Goal: Task Accomplishment & Management: Manage account settings

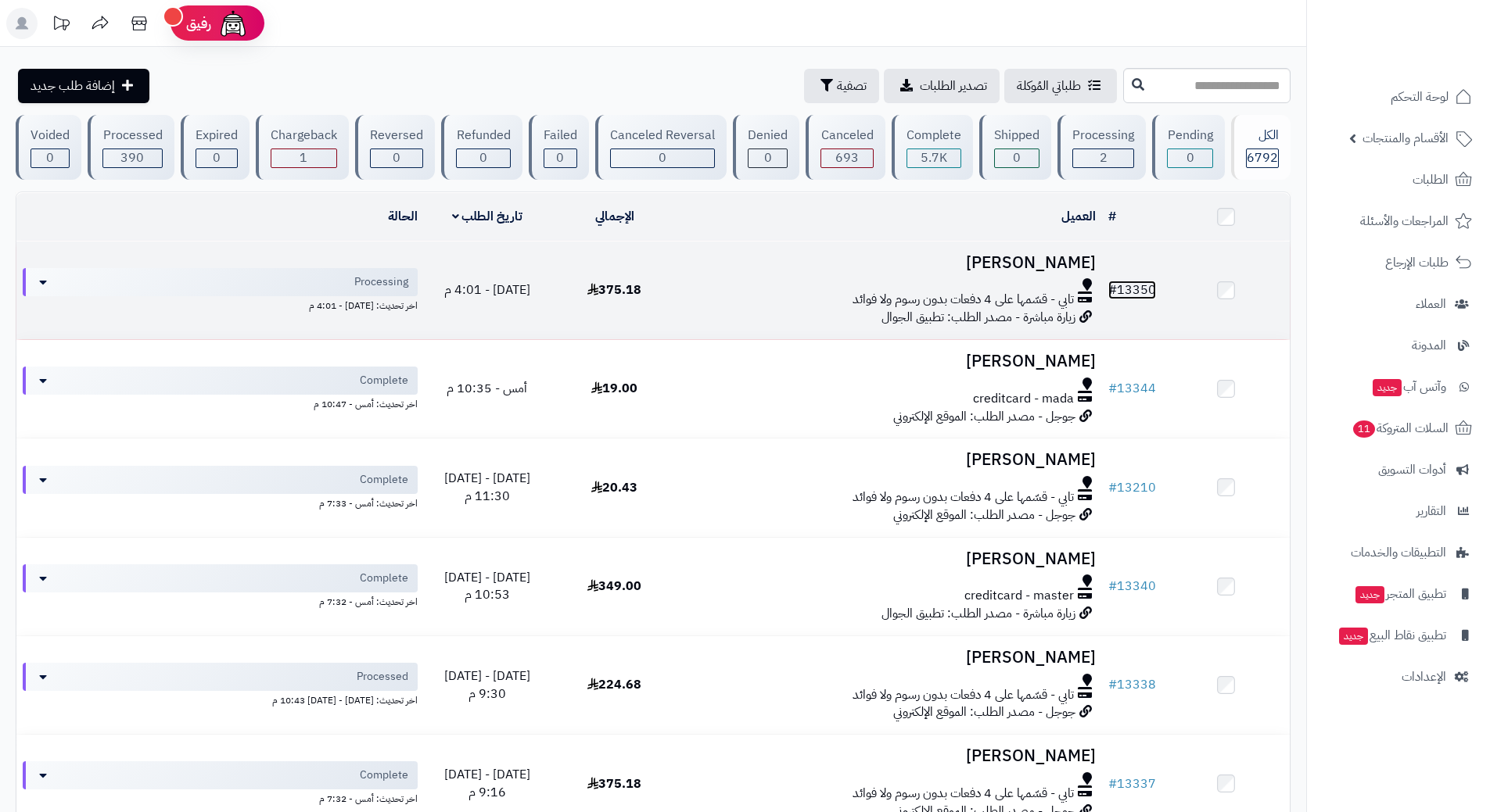
click at [738, 283] on link "# 13350" at bounding box center [1132, 290] width 47 height 19
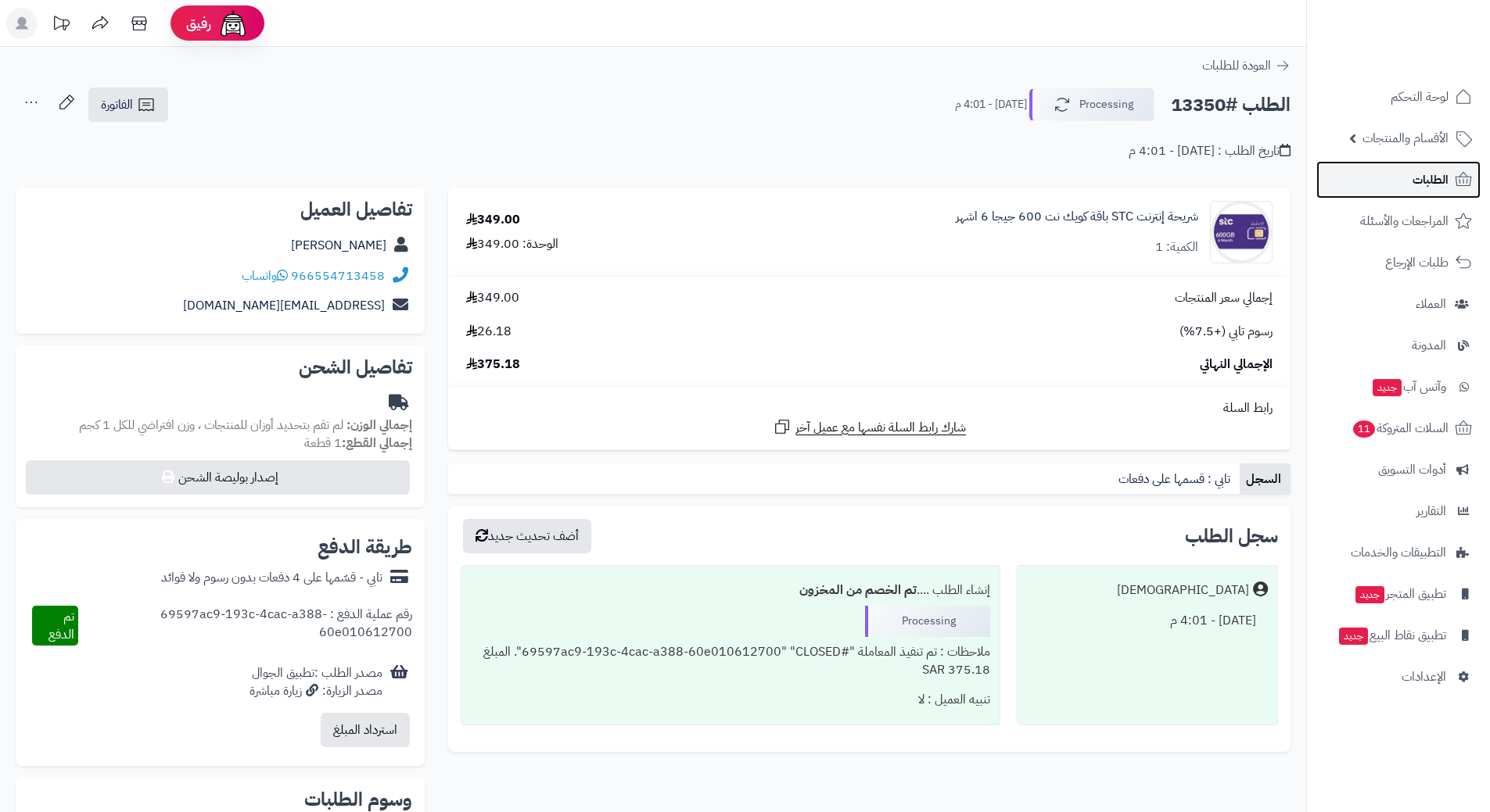
click at [1439, 169] on span "الطلبات" at bounding box center [1430, 180] width 36 height 22
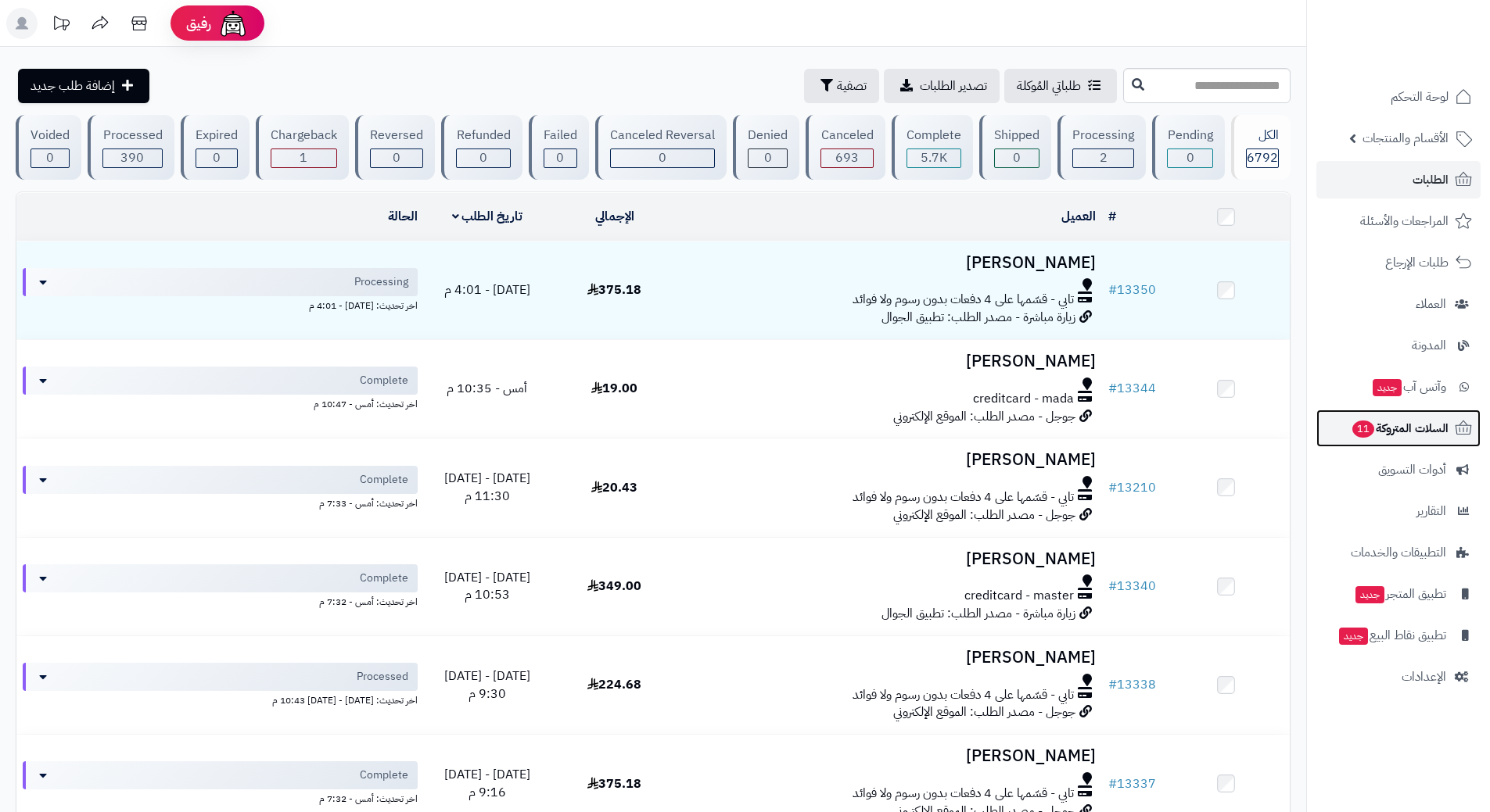
click at [1340, 434] on link "السلات المتروكة 11" at bounding box center [1398, 428] width 164 height 37
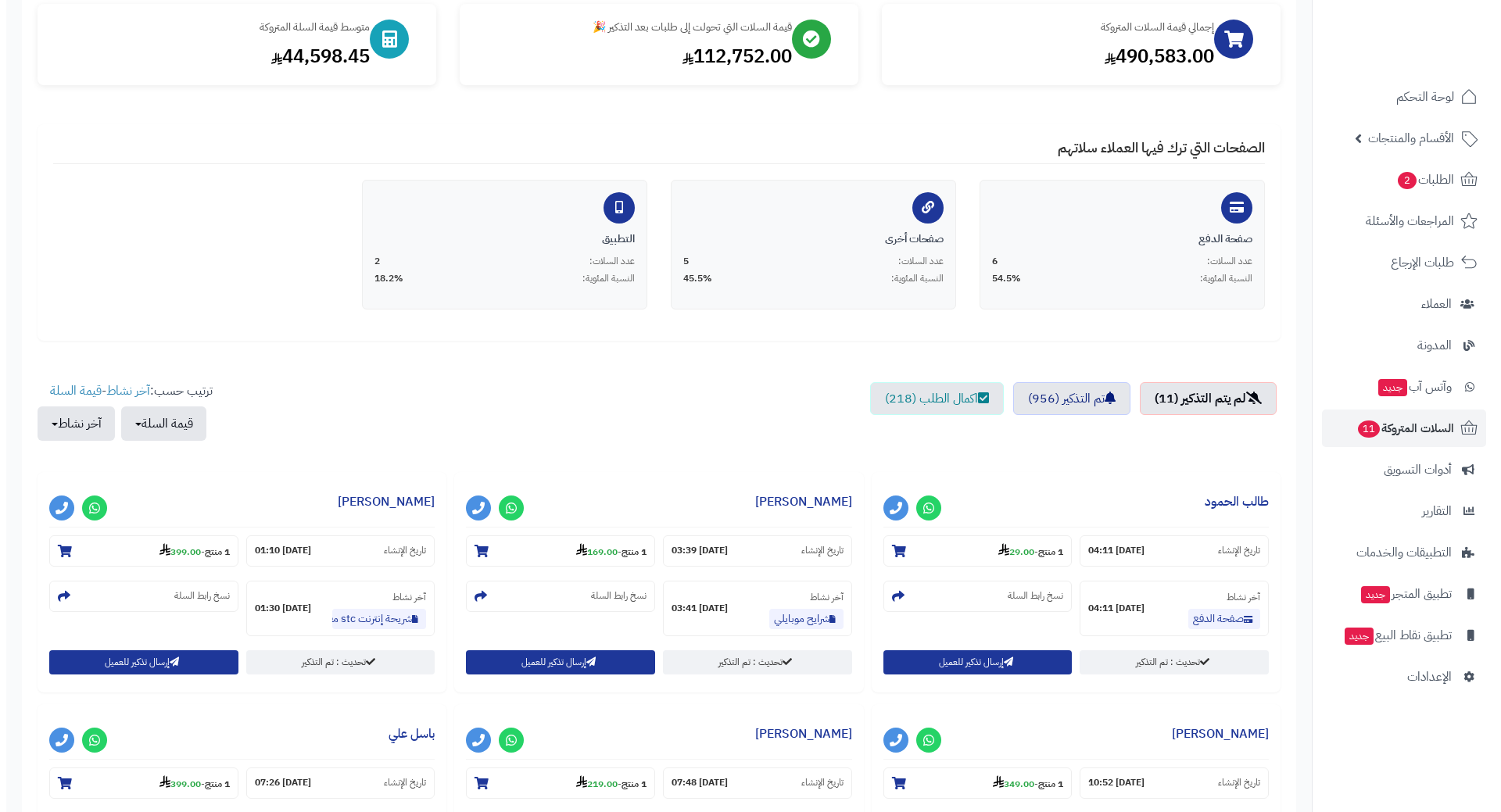
scroll to position [235, 0]
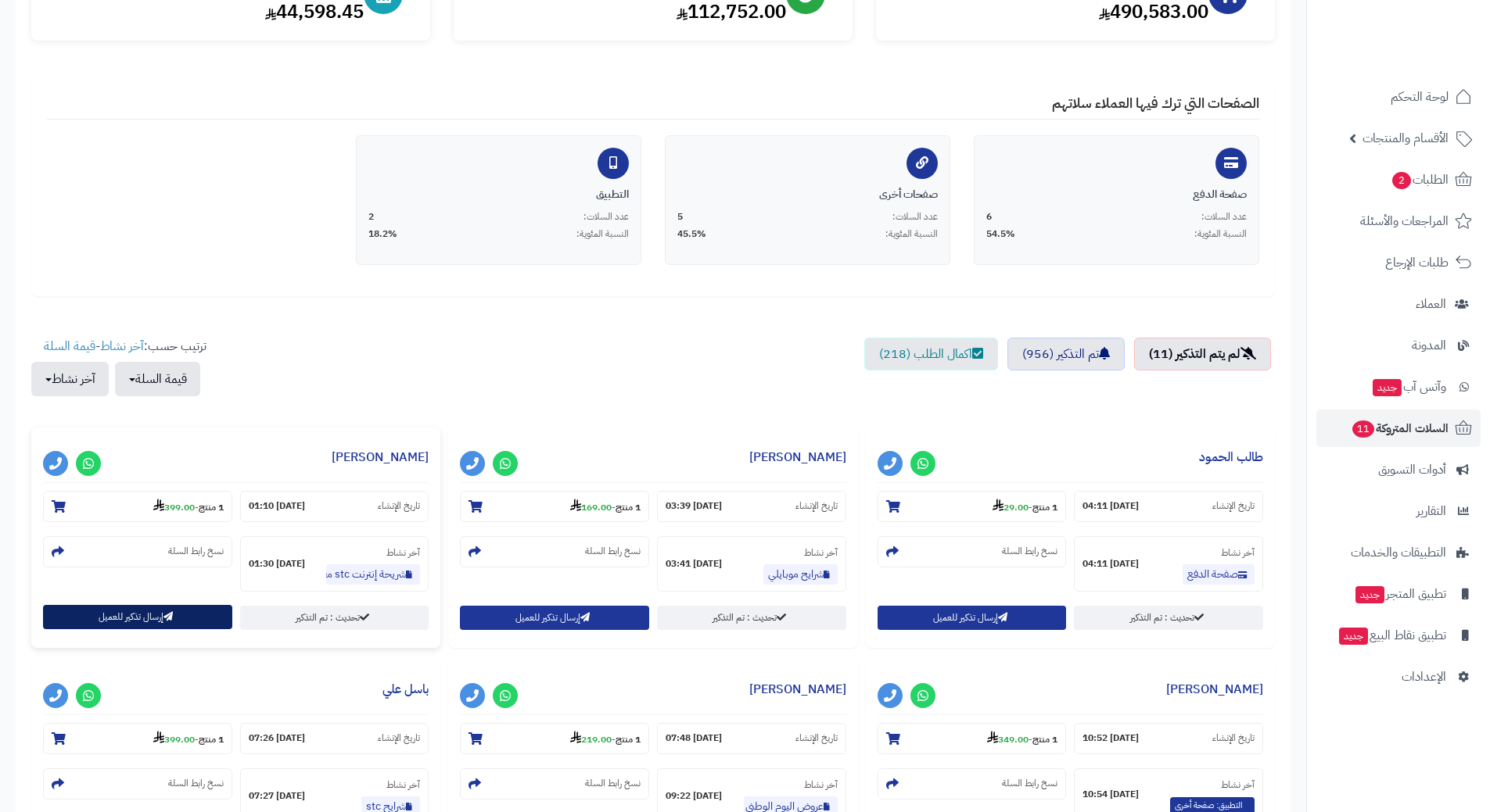
click at [167, 624] on button "إرسال تذكير للعميل" at bounding box center [138, 617] width 189 height 25
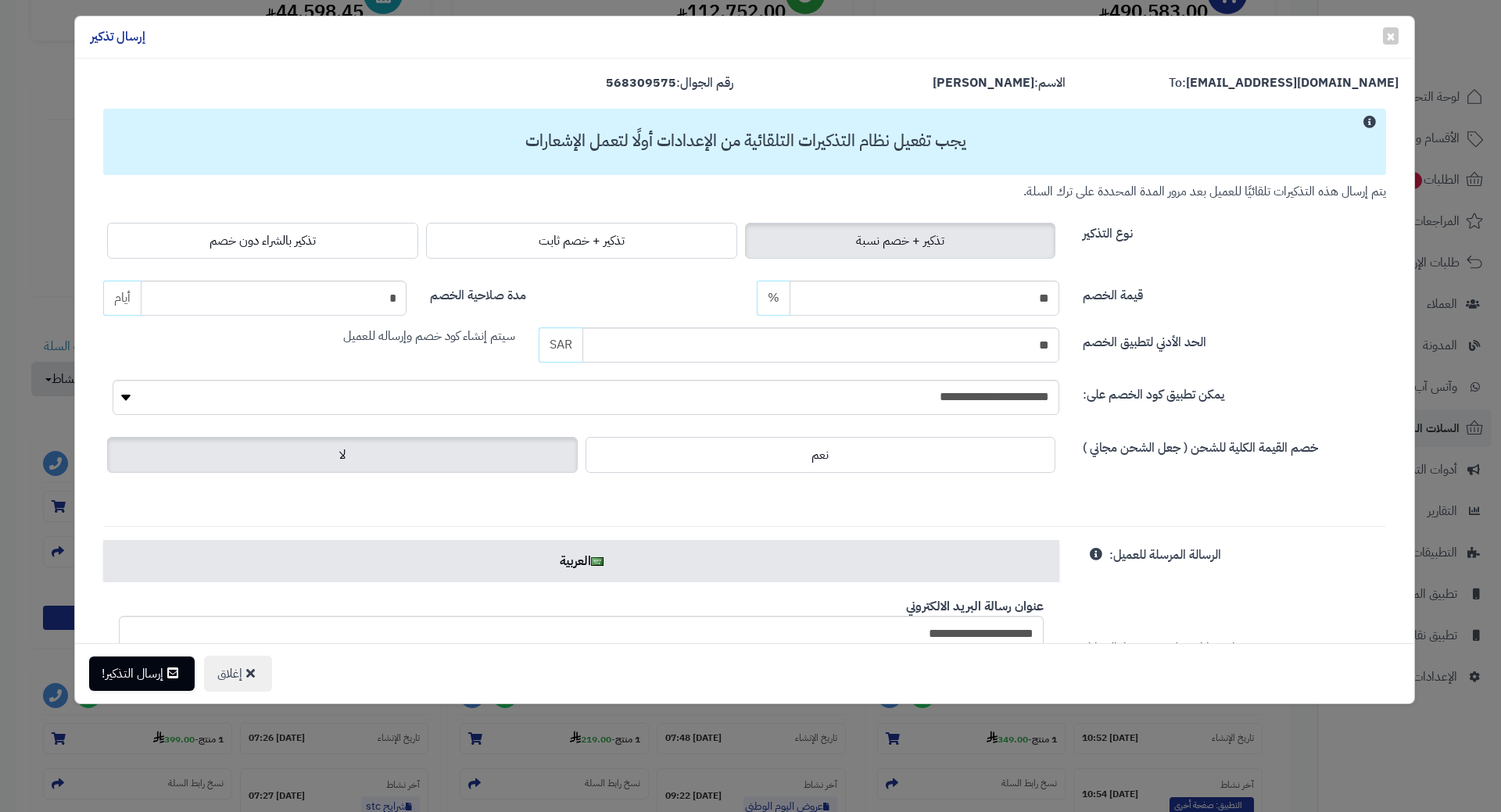
drag, startPoint x: 221, startPoint y: 243, endPoint x: 176, endPoint y: 439, distance: 201.1
click at [219, 253] on label "تذكير بالشراء دون خصم" at bounding box center [263, 241] width 311 height 36
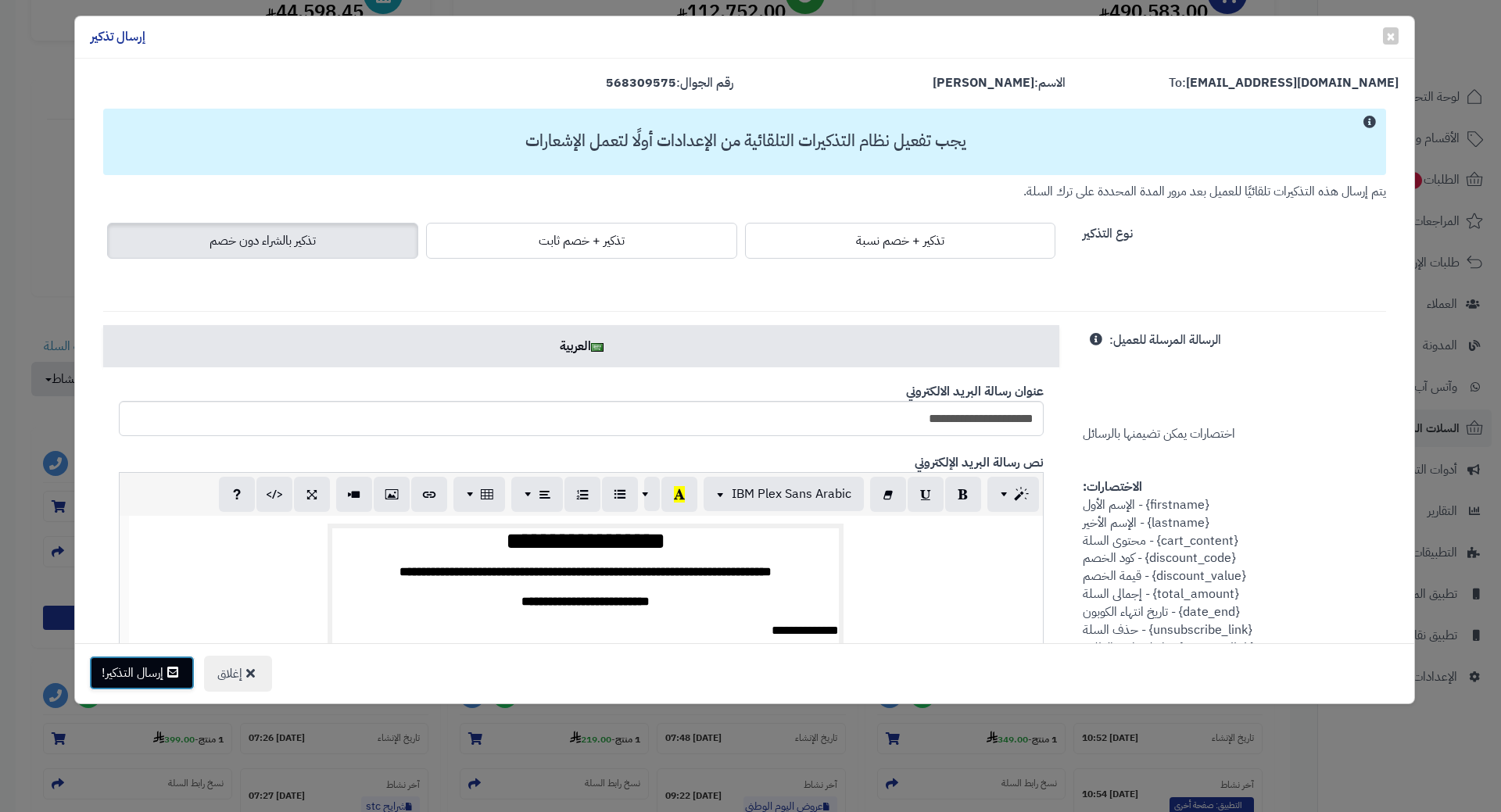
click at [151, 680] on button "إرسال التذكير!" at bounding box center [141, 673] width 106 height 35
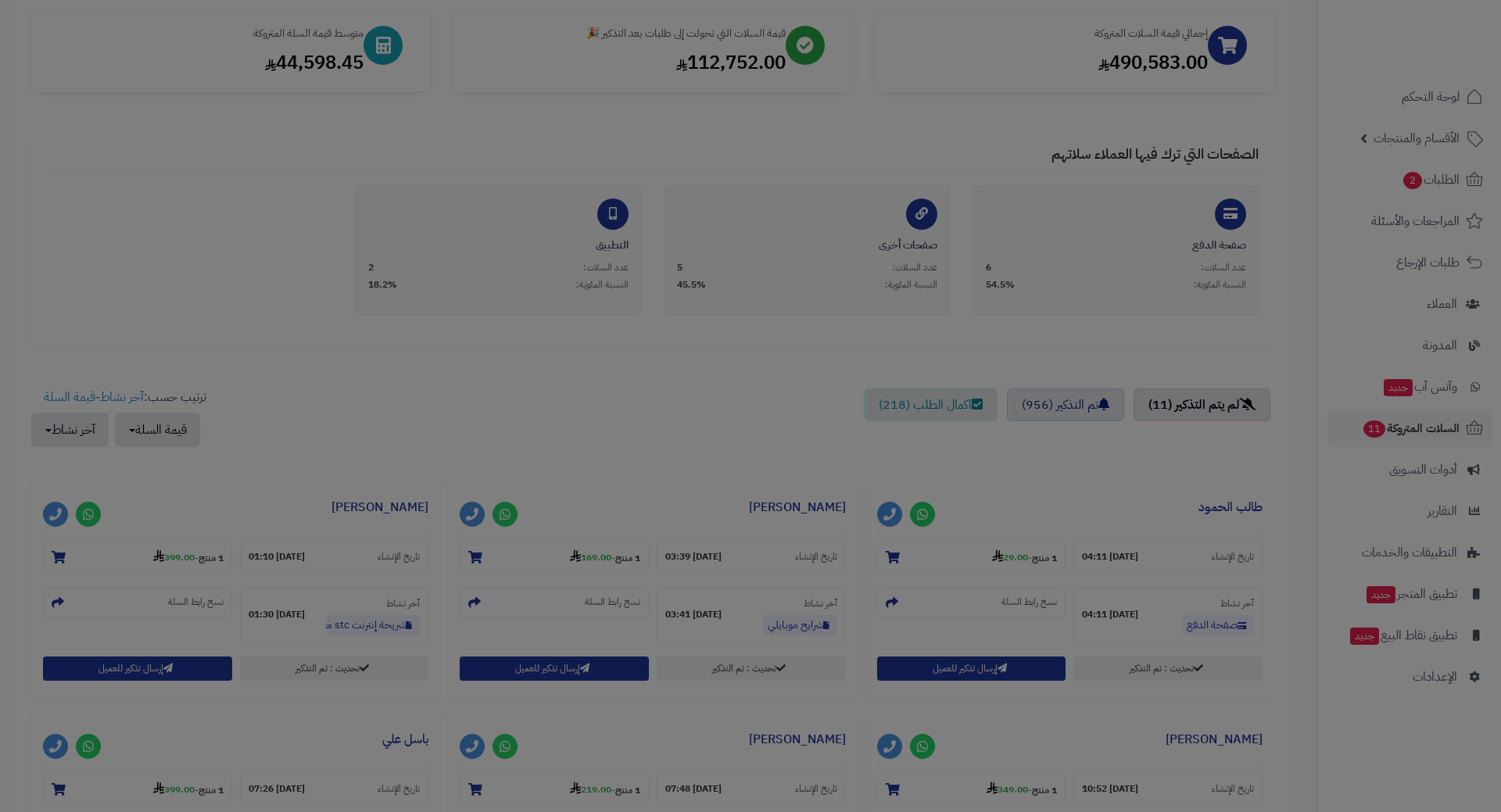
scroll to position [286, 0]
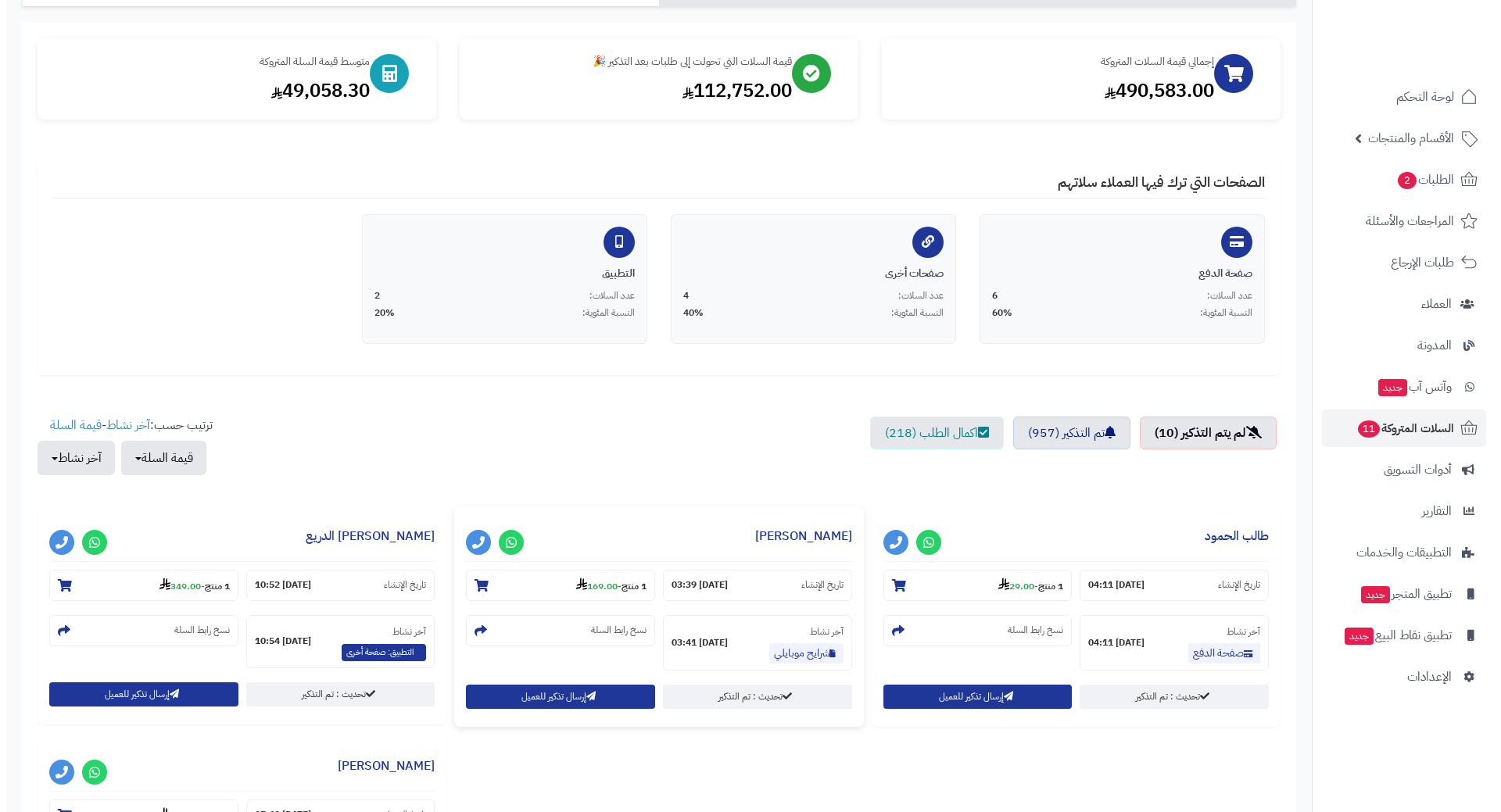
scroll to position [156, 0]
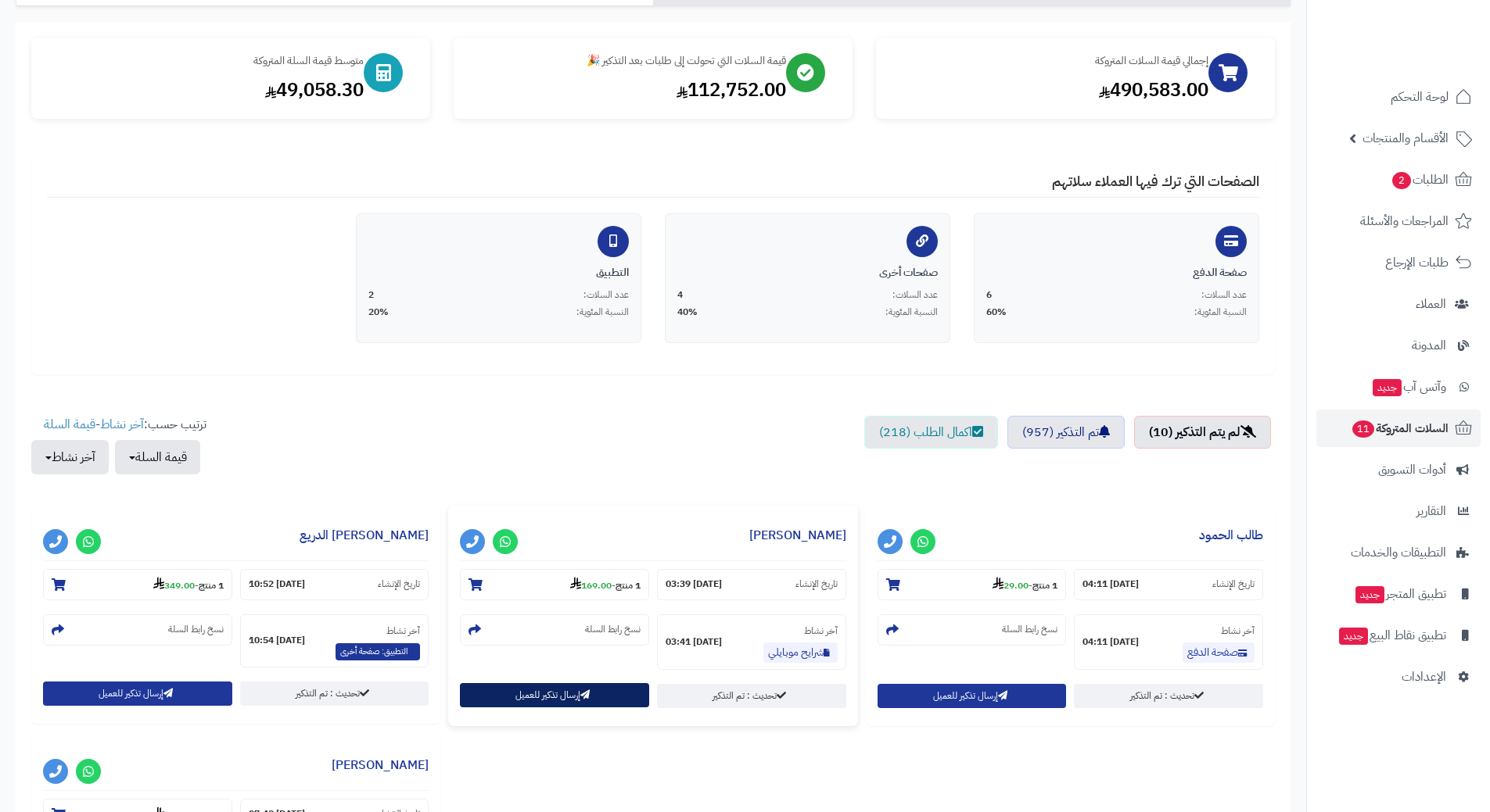
click at [558, 695] on button "إرسال تذكير للعميل" at bounding box center [554, 695] width 189 height 25
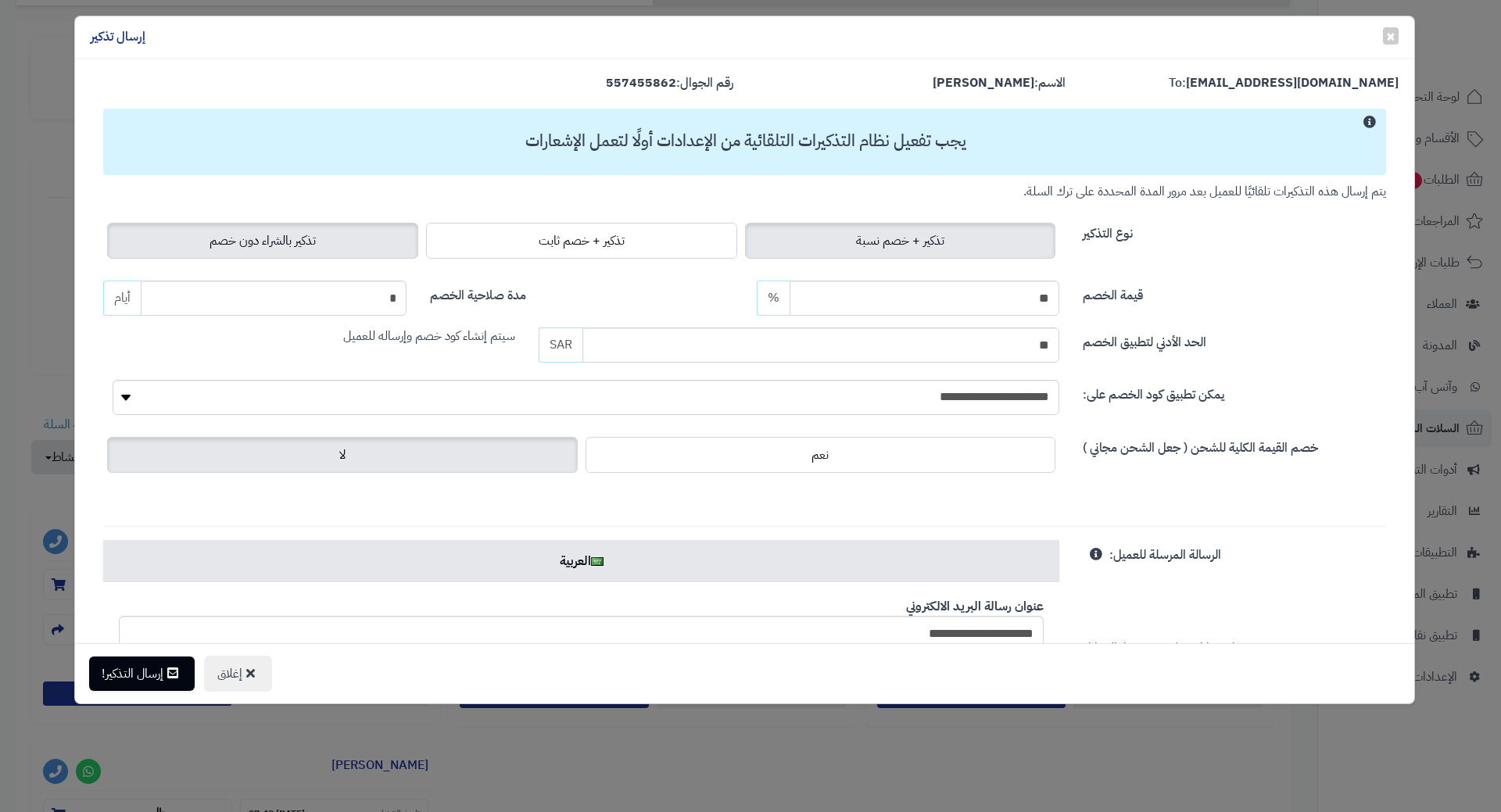
click at [262, 229] on label "تذكير بالشراء دون خصم" at bounding box center [263, 241] width 311 height 36
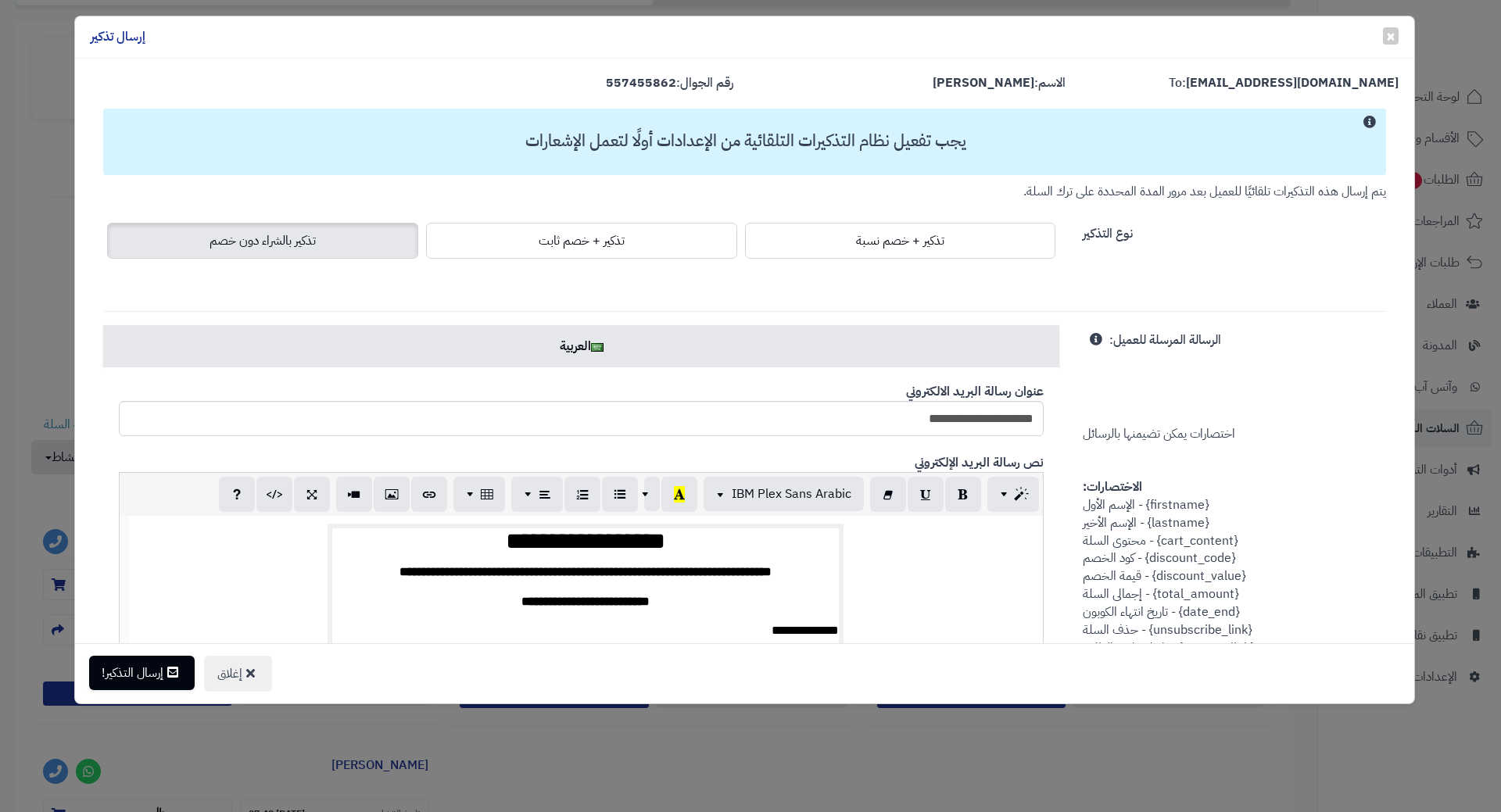
click at [139, 690] on div "إغلاق إرسال التذكير!" at bounding box center [745, 673] width 1340 height 60
click at [140, 682] on button "إرسال التذكير!" at bounding box center [141, 673] width 106 height 35
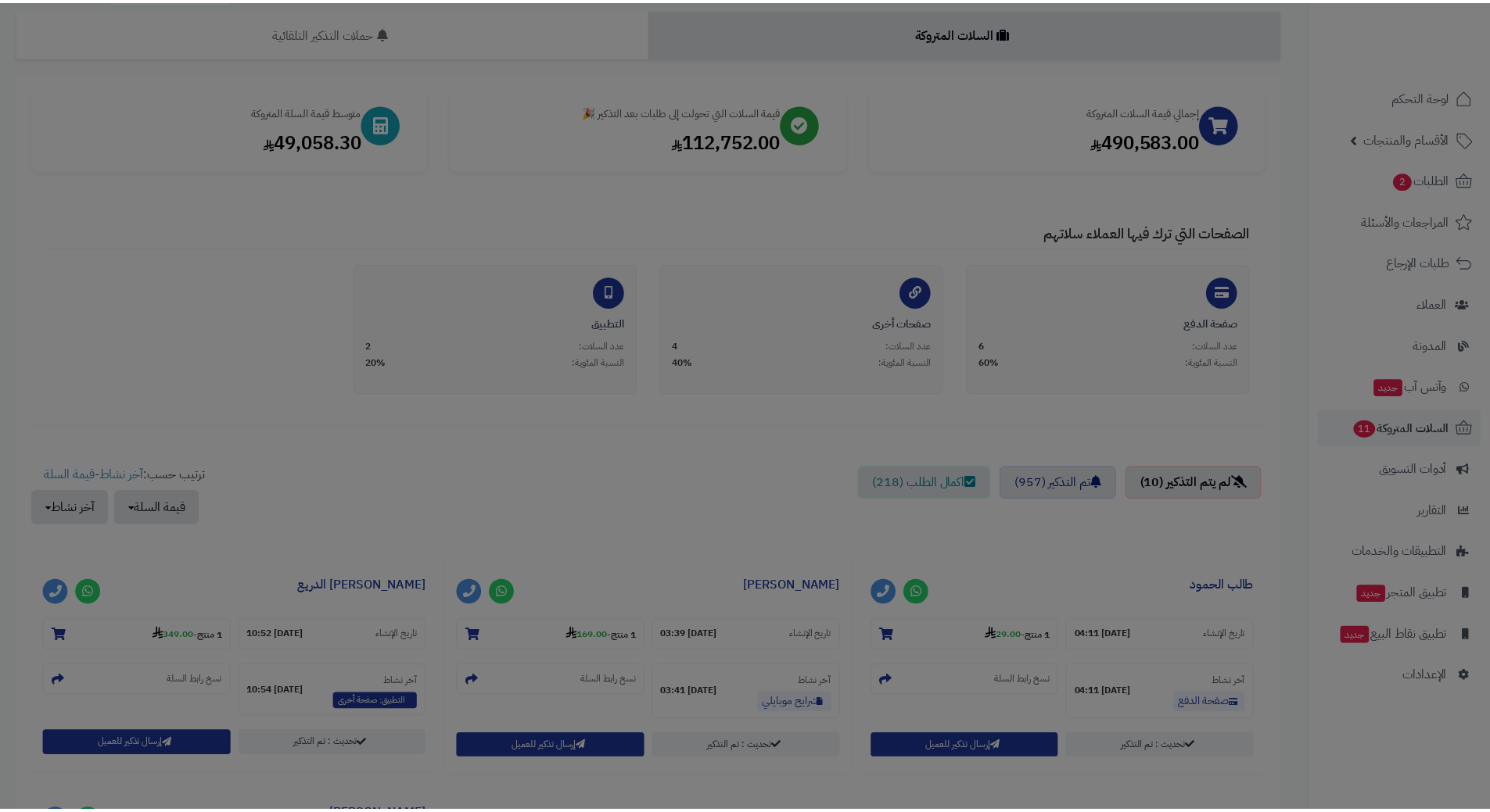
scroll to position [207, 0]
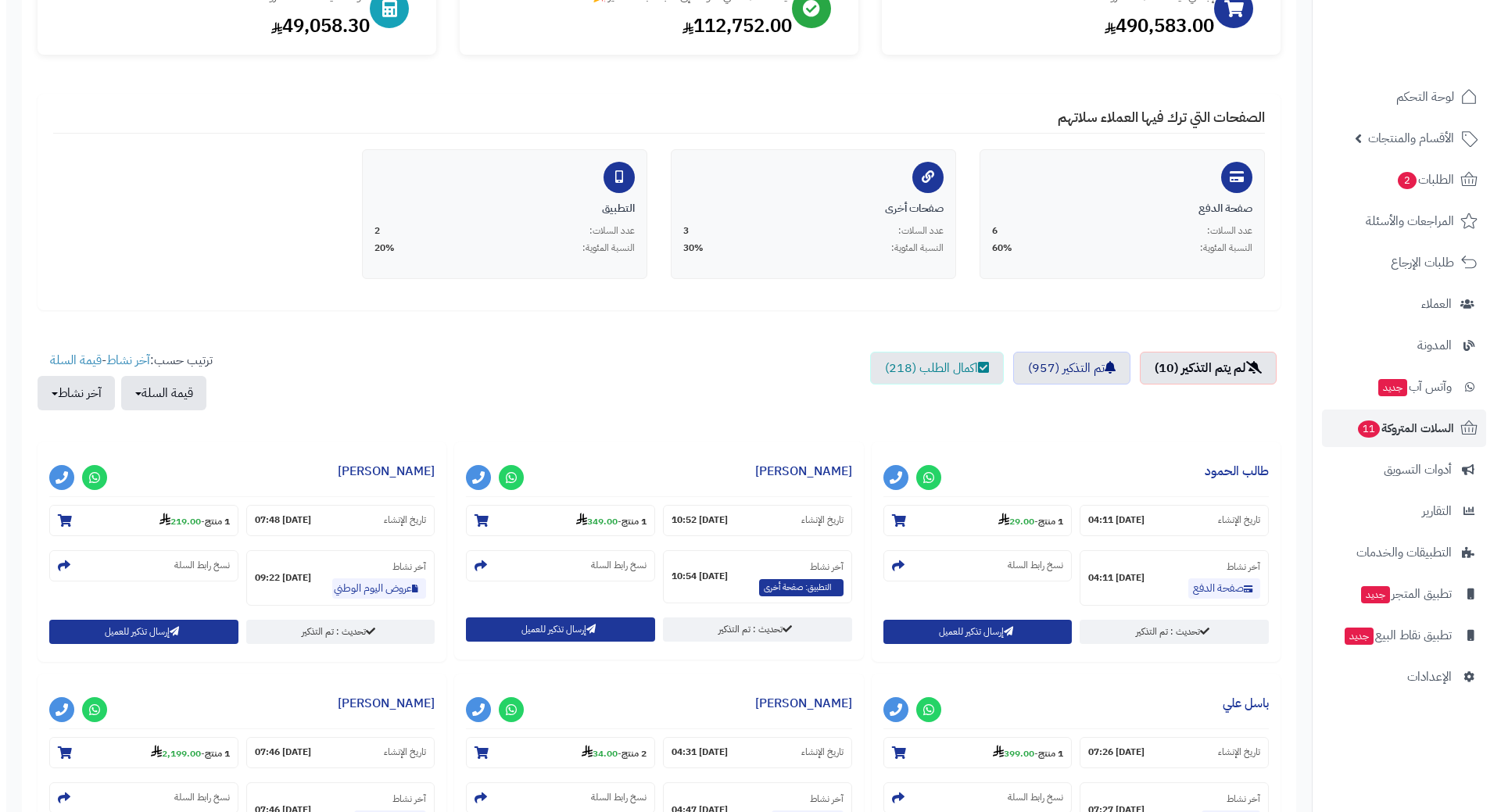
scroll to position [391, 0]
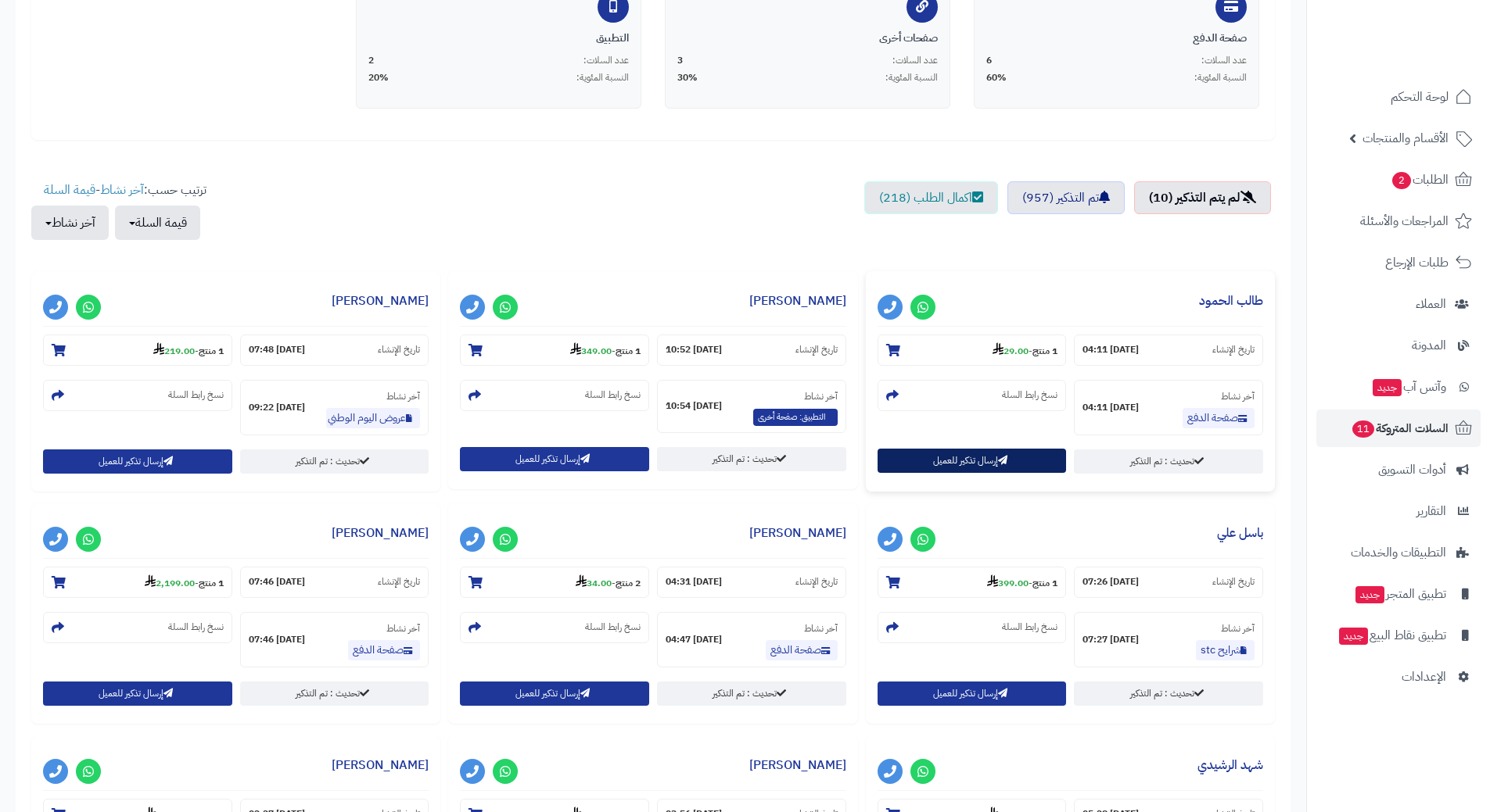
click at [925, 466] on button "إرسال تذكير للعميل" at bounding box center [972, 460] width 189 height 25
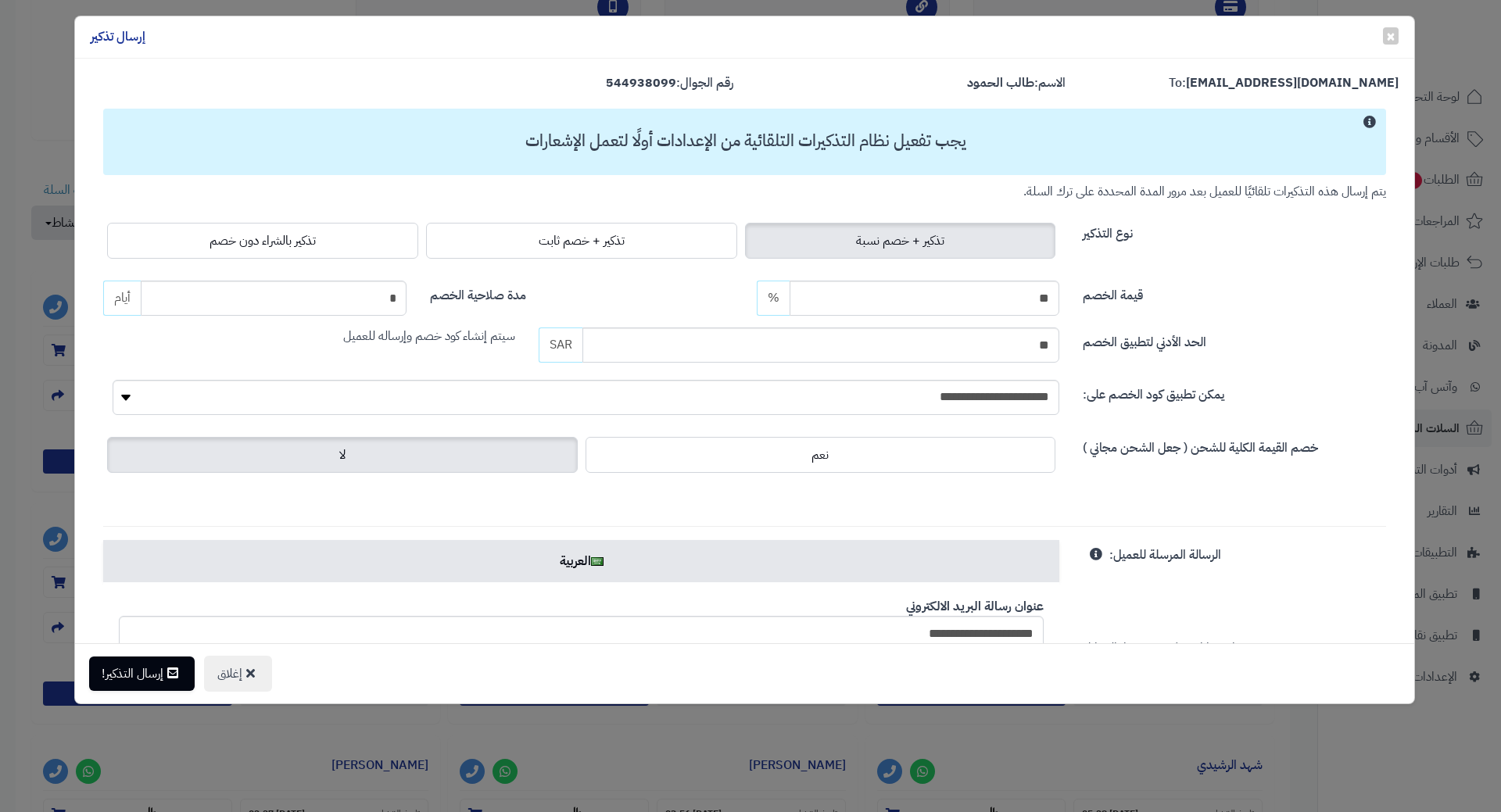
drag, startPoint x: 217, startPoint y: 239, endPoint x: 228, endPoint y: 267, distance: 30.1
click at [217, 239] on label "تذكير بالشراء دون خصم" at bounding box center [263, 241] width 311 height 36
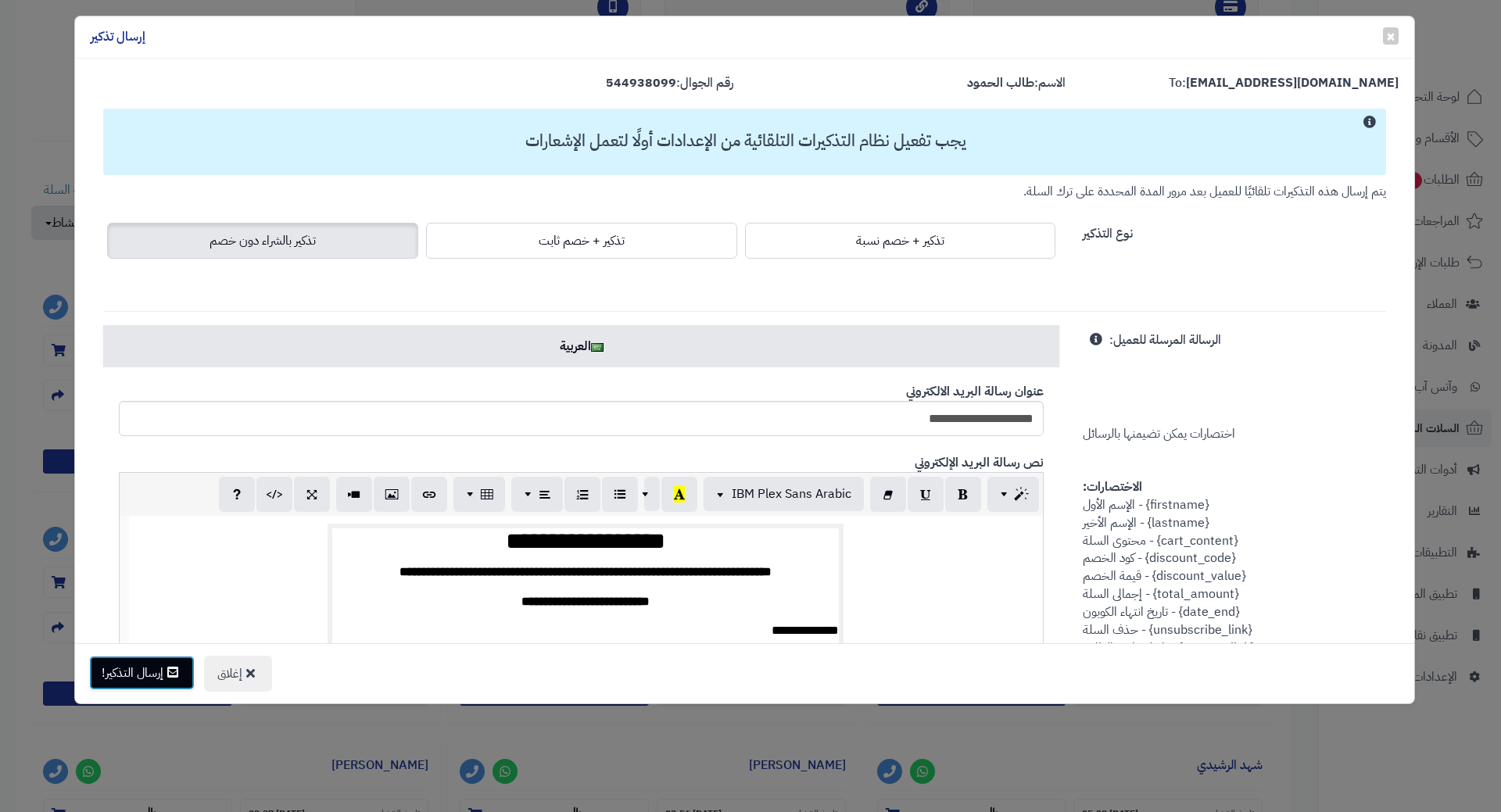
click at [146, 680] on button "إرسال التذكير!" at bounding box center [141, 673] width 106 height 35
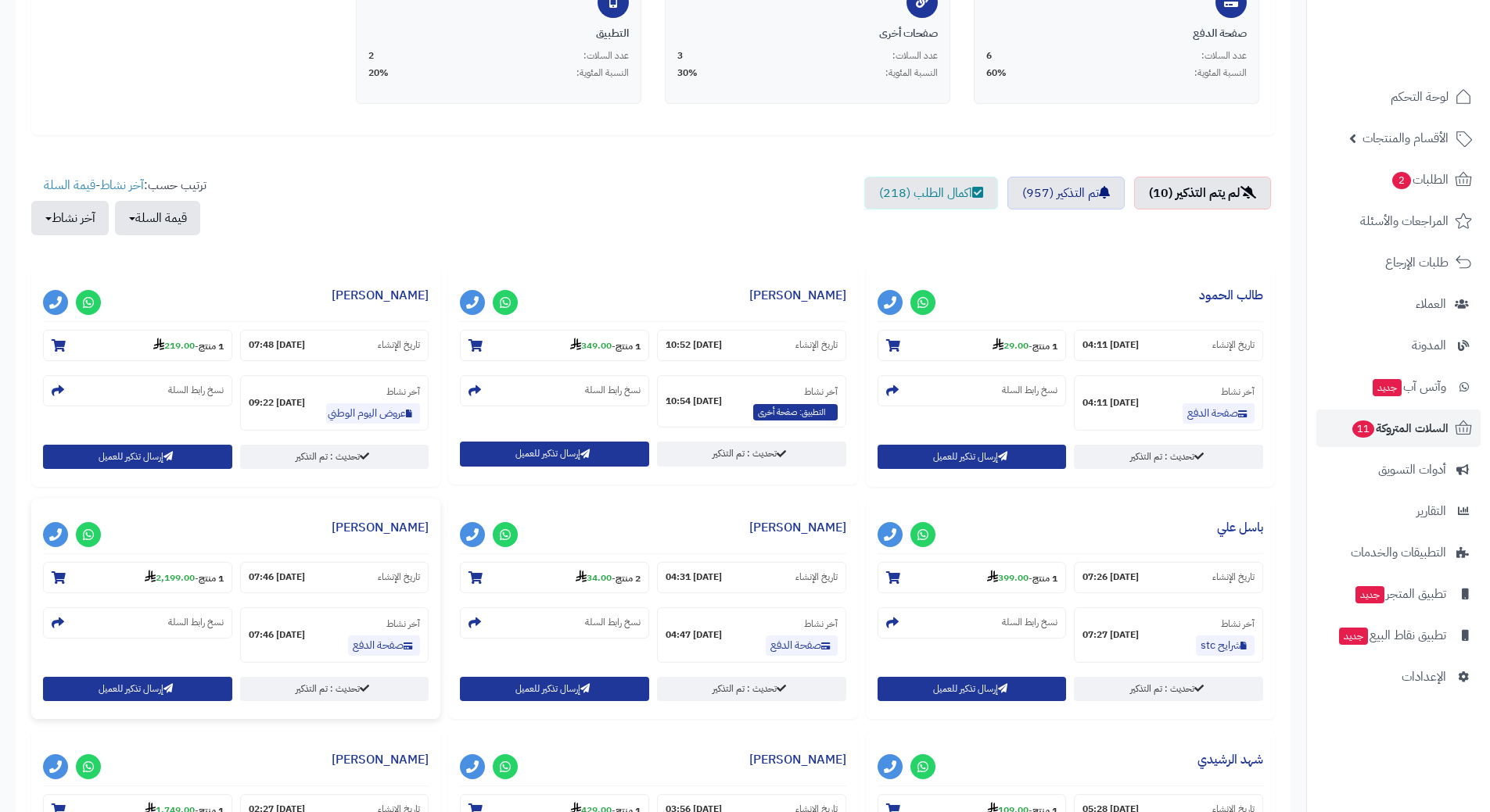
scroll to position [583, 0]
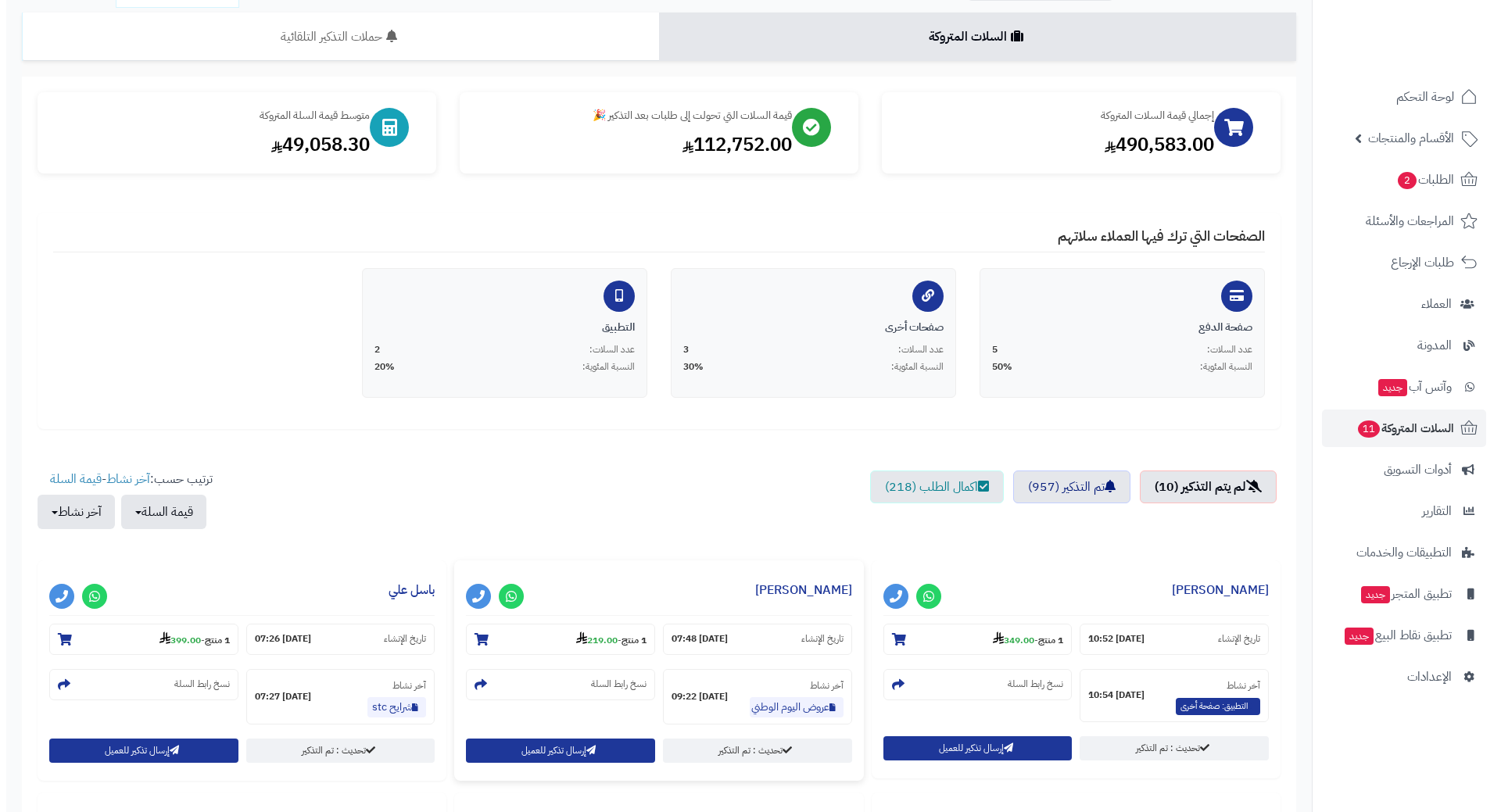
scroll to position [235, 0]
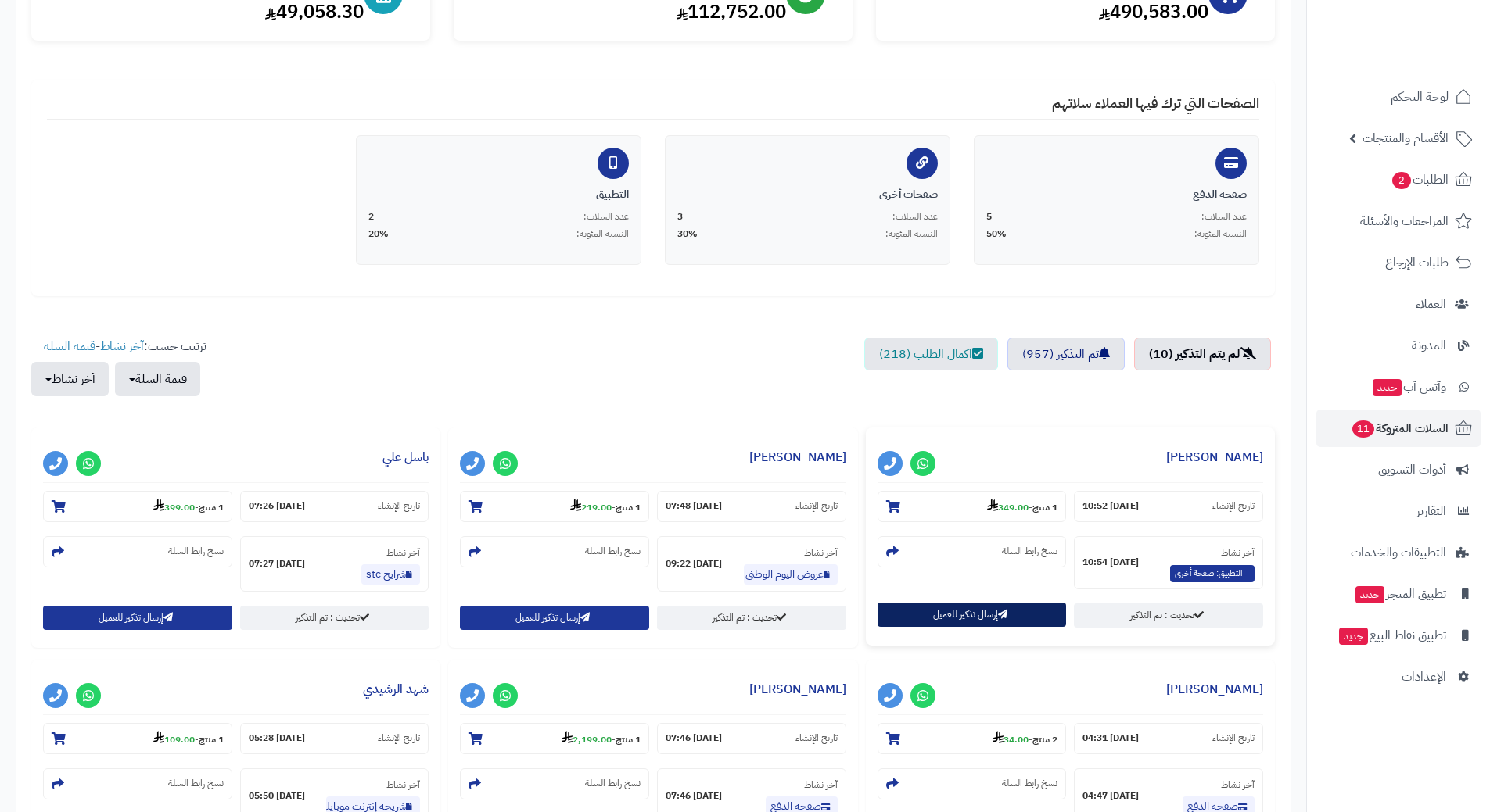
click at [976, 622] on button "إرسال تذكير للعميل" at bounding box center [972, 614] width 189 height 25
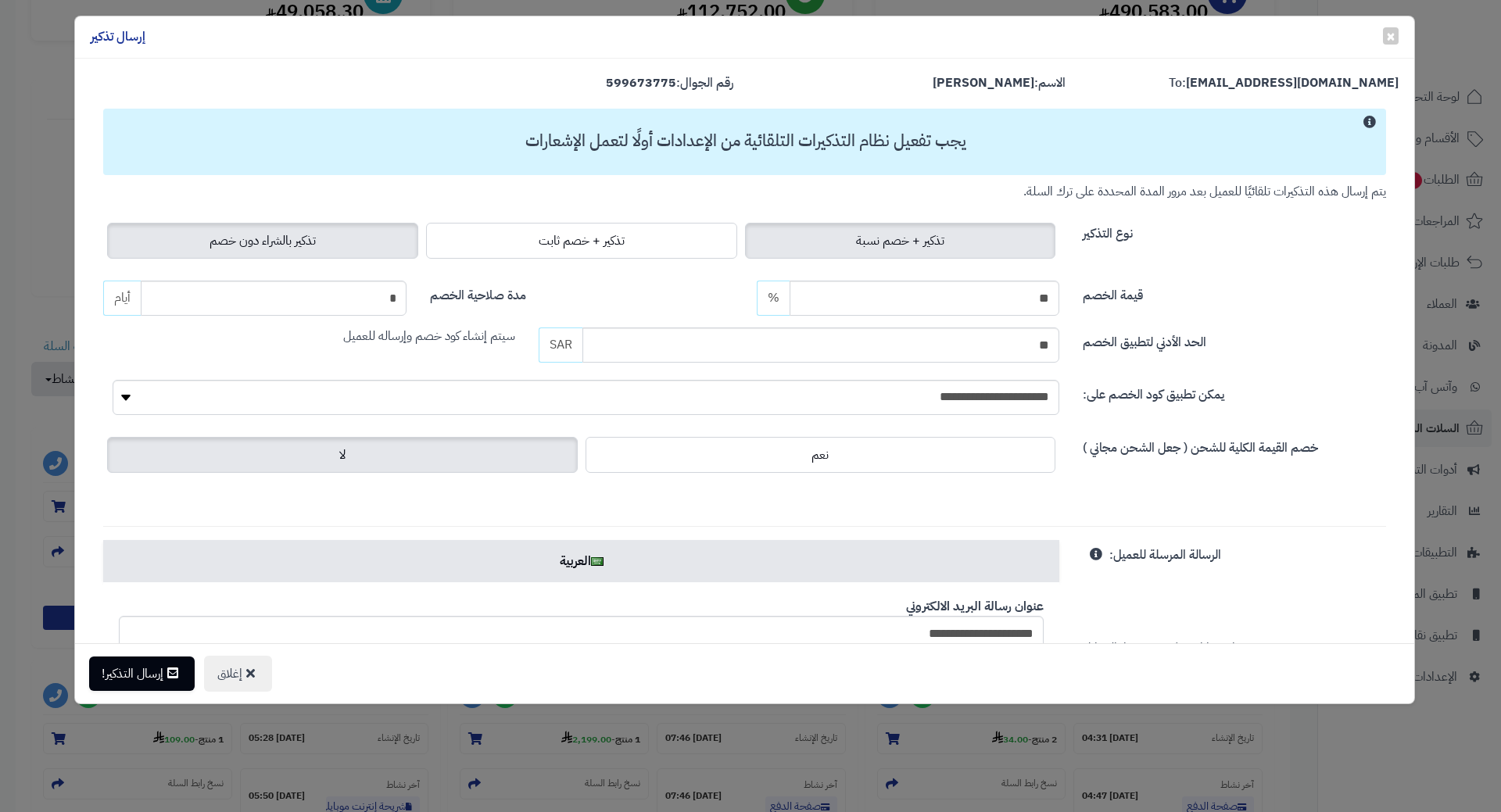
click at [392, 249] on label "تذكير بالشراء دون خصم" at bounding box center [263, 241] width 311 height 36
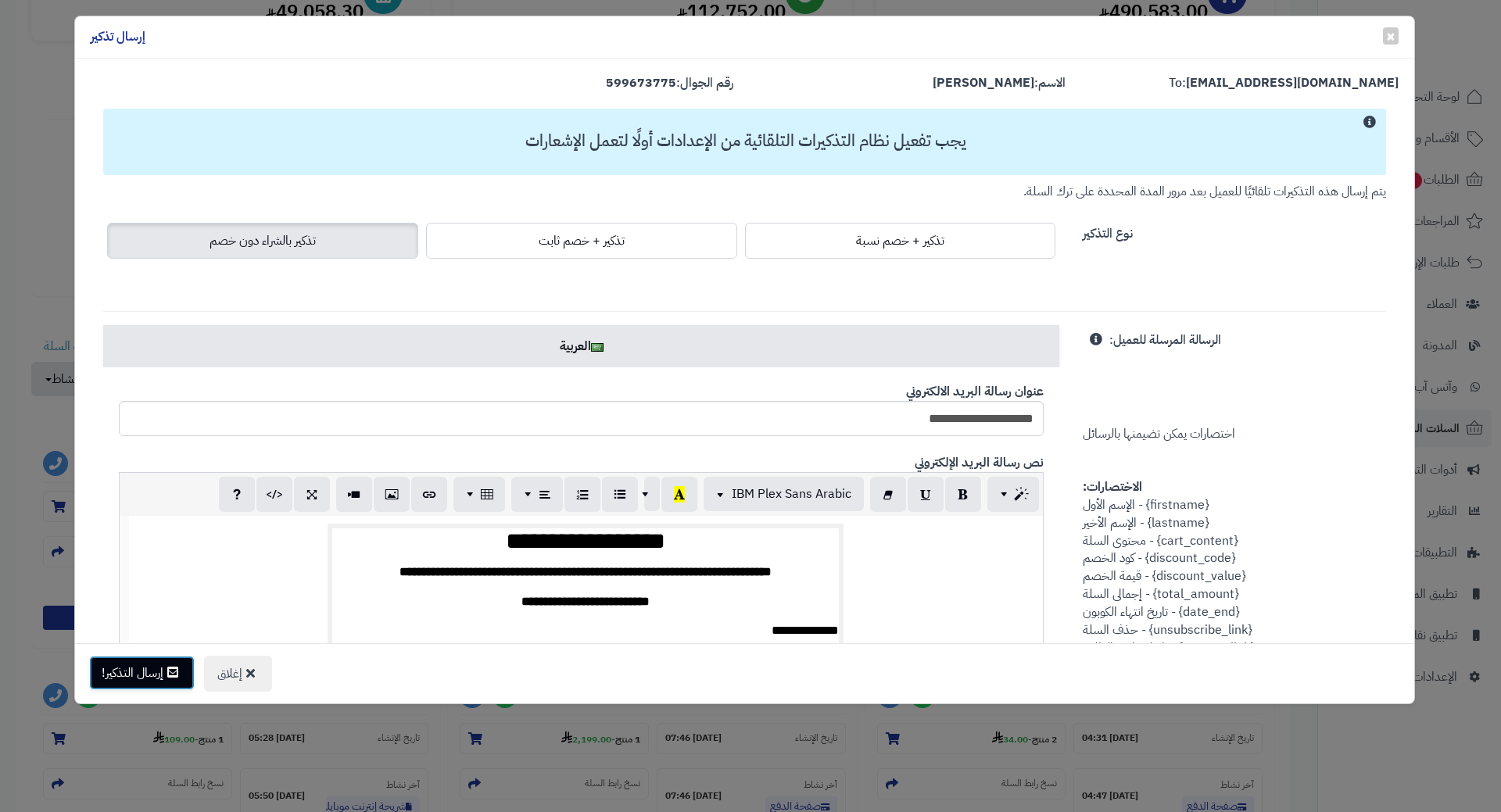
click at [162, 676] on button "إرسال التذكير!" at bounding box center [141, 673] width 106 height 35
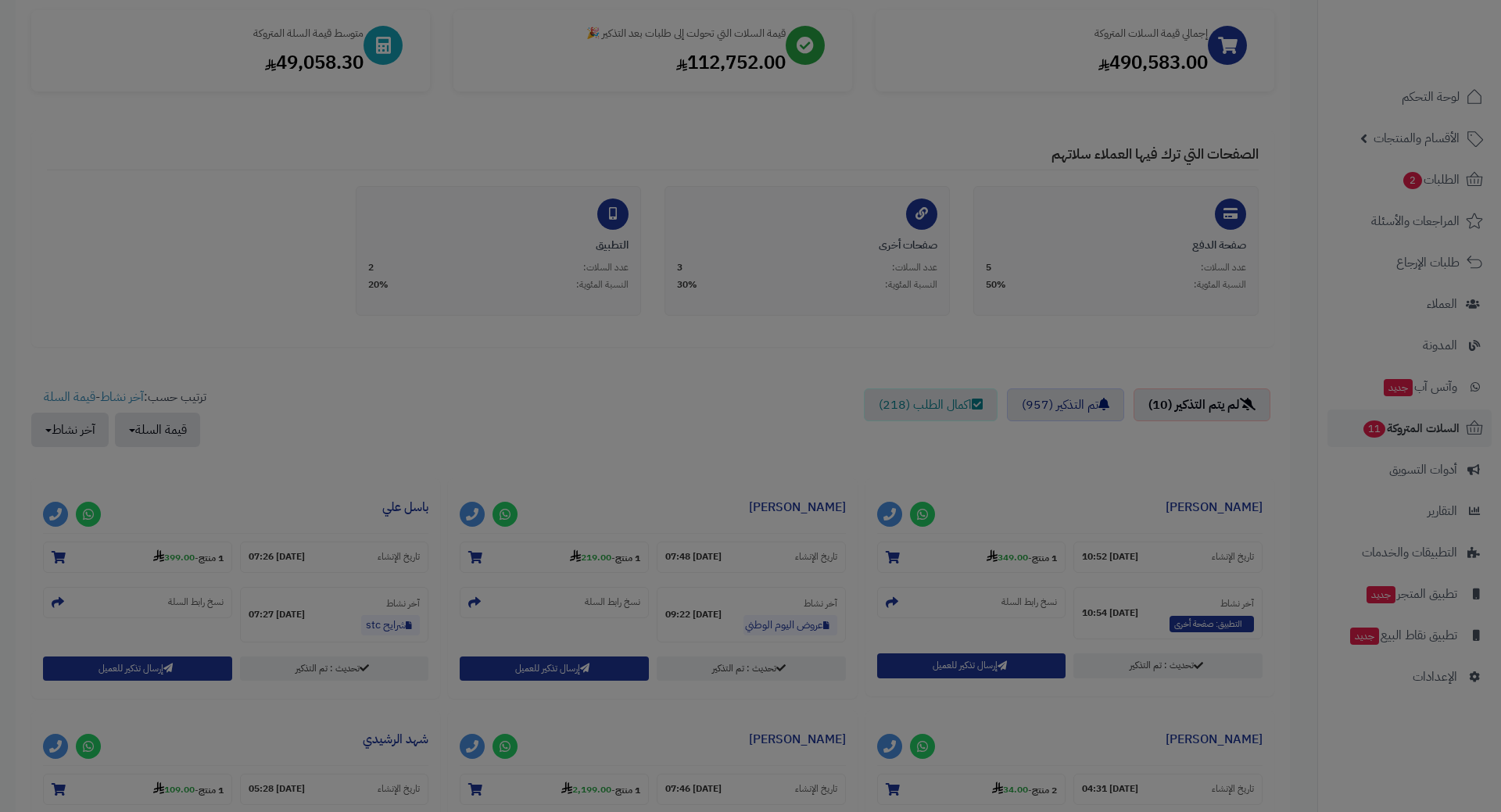
scroll to position [286, 0]
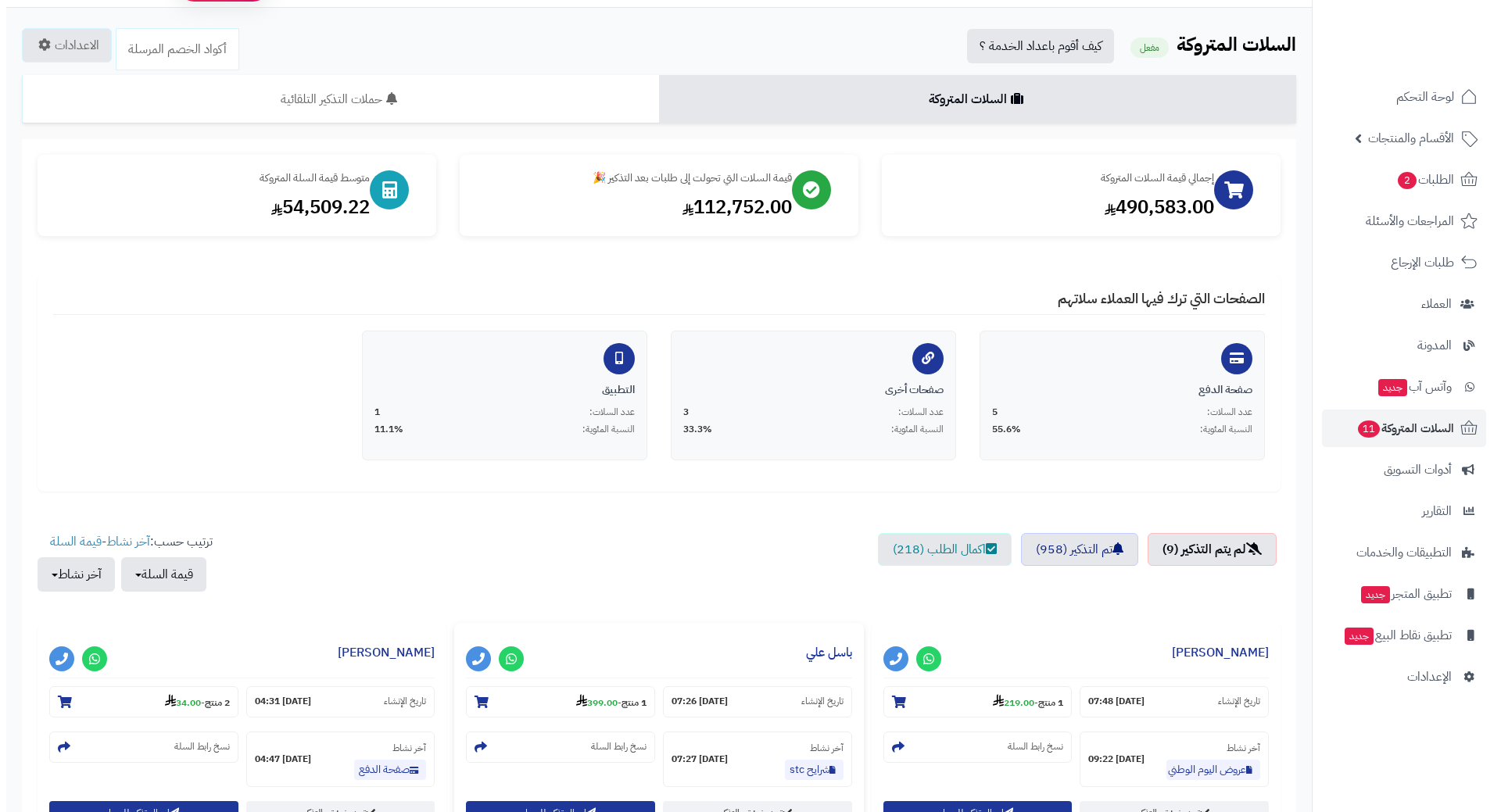
scroll to position [156, 0]
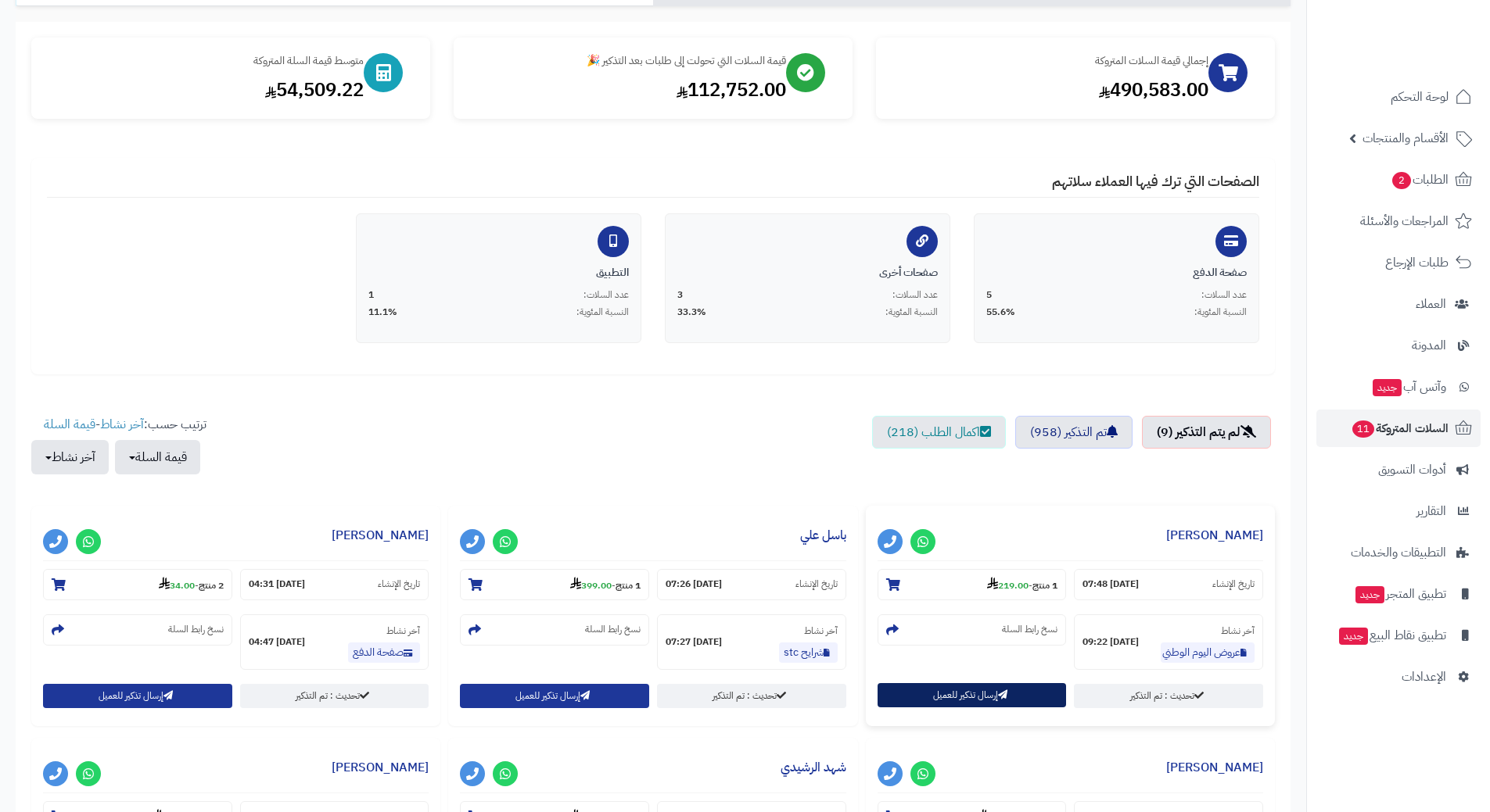
click at [965, 692] on button "إرسال تذكير للعميل" at bounding box center [972, 695] width 189 height 25
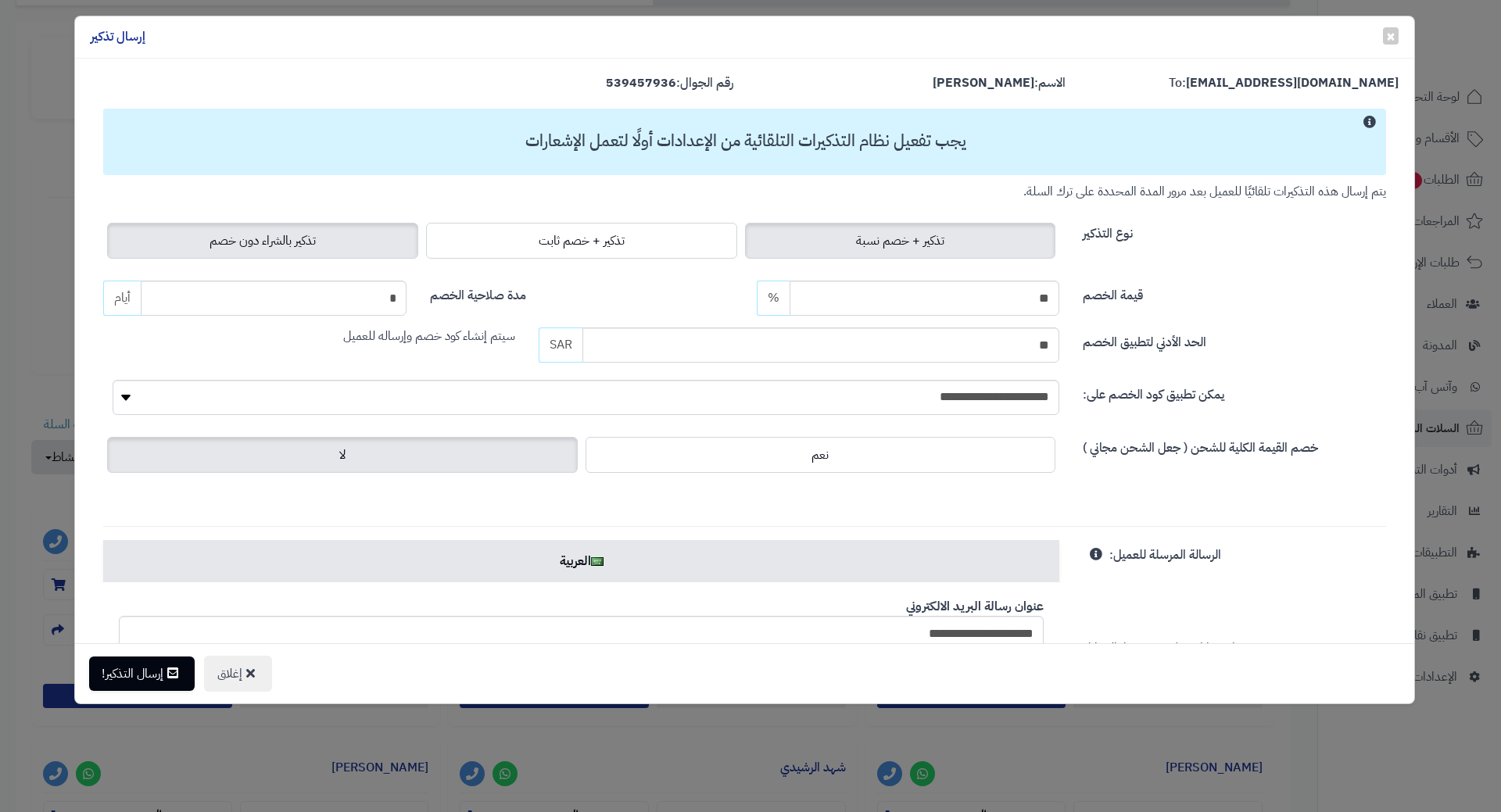
click at [277, 249] on span "تذكير بالشراء دون خصم" at bounding box center [263, 241] width 106 height 19
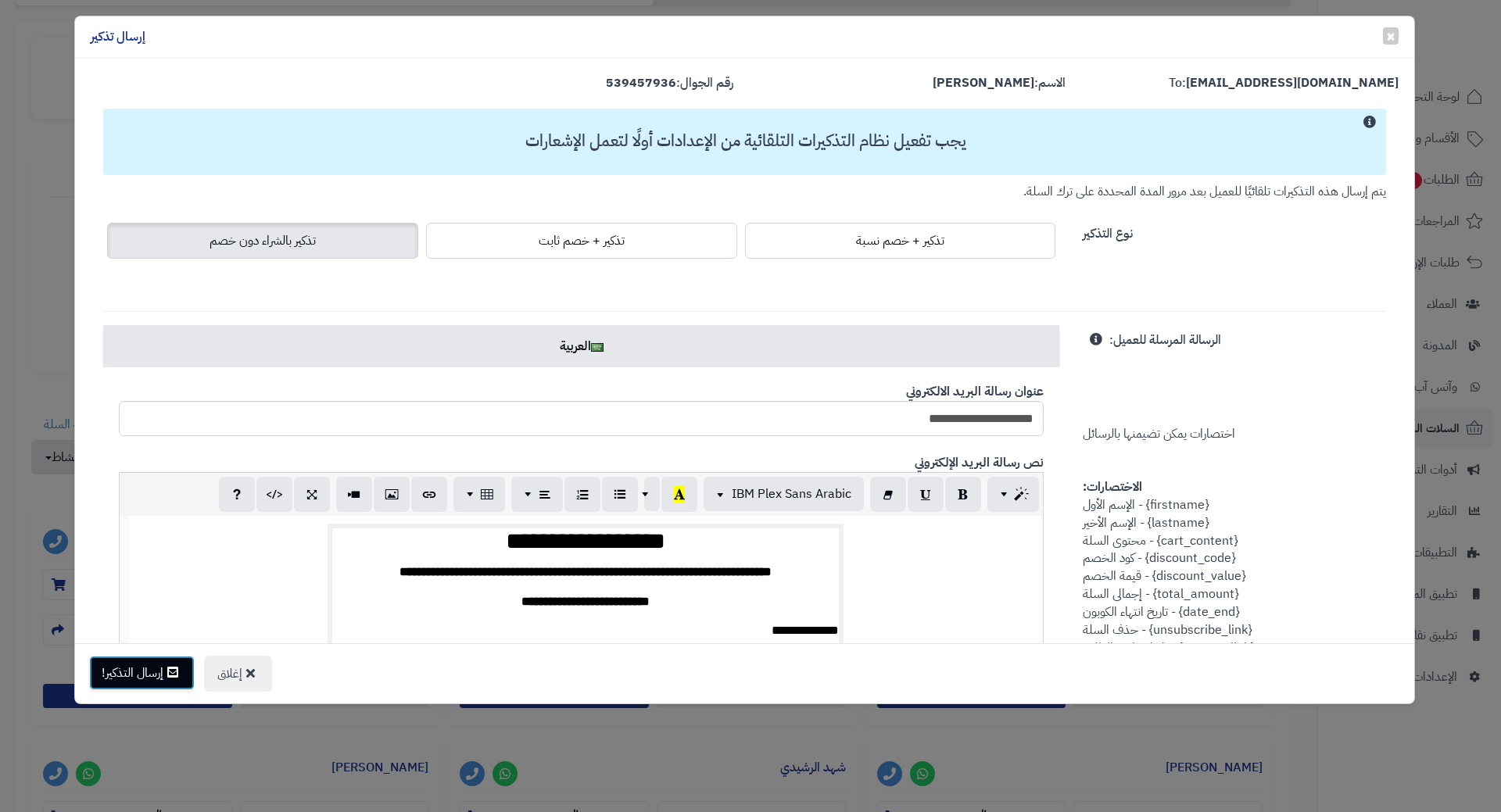
click at [156, 678] on button "إرسال التذكير!" at bounding box center [141, 673] width 106 height 35
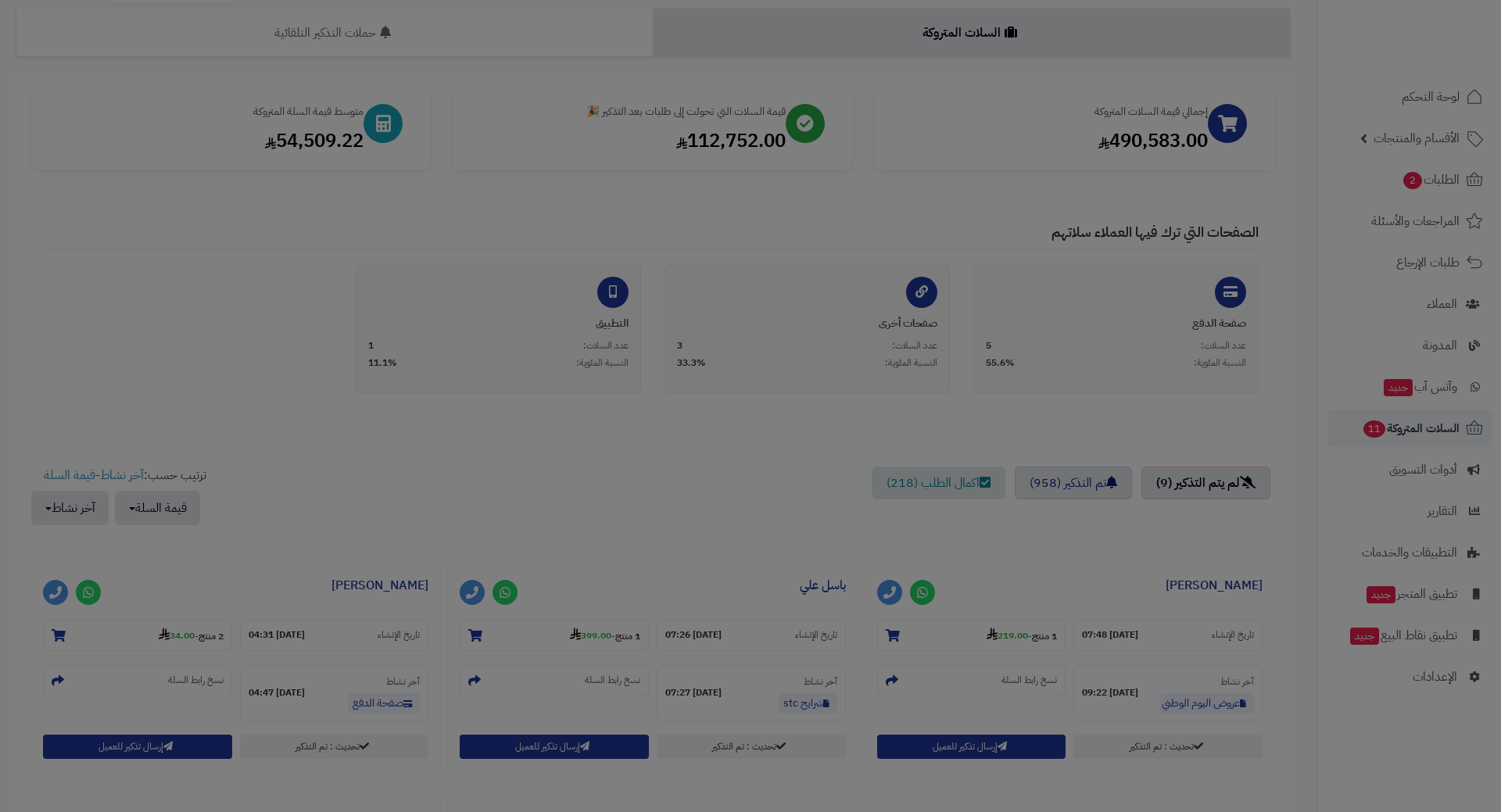
scroll to position [207, 0]
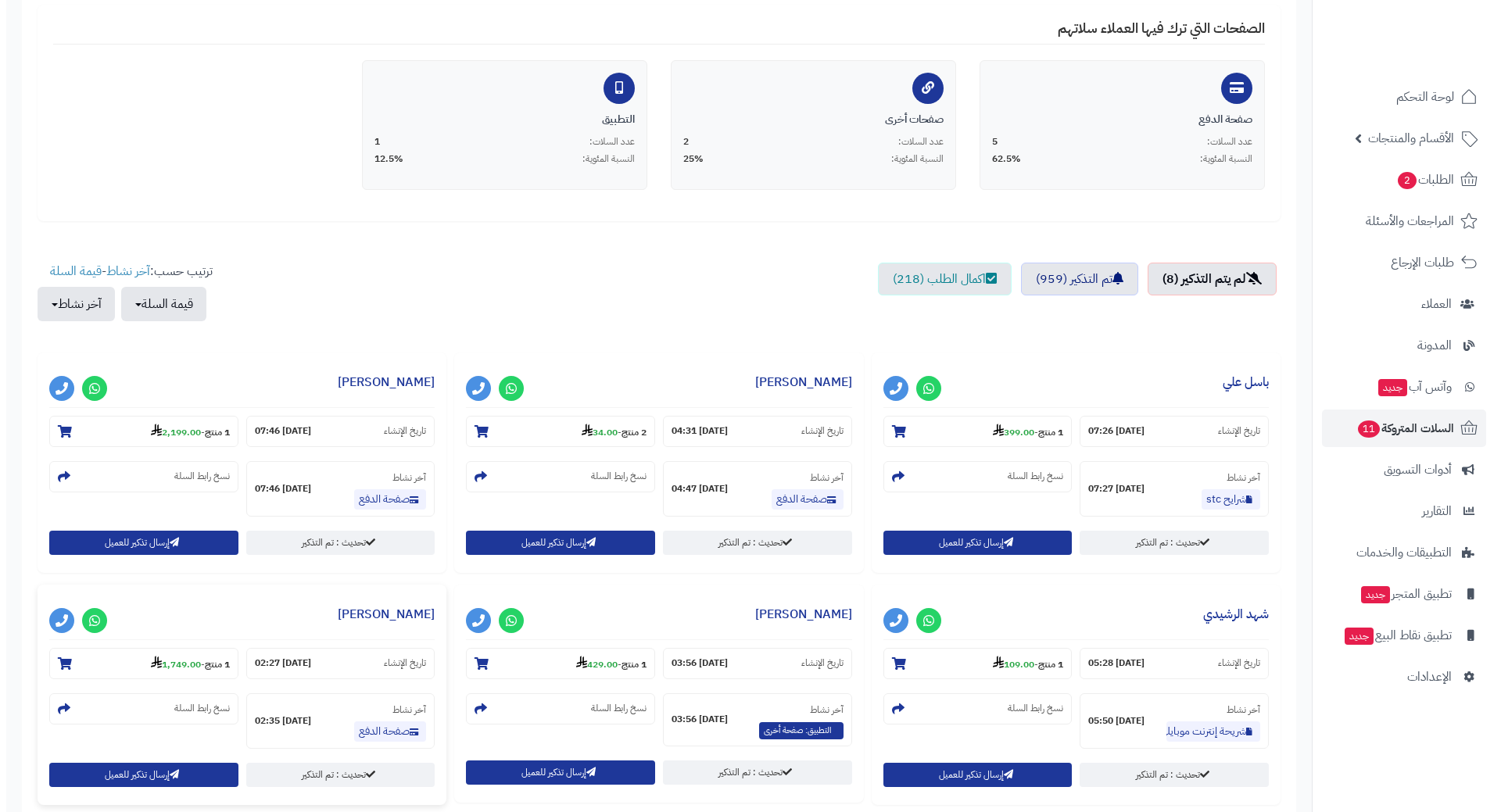
scroll to position [313, 0]
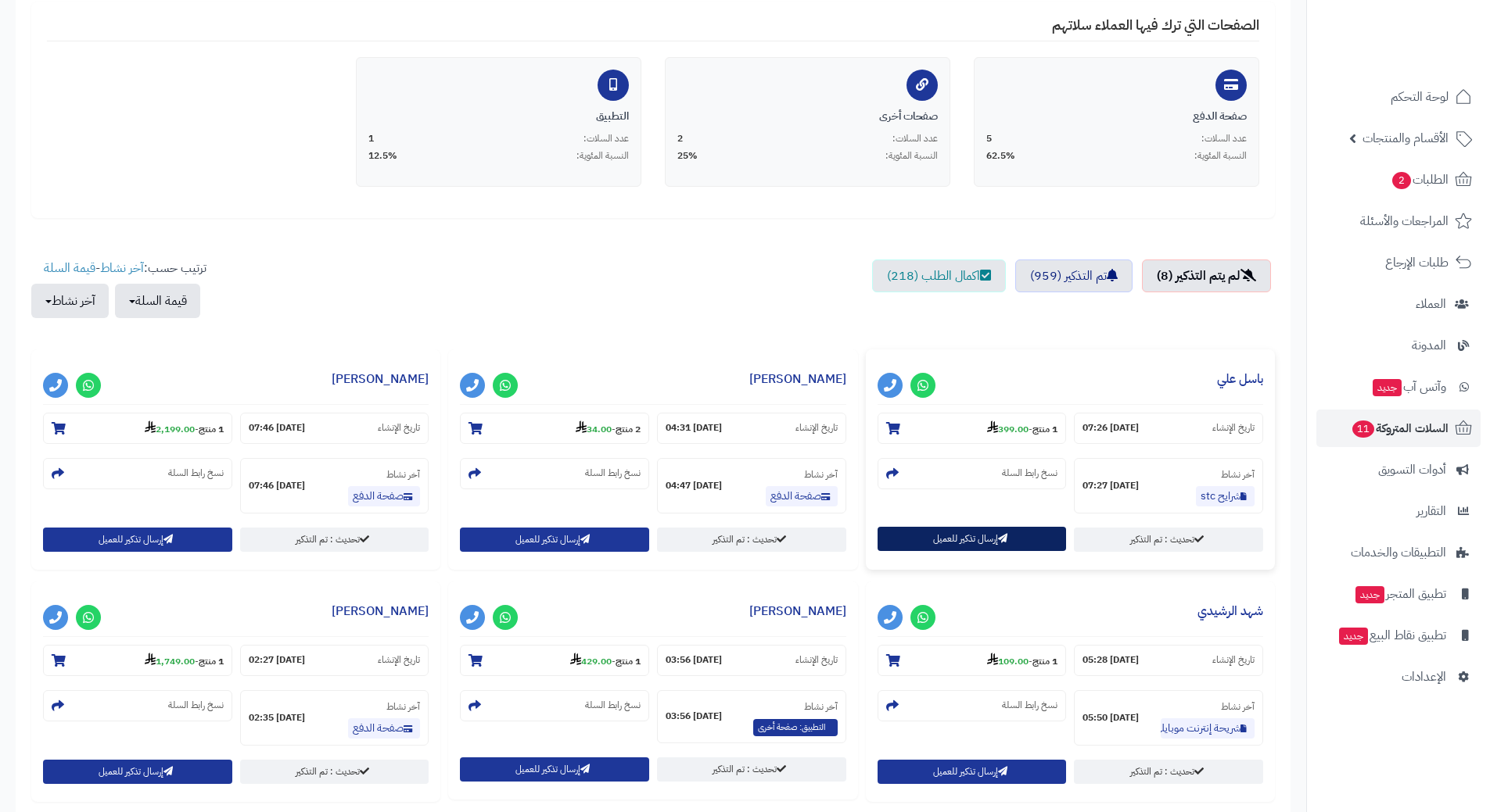
click at [1009, 542] on button "إرسال تذكير للعميل" at bounding box center [972, 539] width 189 height 25
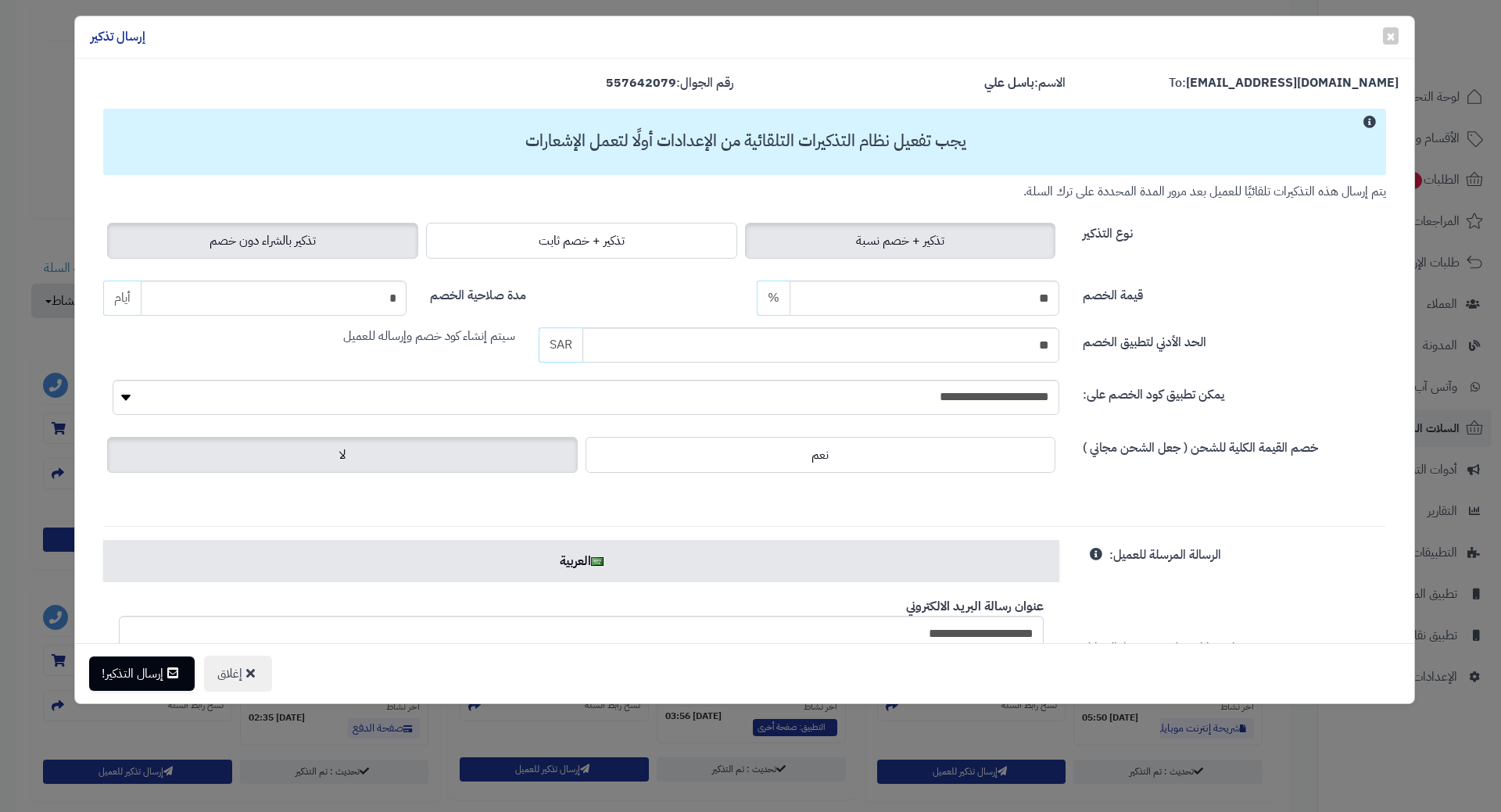
drag, startPoint x: 300, startPoint y: 255, endPoint x: 299, endPoint y: 246, distance: 9.1
click at [300, 255] on label "تذكير بالشراء دون خصم" at bounding box center [263, 241] width 311 height 36
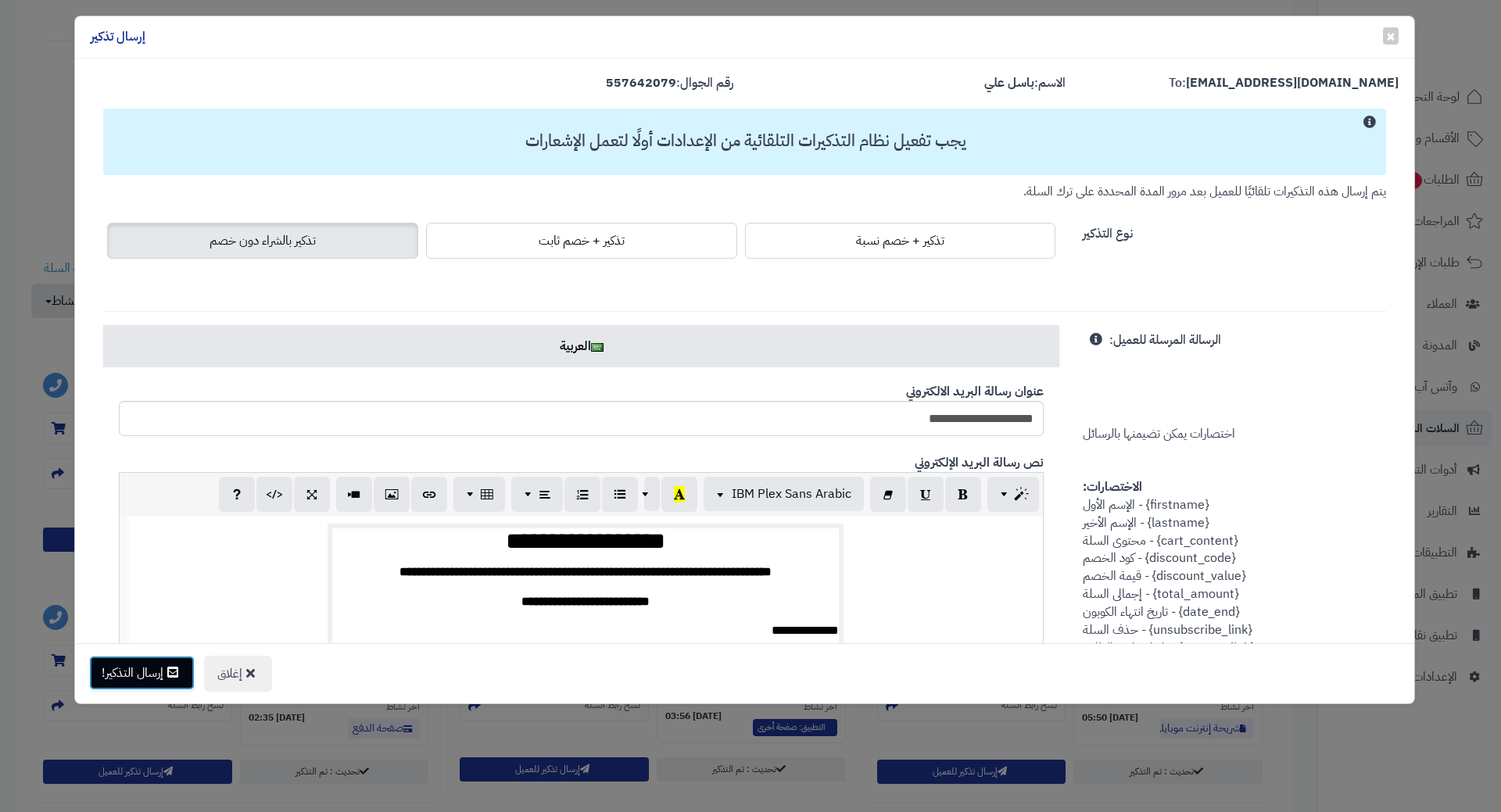
click at [151, 677] on button "إرسال التذكير!" at bounding box center [141, 673] width 106 height 35
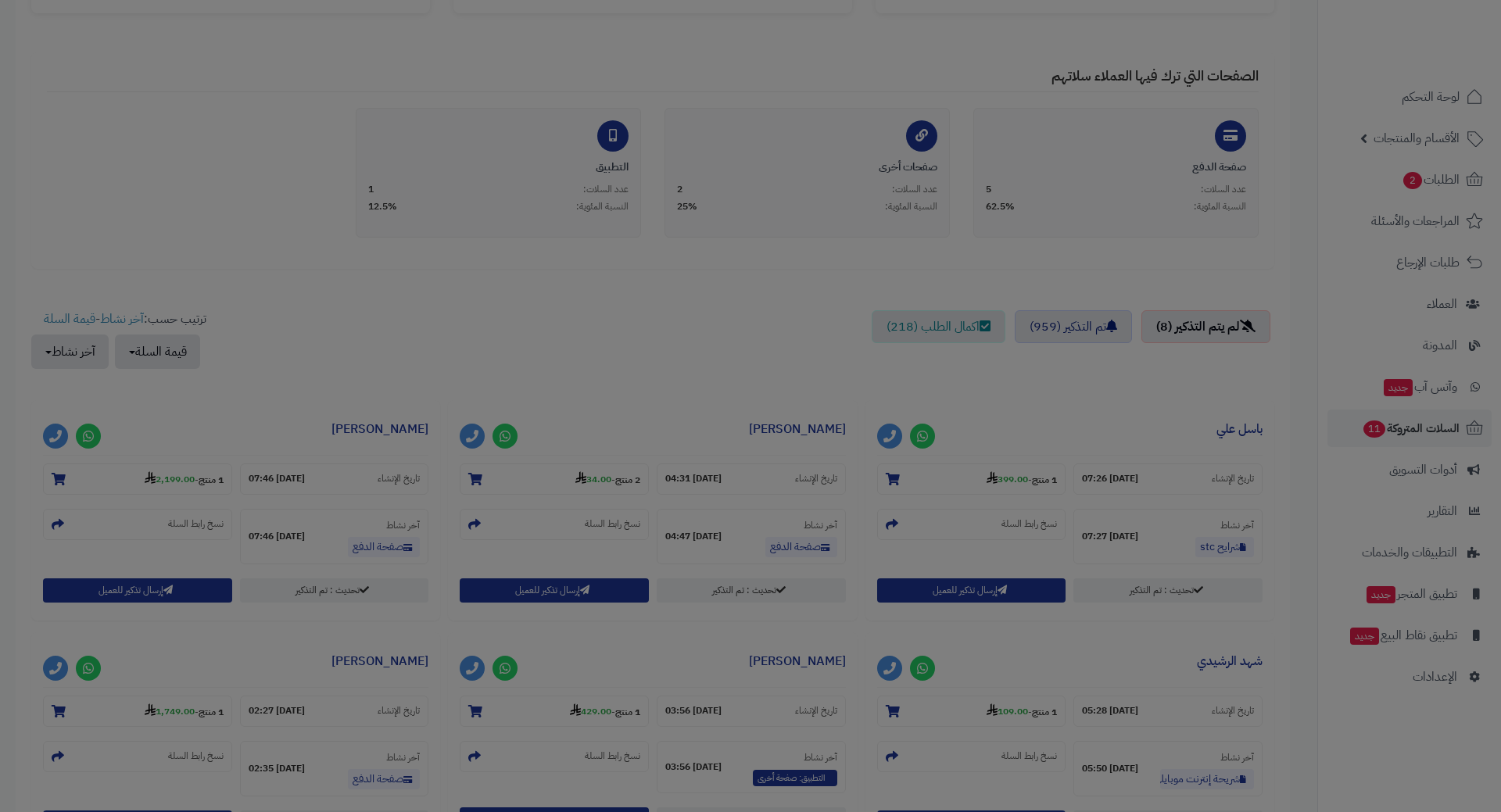
scroll to position [363, 0]
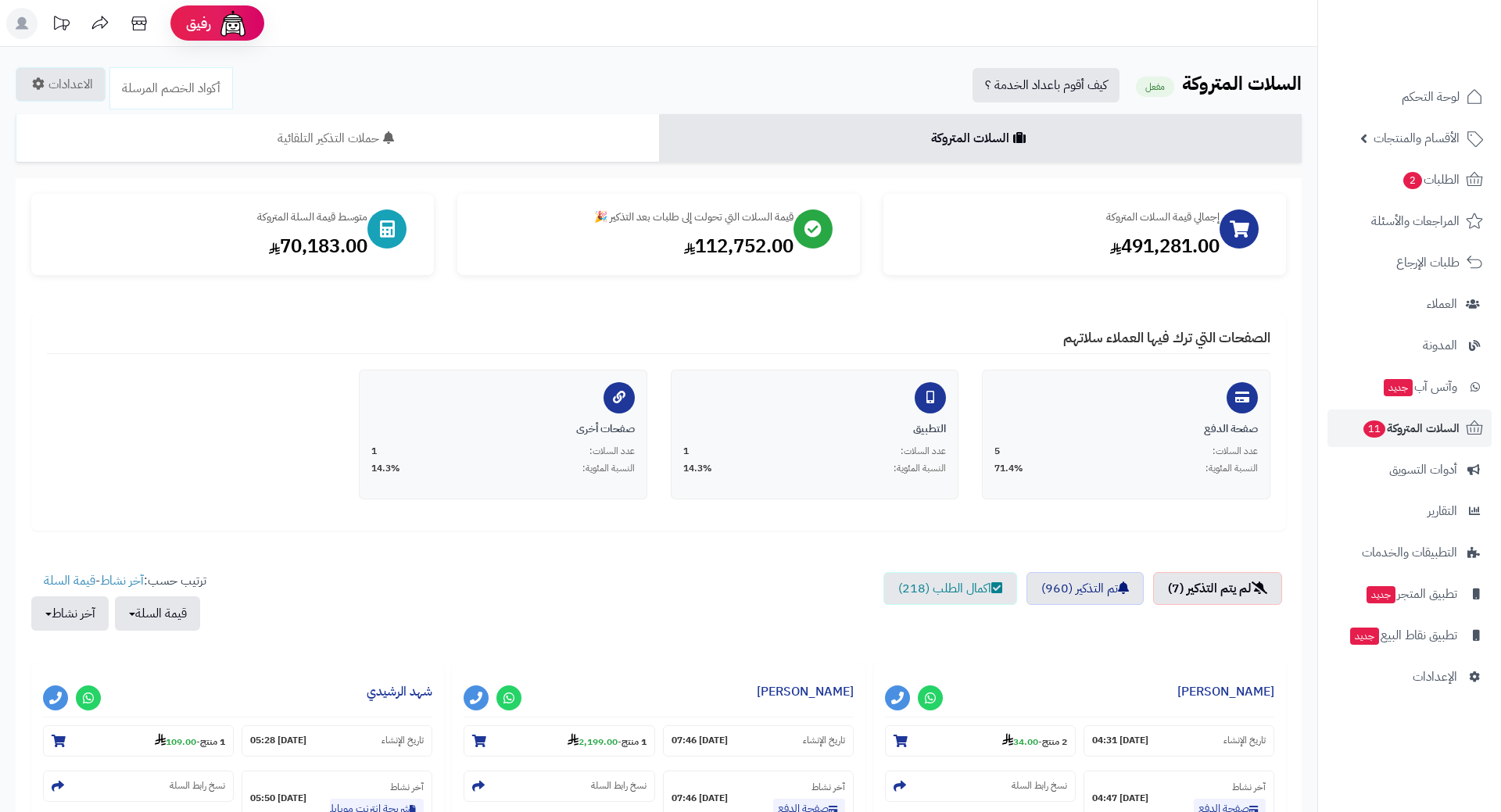
scroll to position [313, 0]
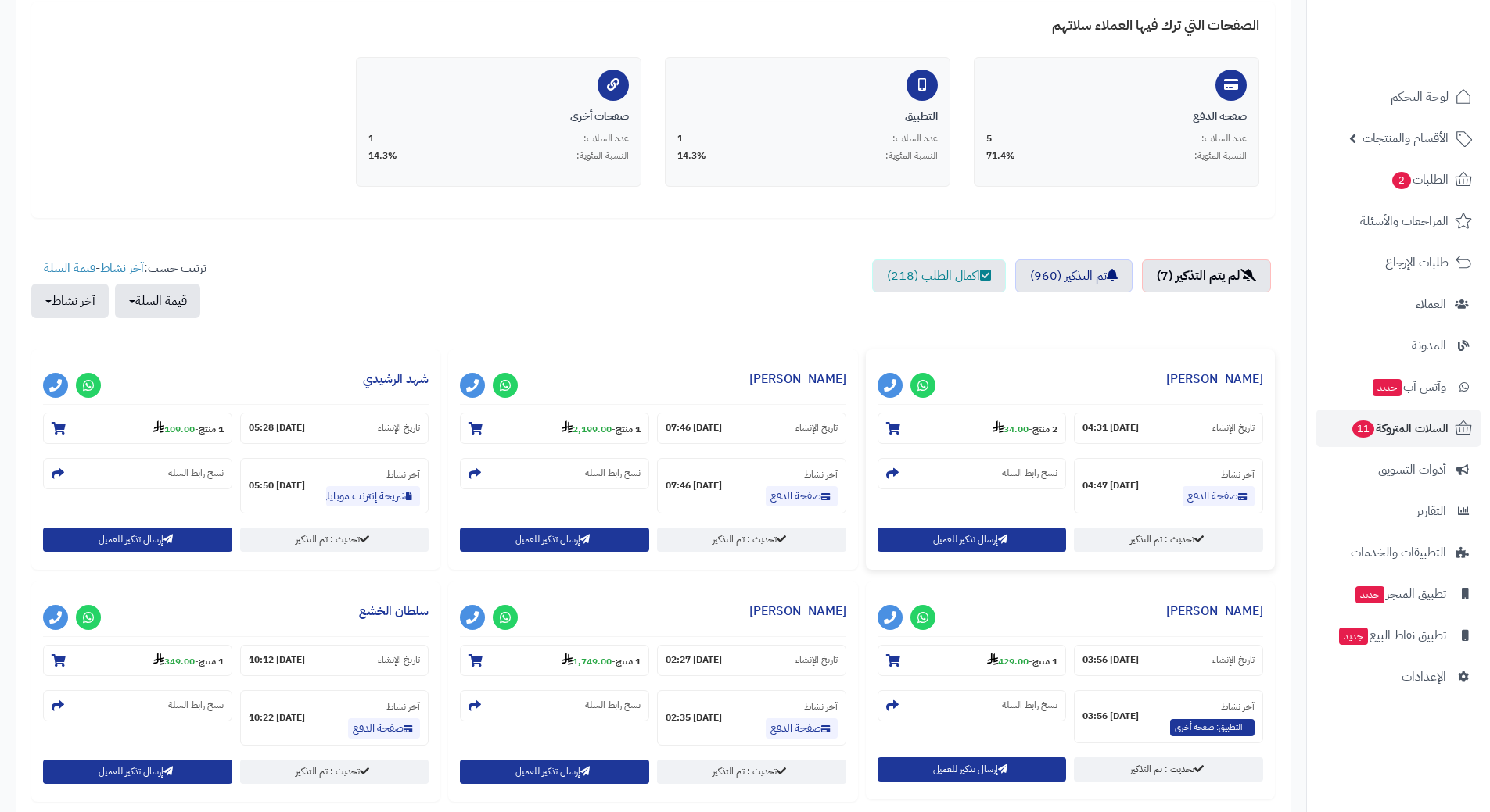
click at [943, 518] on div "آخر نشاط صفحة الدفع [DATE] 04:47 نسخ رابط السلة" at bounding box center [1069, 488] width 393 height 62
click at [936, 543] on button "إرسال تذكير للعميل" at bounding box center [972, 539] width 189 height 25
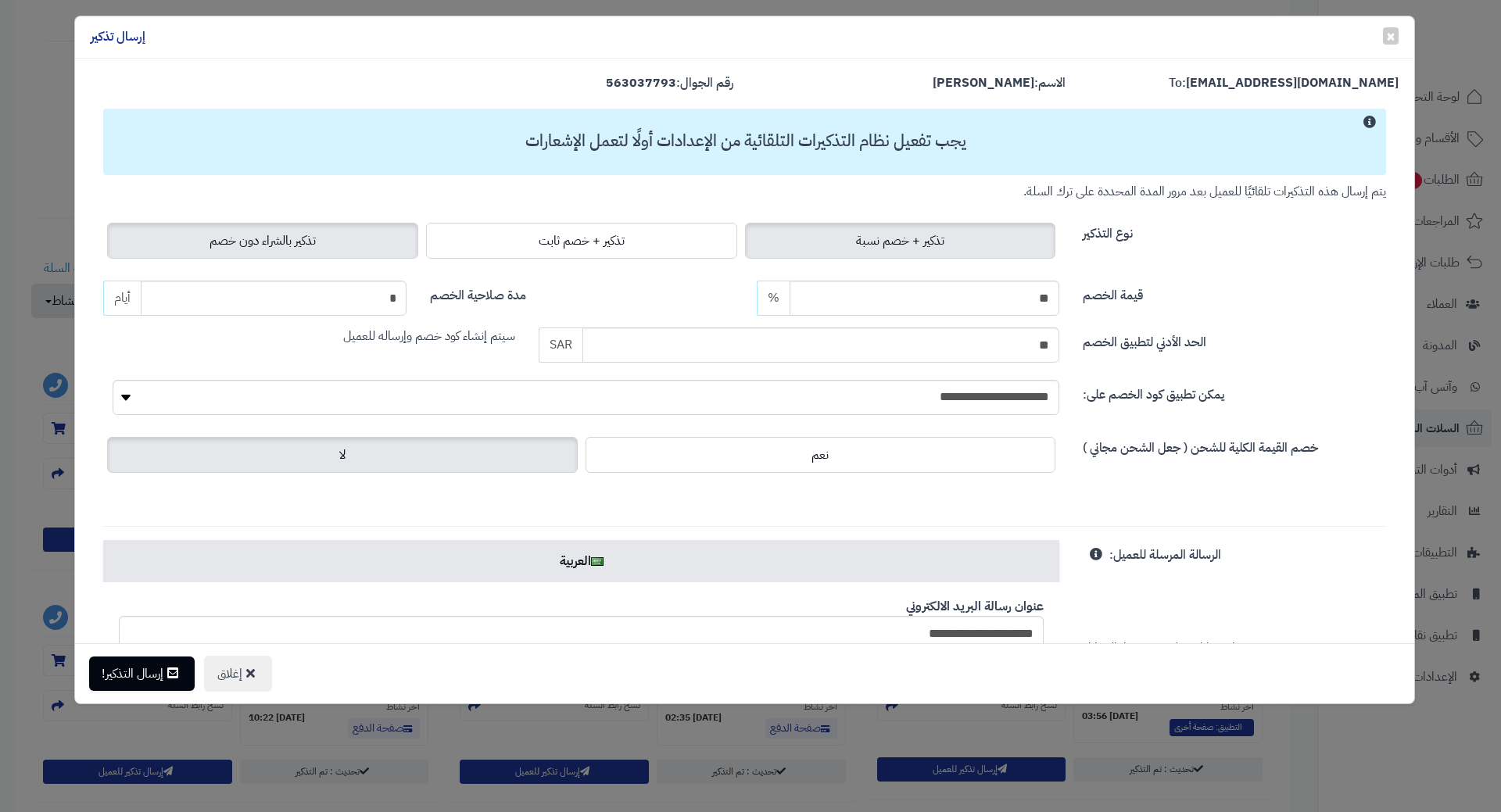
click at [368, 257] on label "تذكير بالشراء دون خصم" at bounding box center [263, 241] width 311 height 36
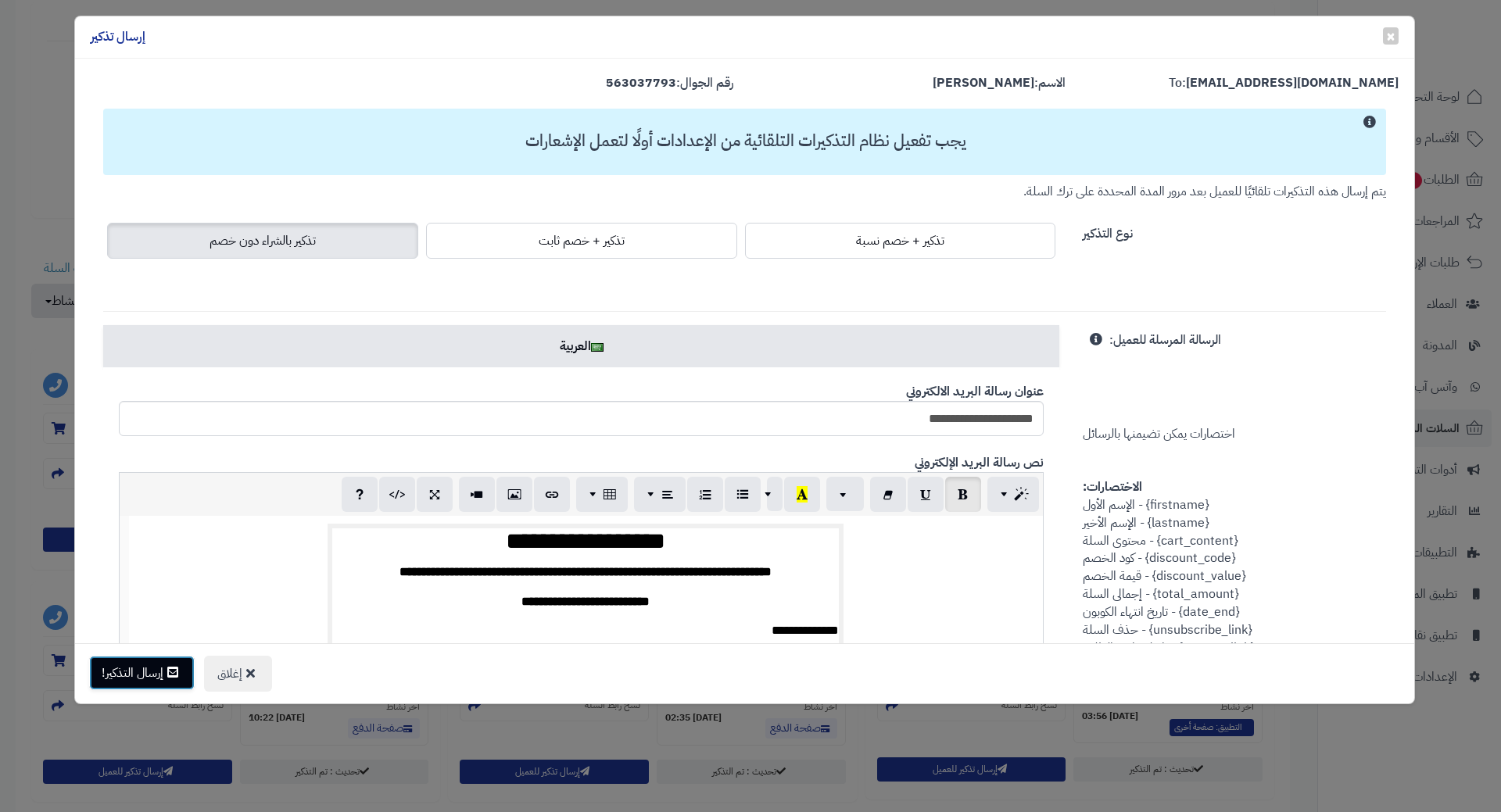
click at [149, 678] on button "إرسال التذكير!" at bounding box center [141, 673] width 106 height 35
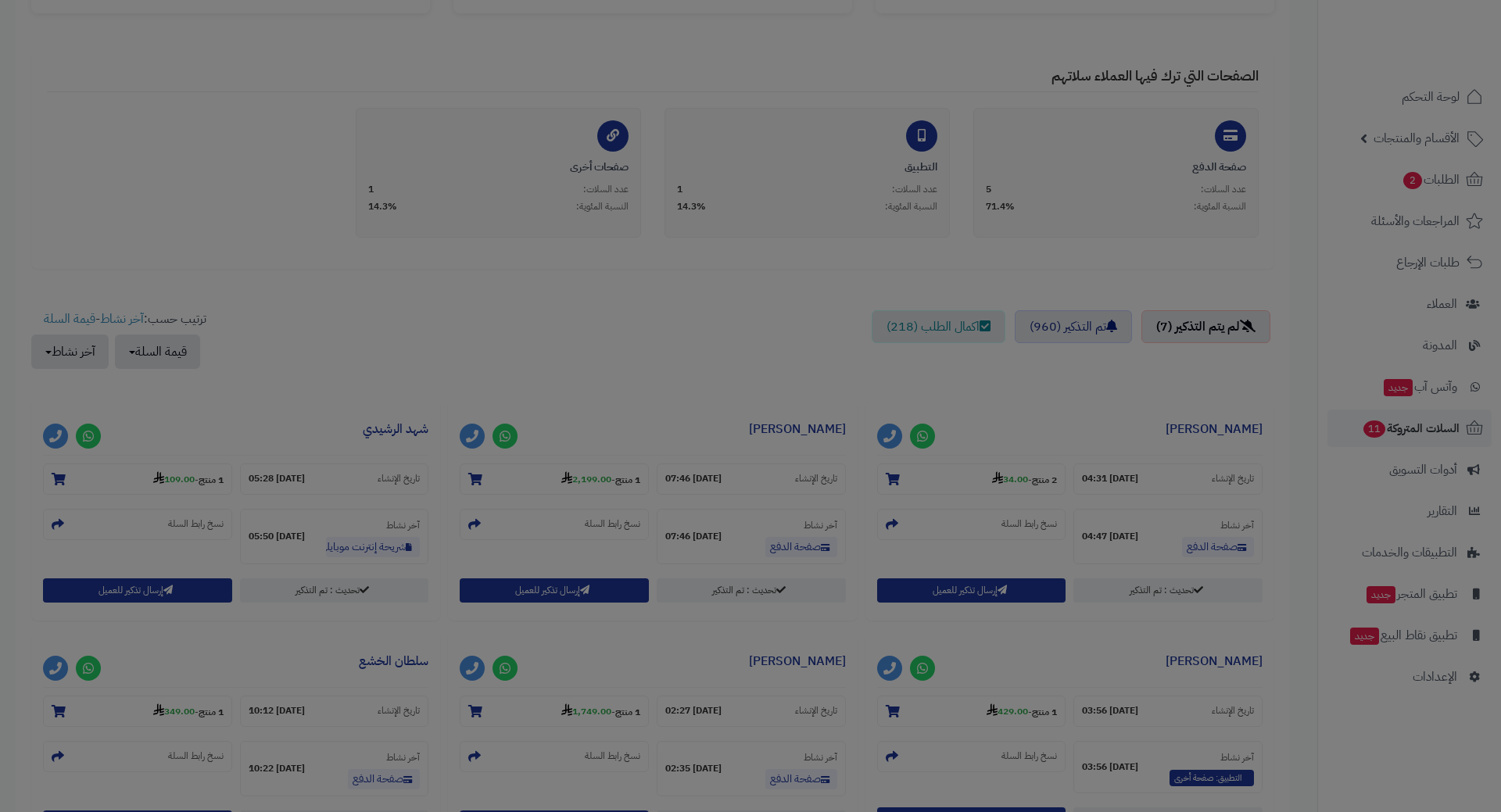
scroll to position [363, 0]
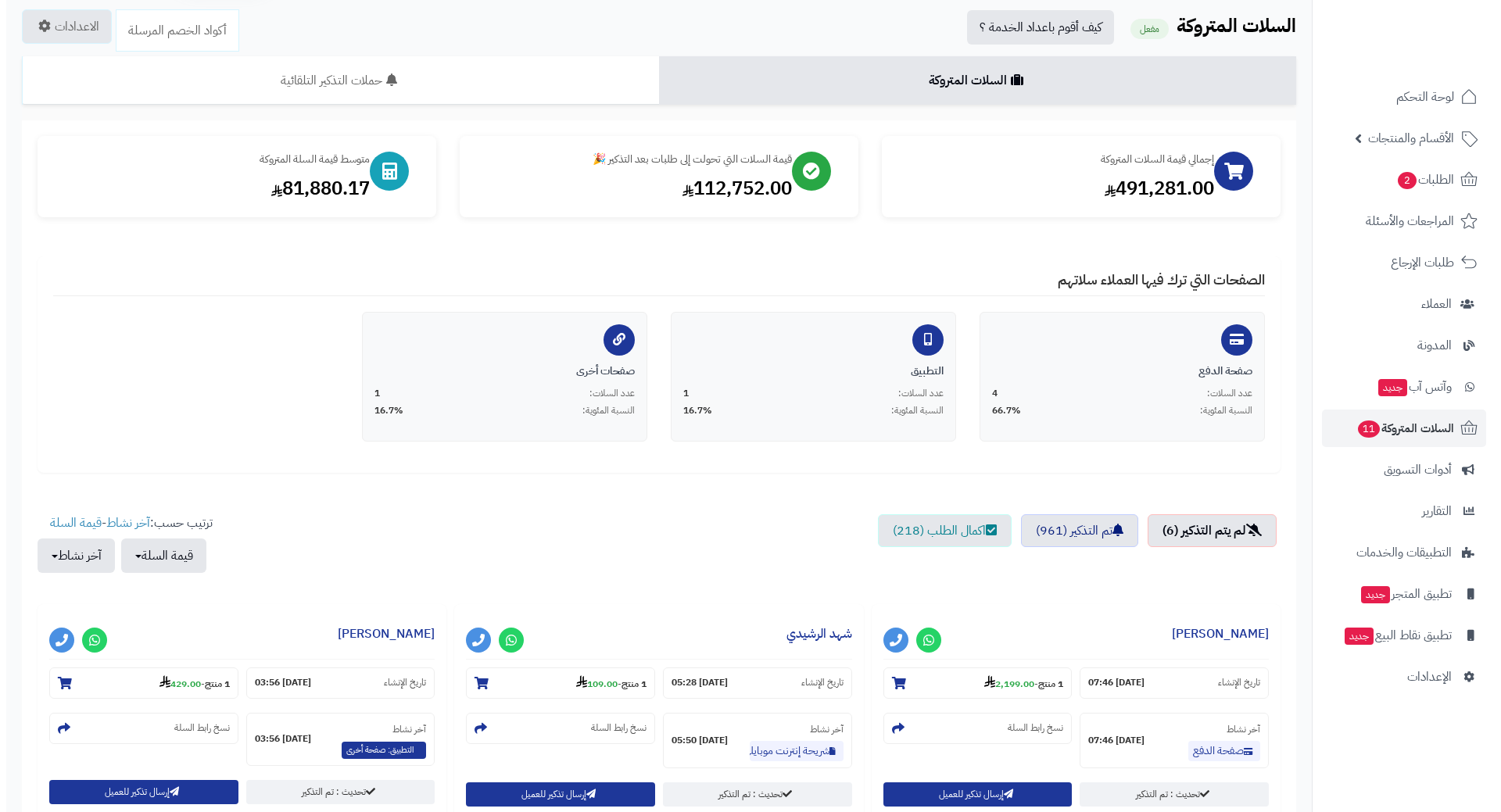
scroll to position [156, 0]
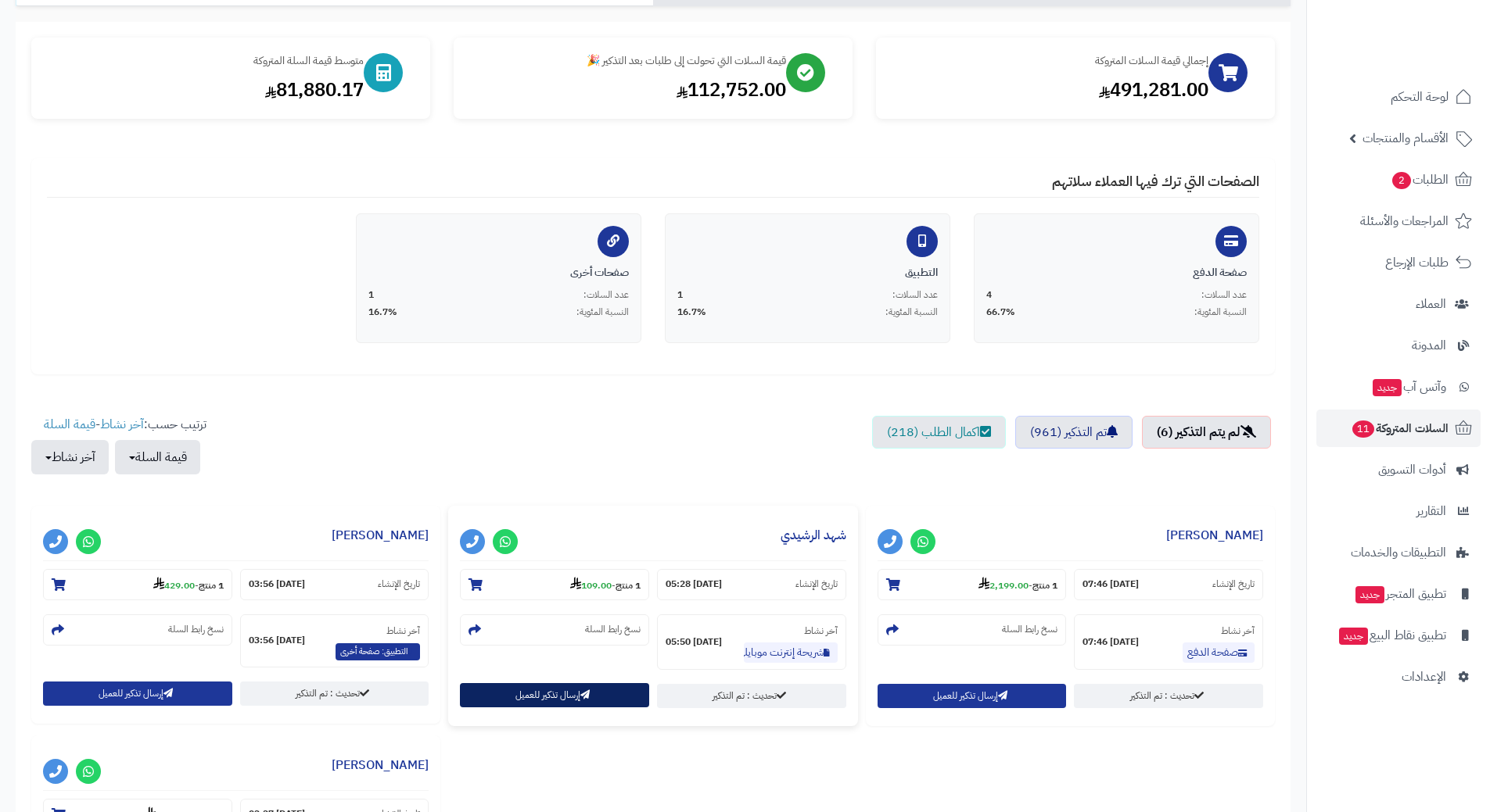
click at [559, 696] on button "إرسال تذكير للعميل" at bounding box center [554, 695] width 189 height 25
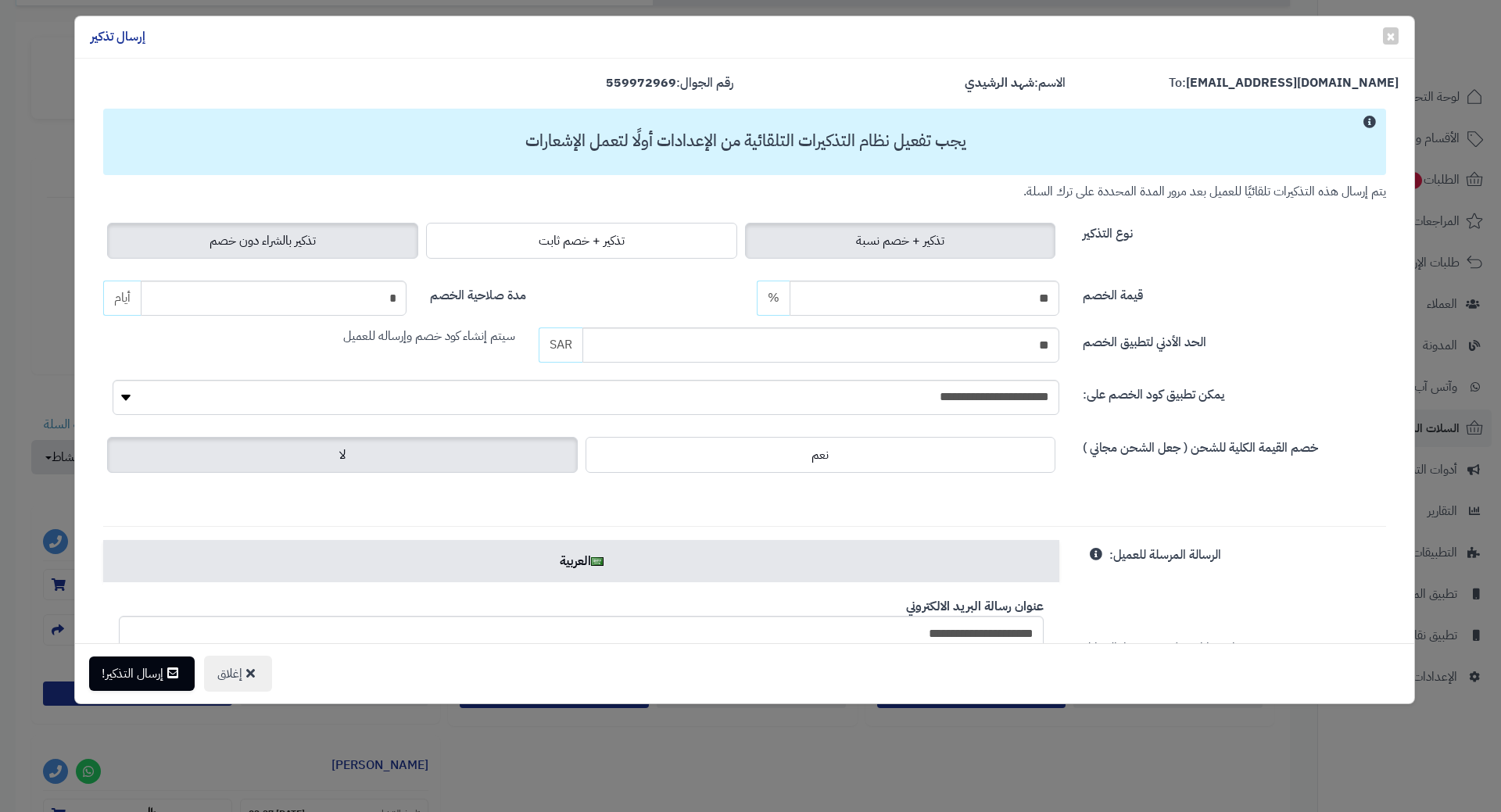
click at [283, 252] on label "تذكير بالشراء دون خصم" at bounding box center [263, 241] width 311 height 36
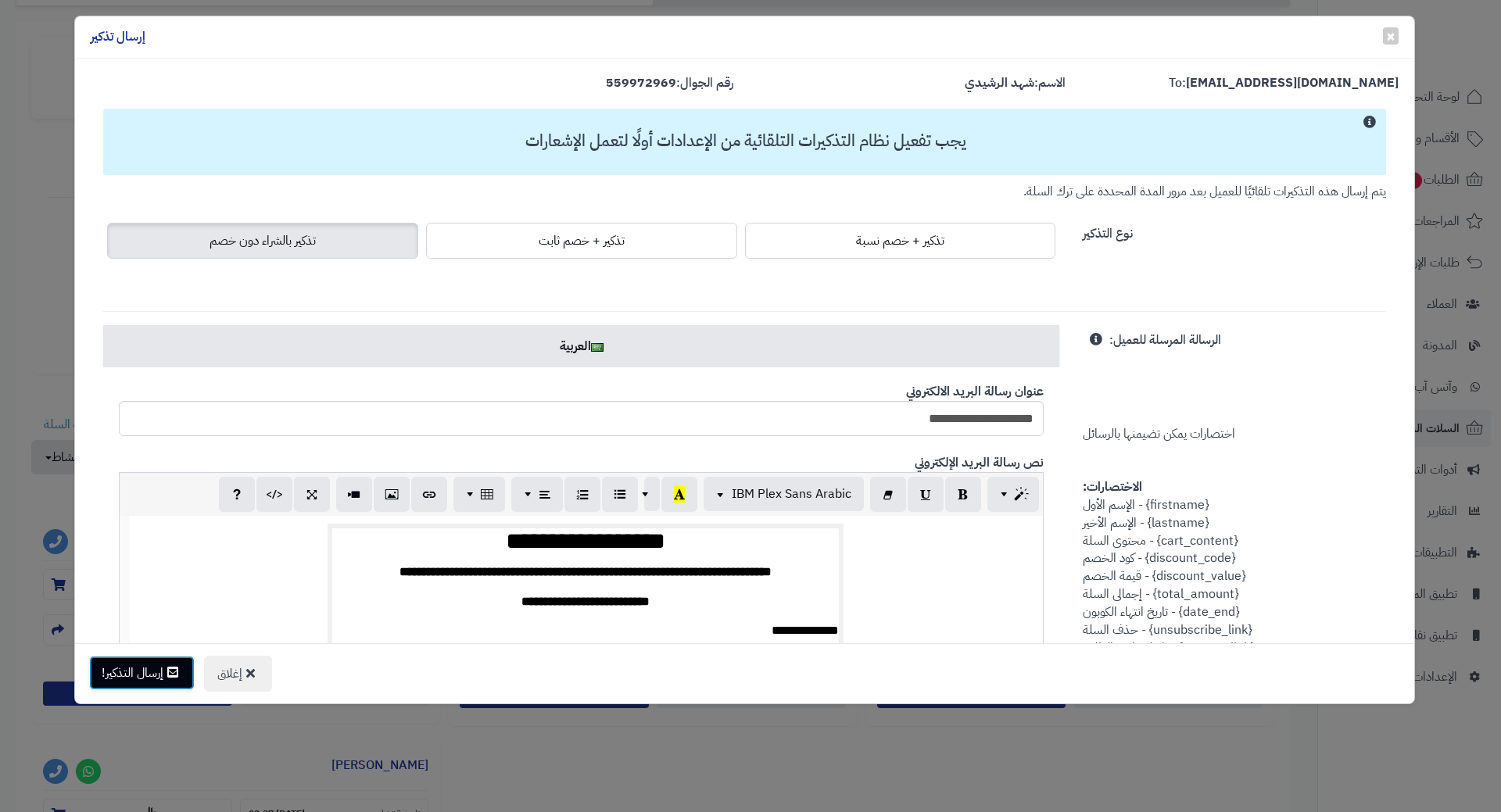
click at [130, 666] on button "إرسال التذكير!" at bounding box center [141, 673] width 106 height 35
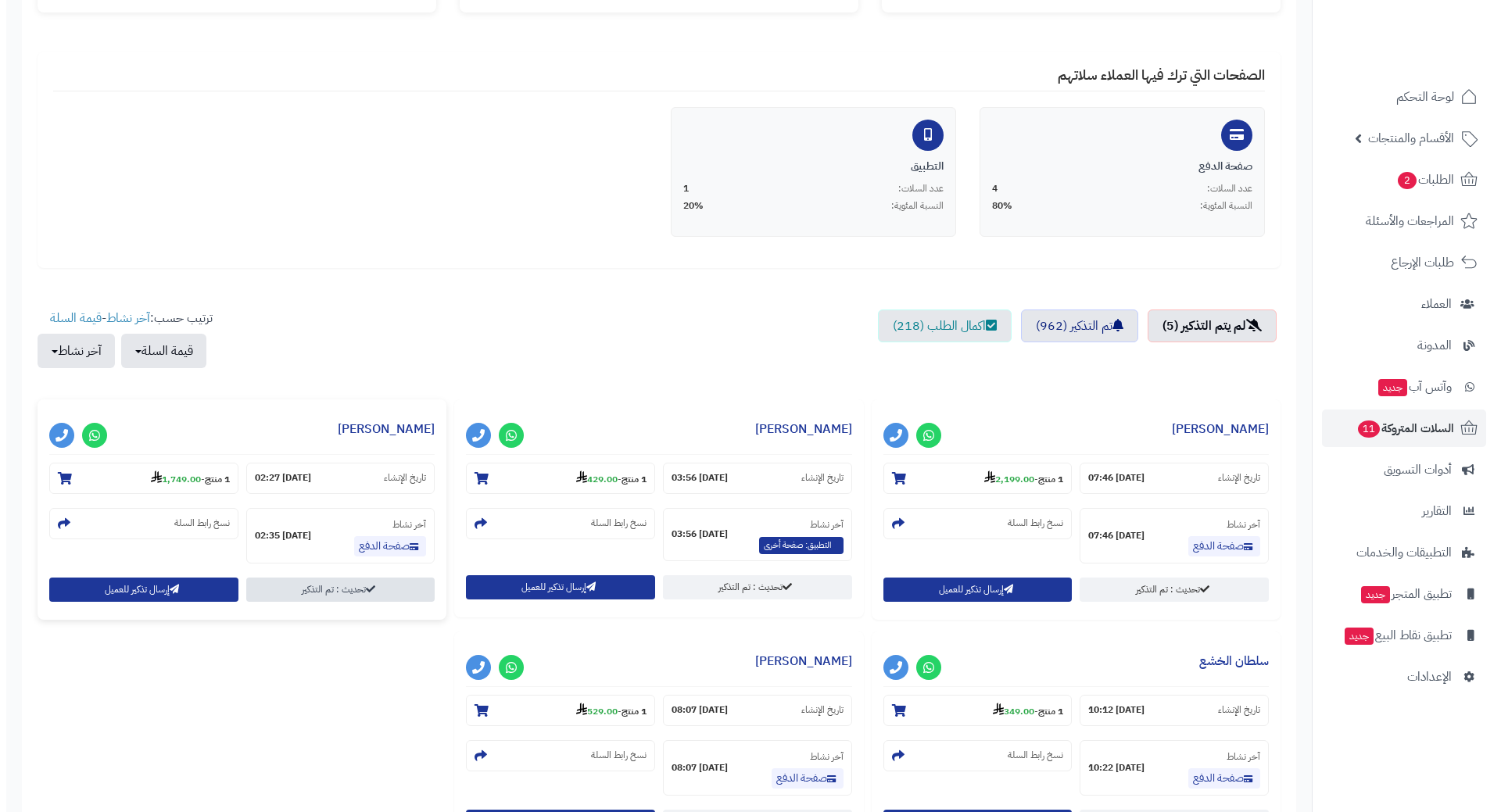
scroll to position [313, 0]
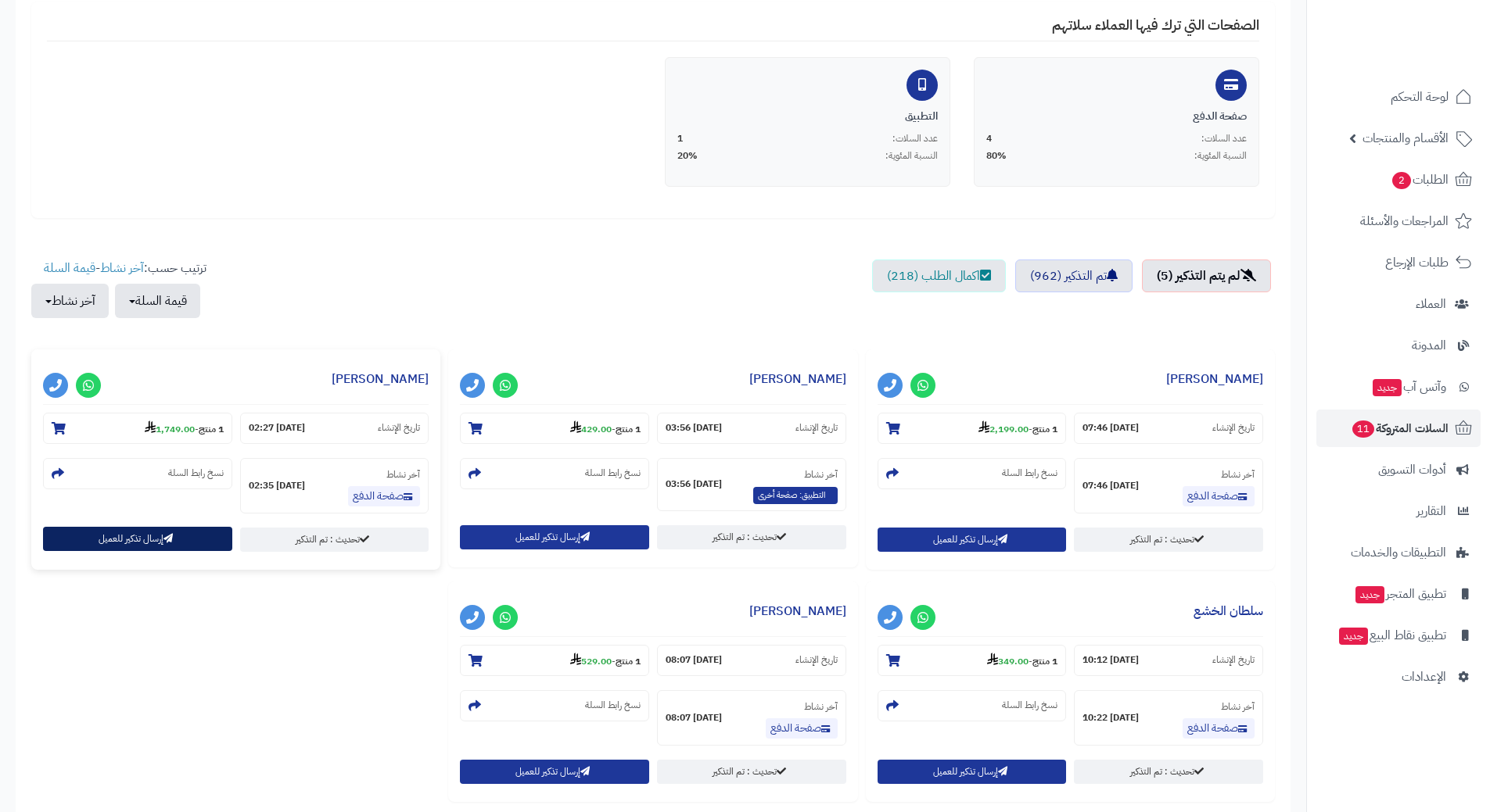
click at [123, 533] on button "إرسال تذكير للعميل" at bounding box center [138, 539] width 189 height 25
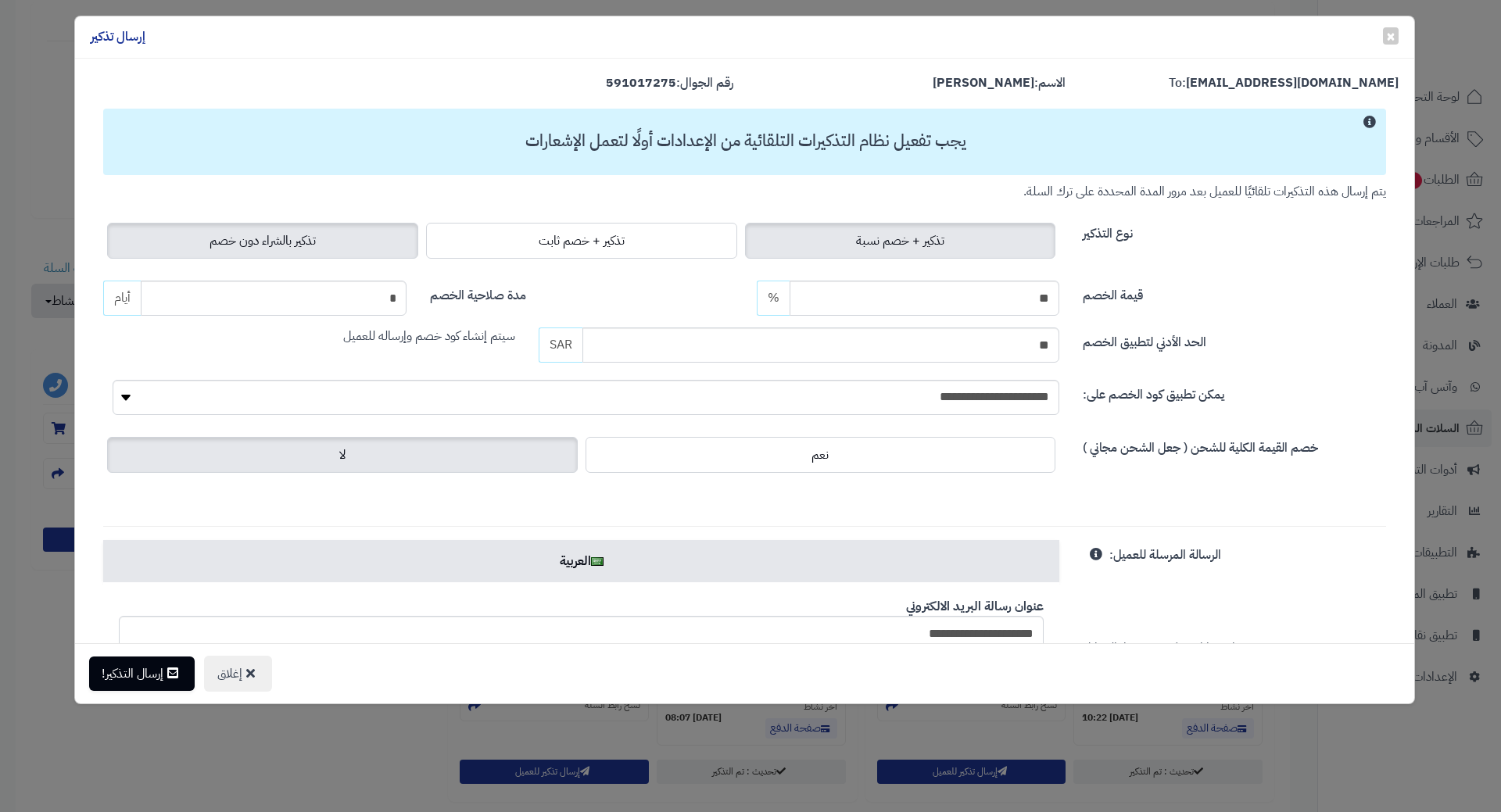
click at [295, 248] on span "تذكير بالشراء دون خصم" at bounding box center [263, 241] width 106 height 19
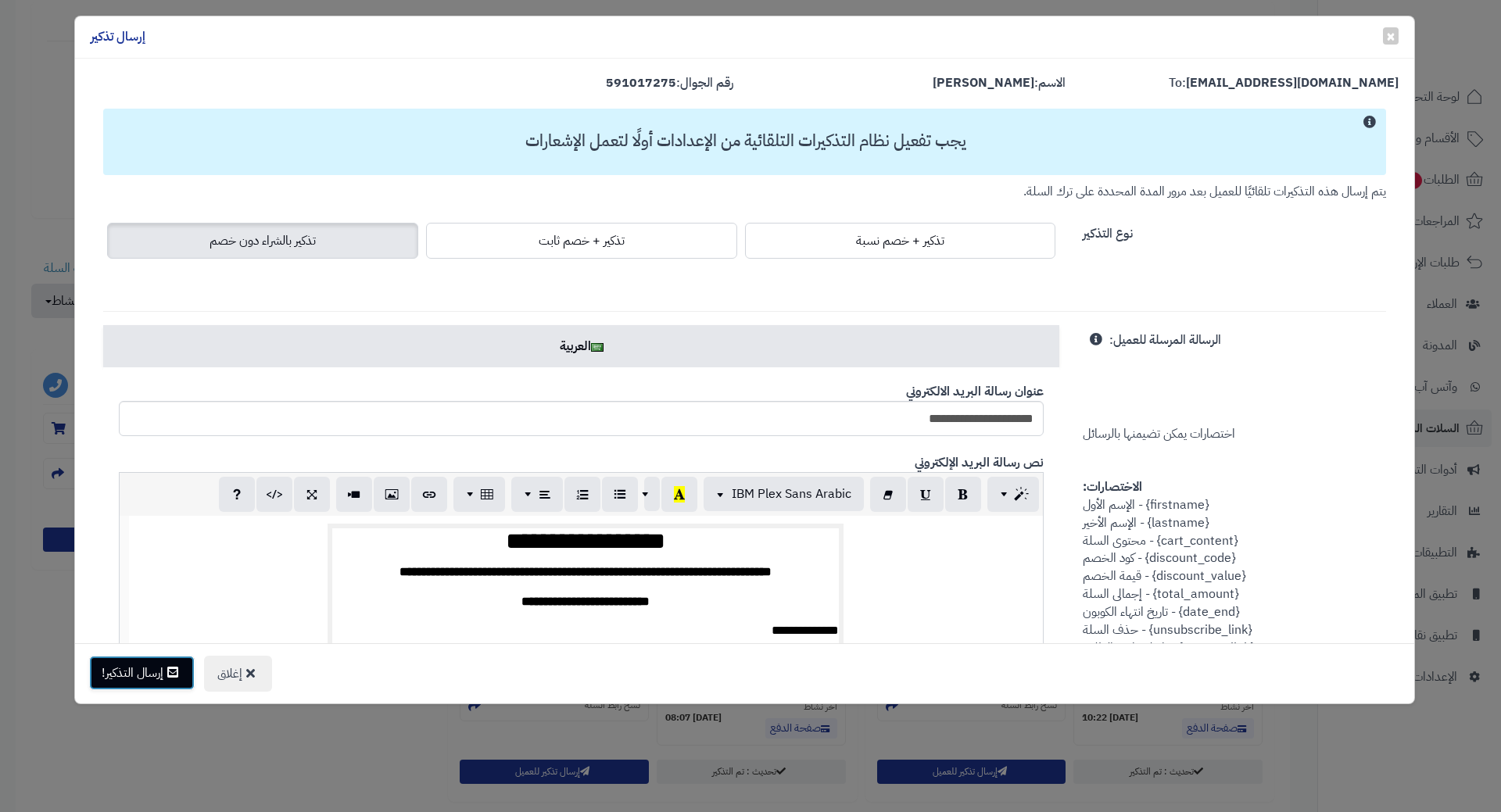
click at [159, 669] on button "إرسال التذكير!" at bounding box center [141, 673] width 106 height 35
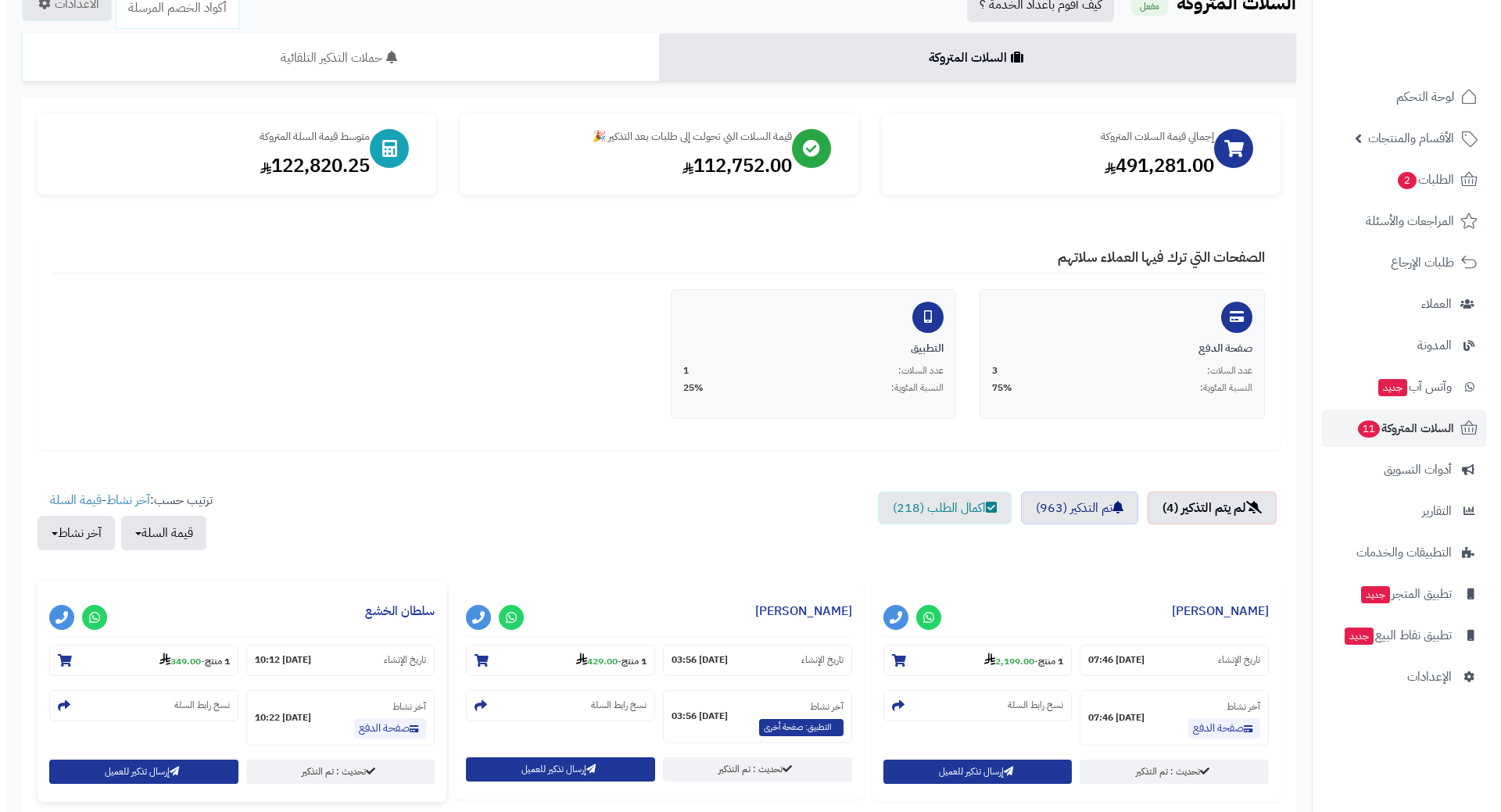
scroll to position [156, 0]
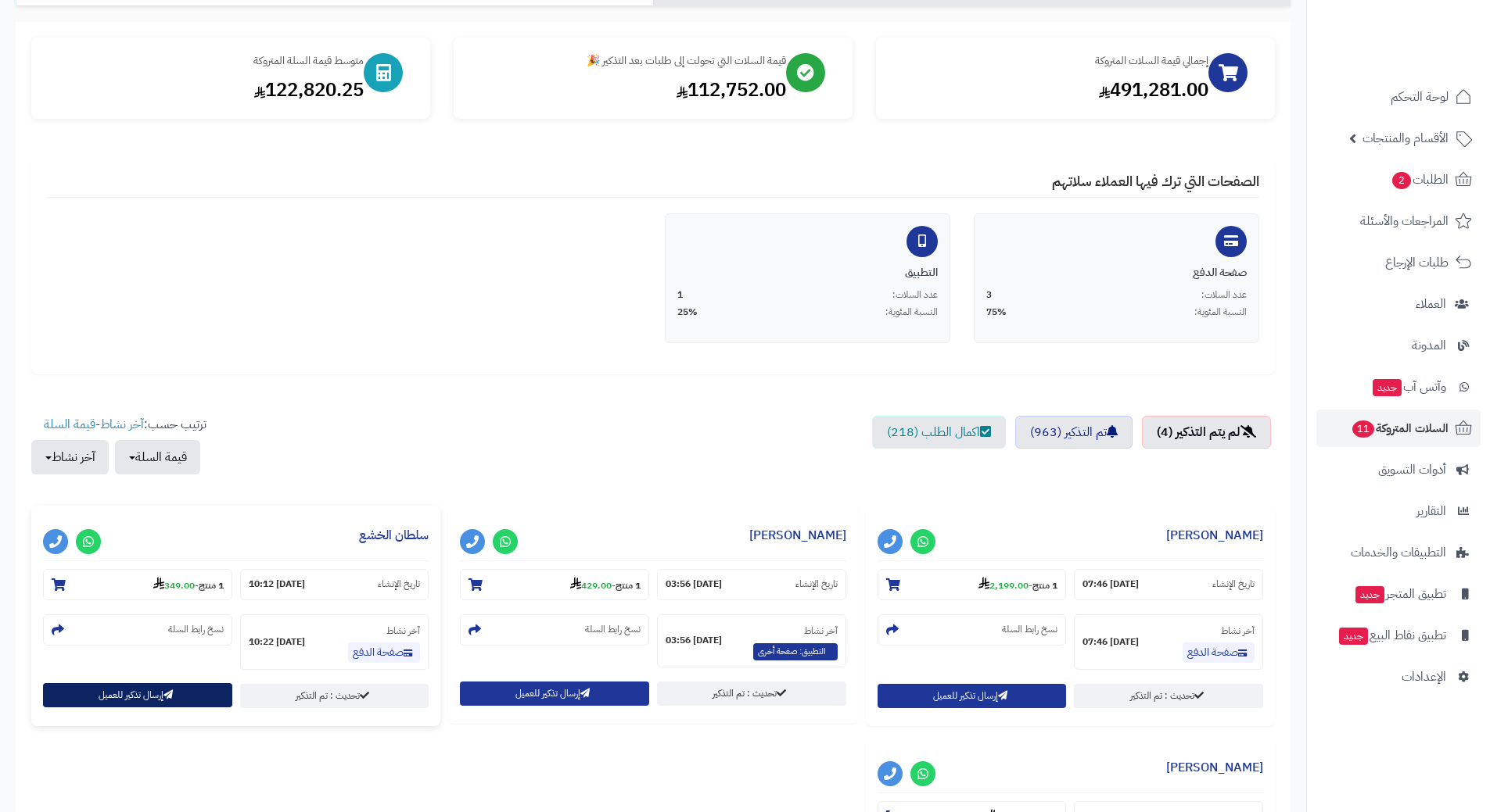
click at [155, 695] on button "إرسال تذكير للعميل" at bounding box center [138, 695] width 189 height 25
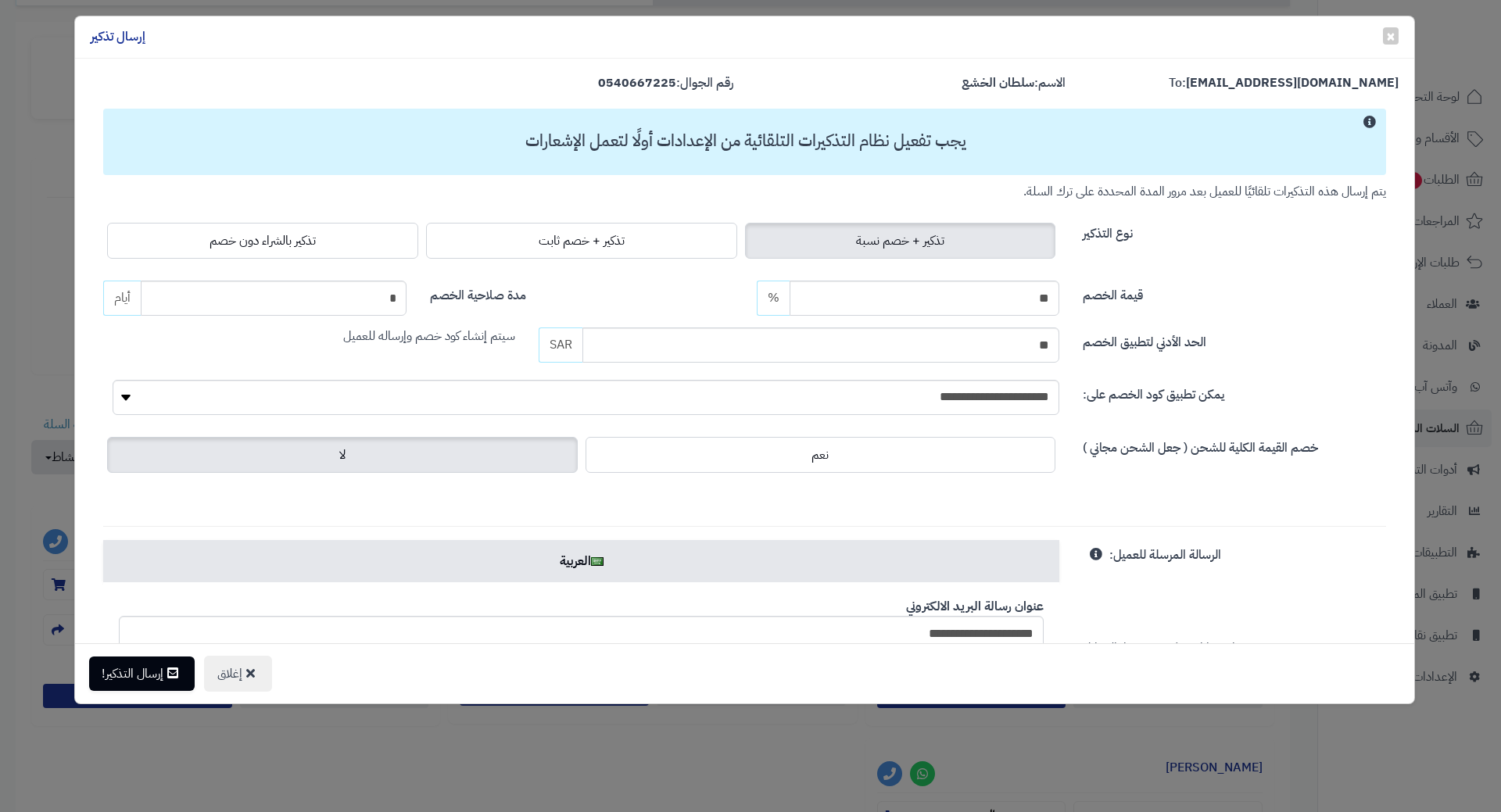
drag, startPoint x: 293, startPoint y: 248, endPoint x: 291, endPoint y: 267, distance: 19.1
click at [293, 248] on span "تذكير بالشراء دون خصم" at bounding box center [263, 241] width 106 height 19
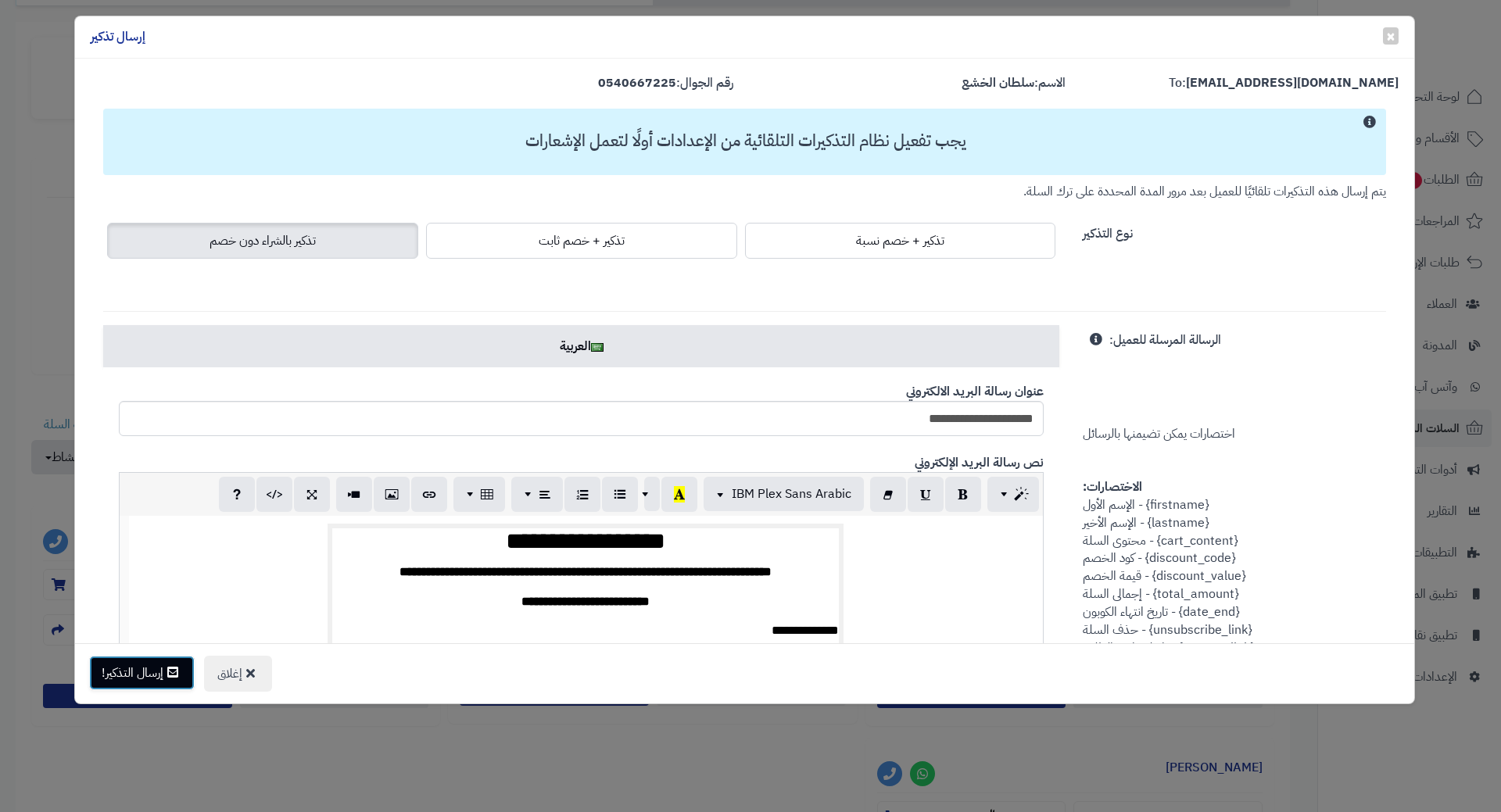
click at [146, 677] on button "إرسال التذكير!" at bounding box center [141, 673] width 106 height 35
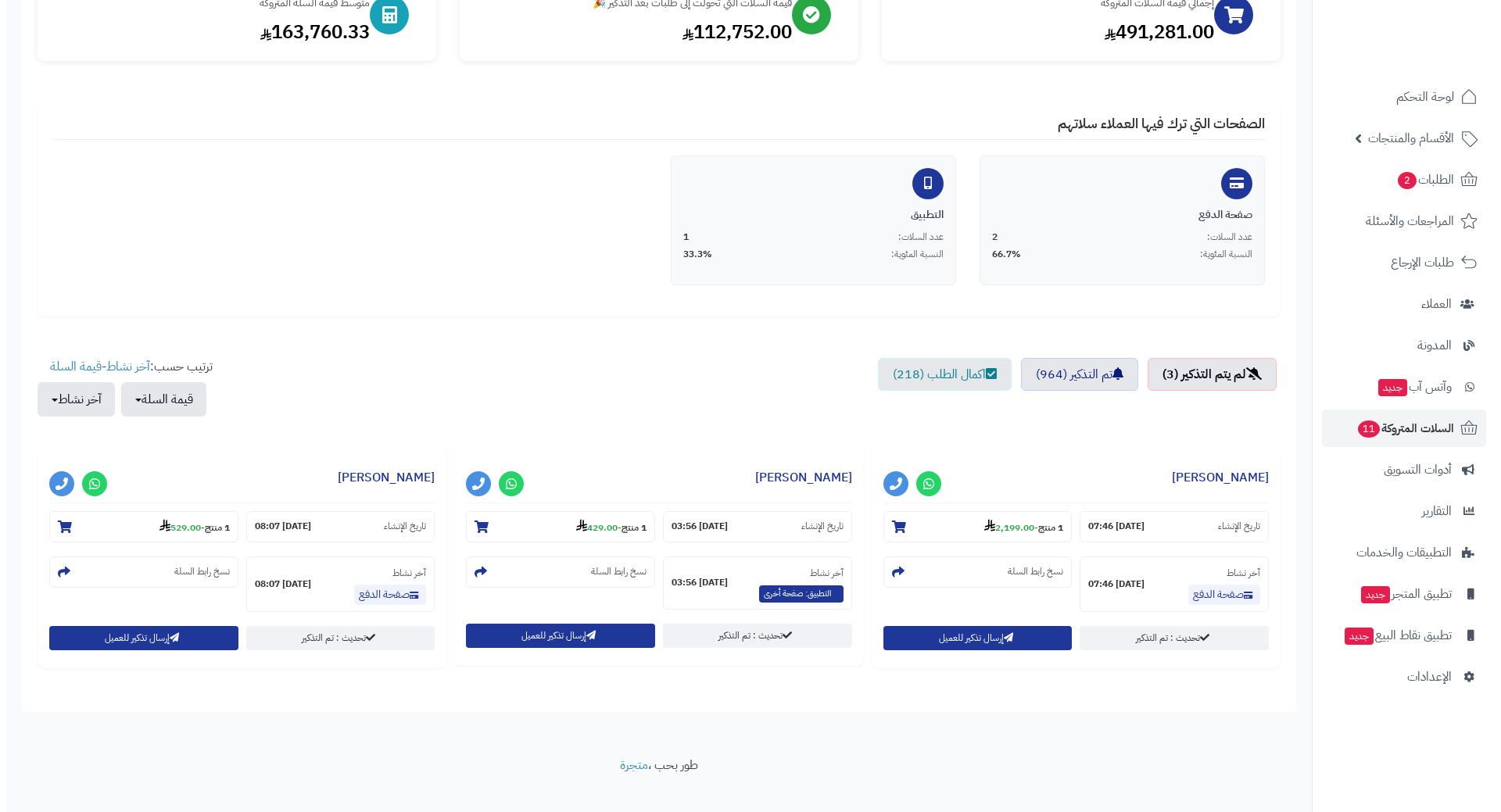
scroll to position [235, 0]
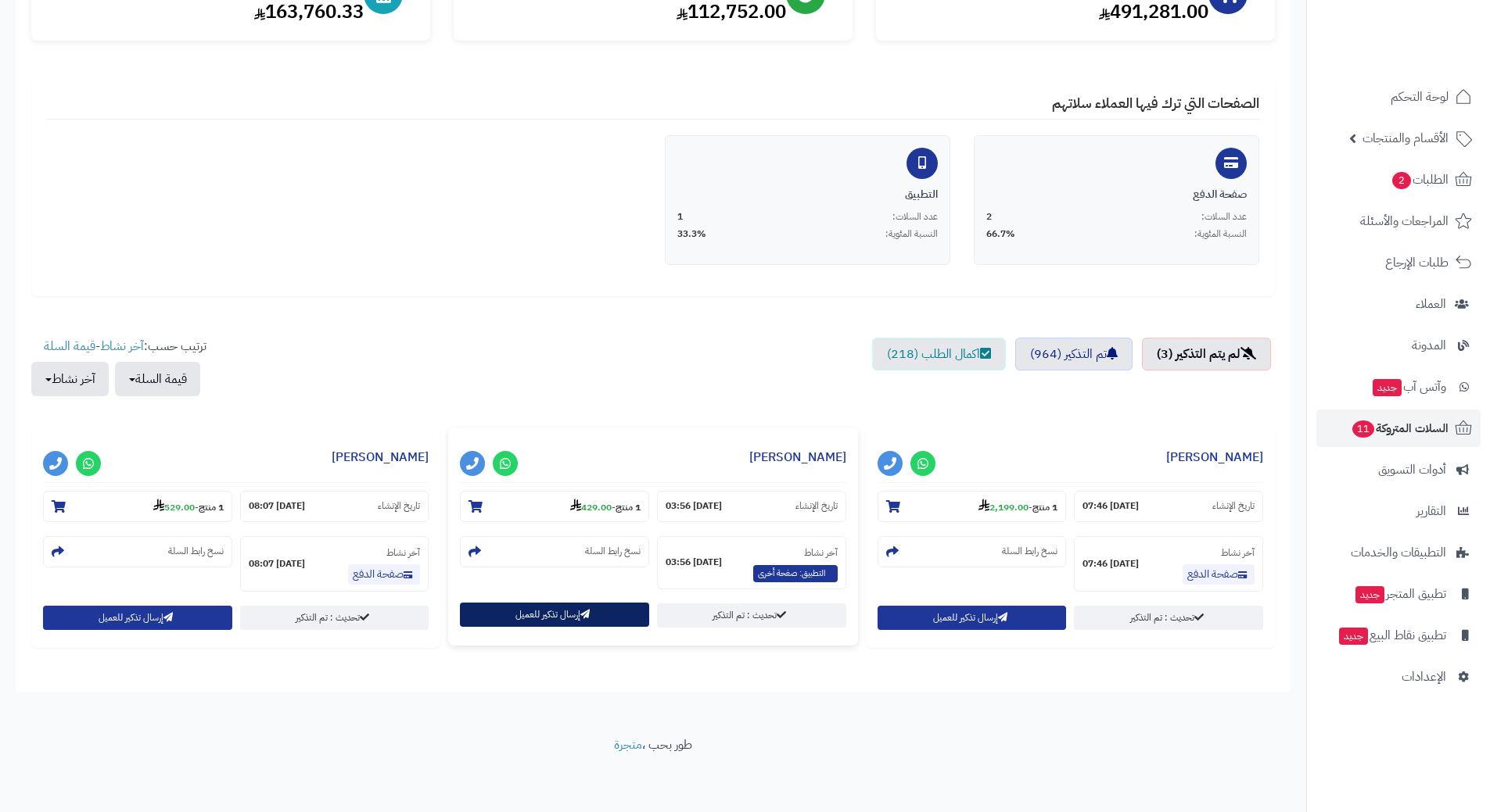
click at [580, 622] on button "إرسال تذكير للعميل" at bounding box center [554, 614] width 189 height 25
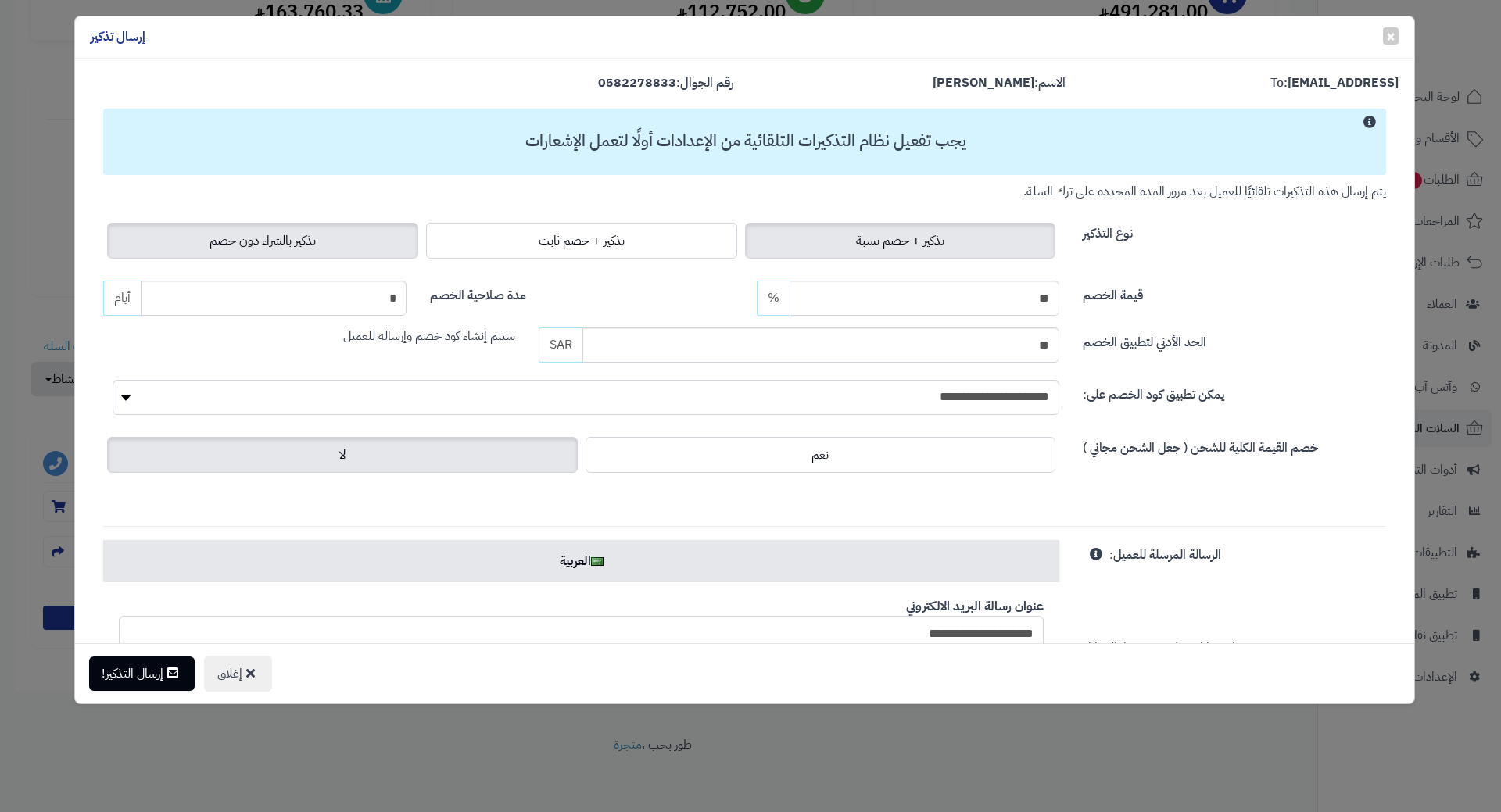
click at [268, 239] on span "تذكير بالشراء دون خصم" at bounding box center [263, 241] width 106 height 19
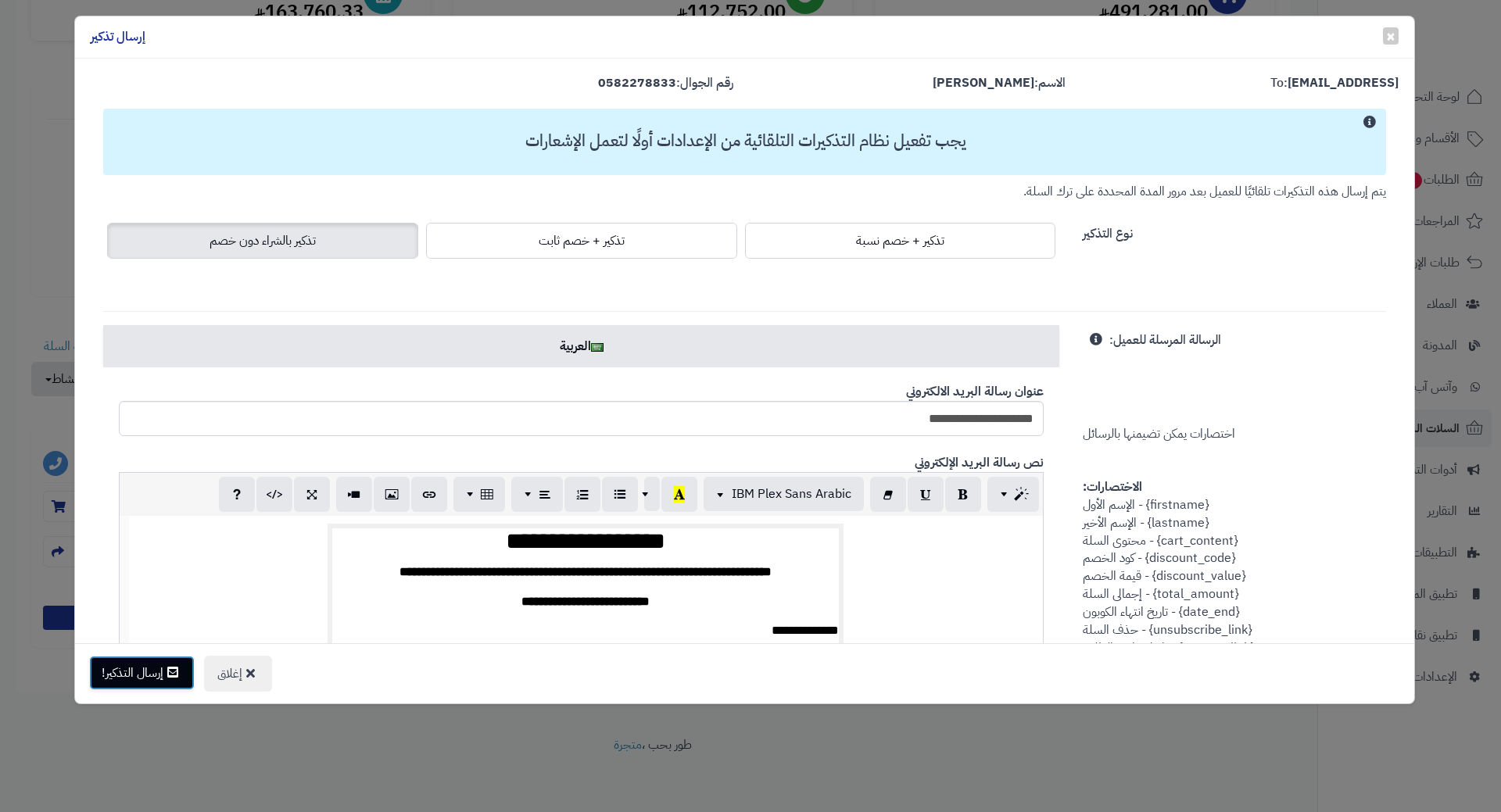
click at [140, 681] on button "إرسال التذكير!" at bounding box center [141, 673] width 106 height 35
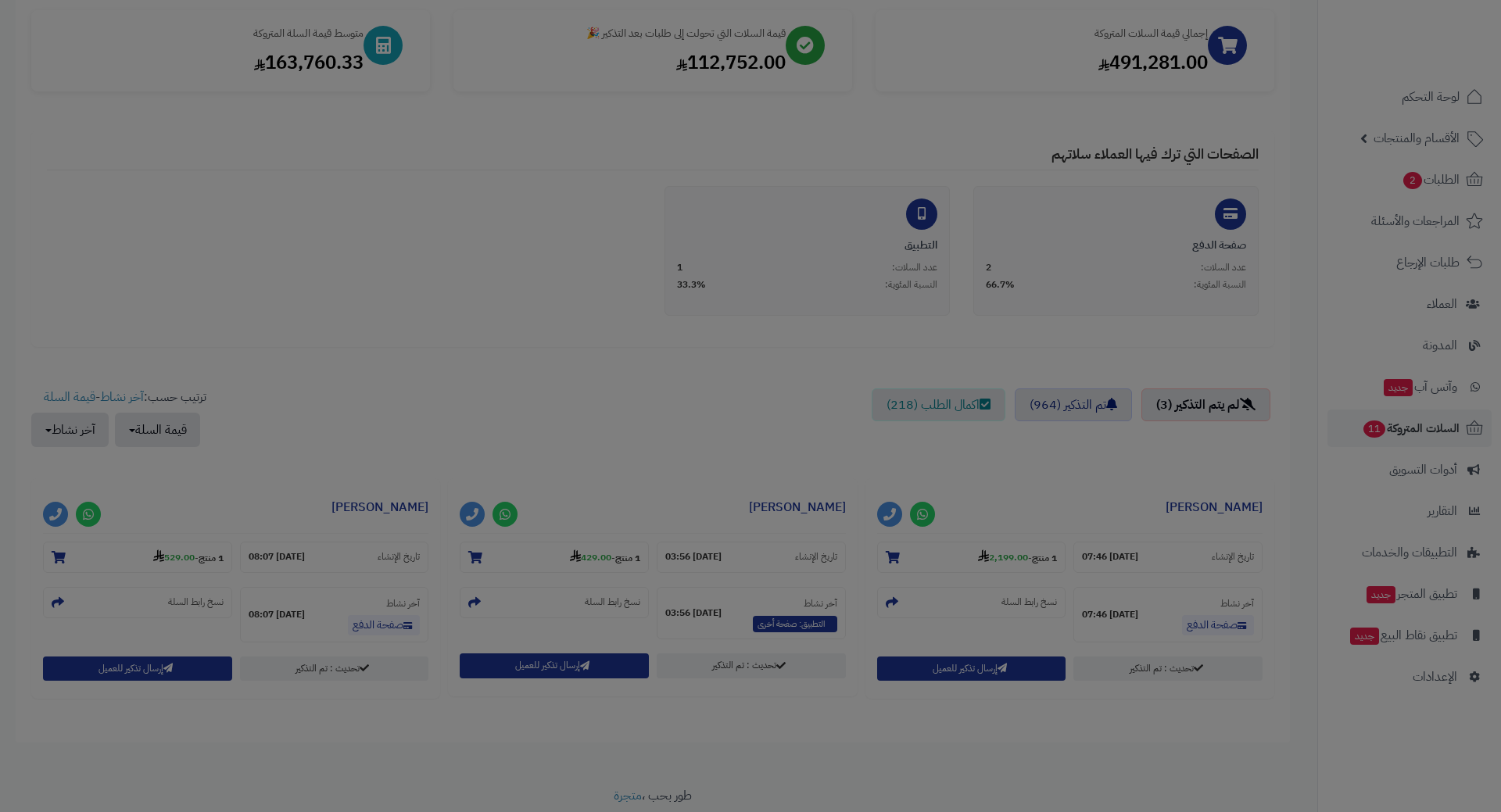
scroll to position [286, 0]
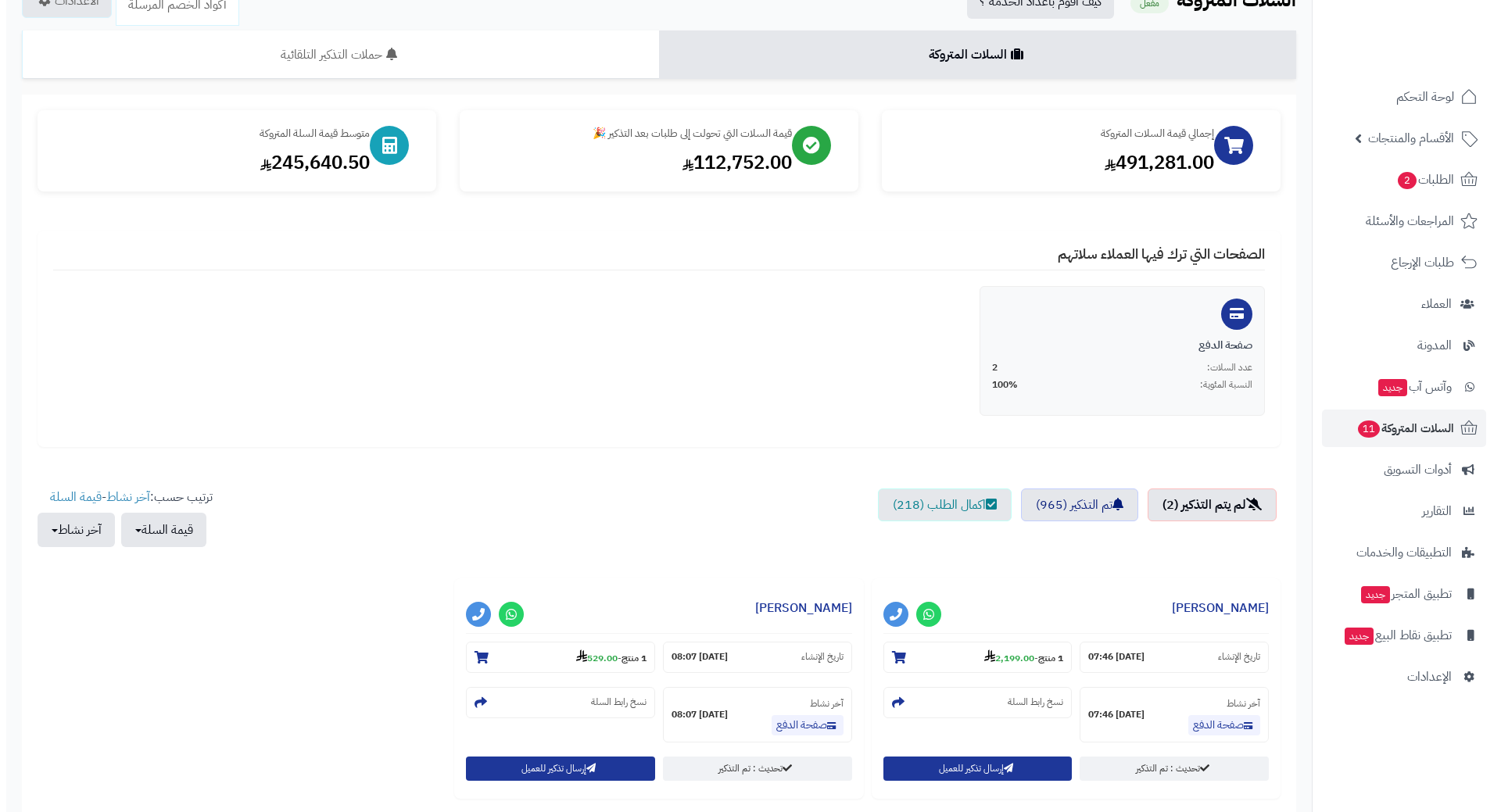
scroll to position [235, 0]
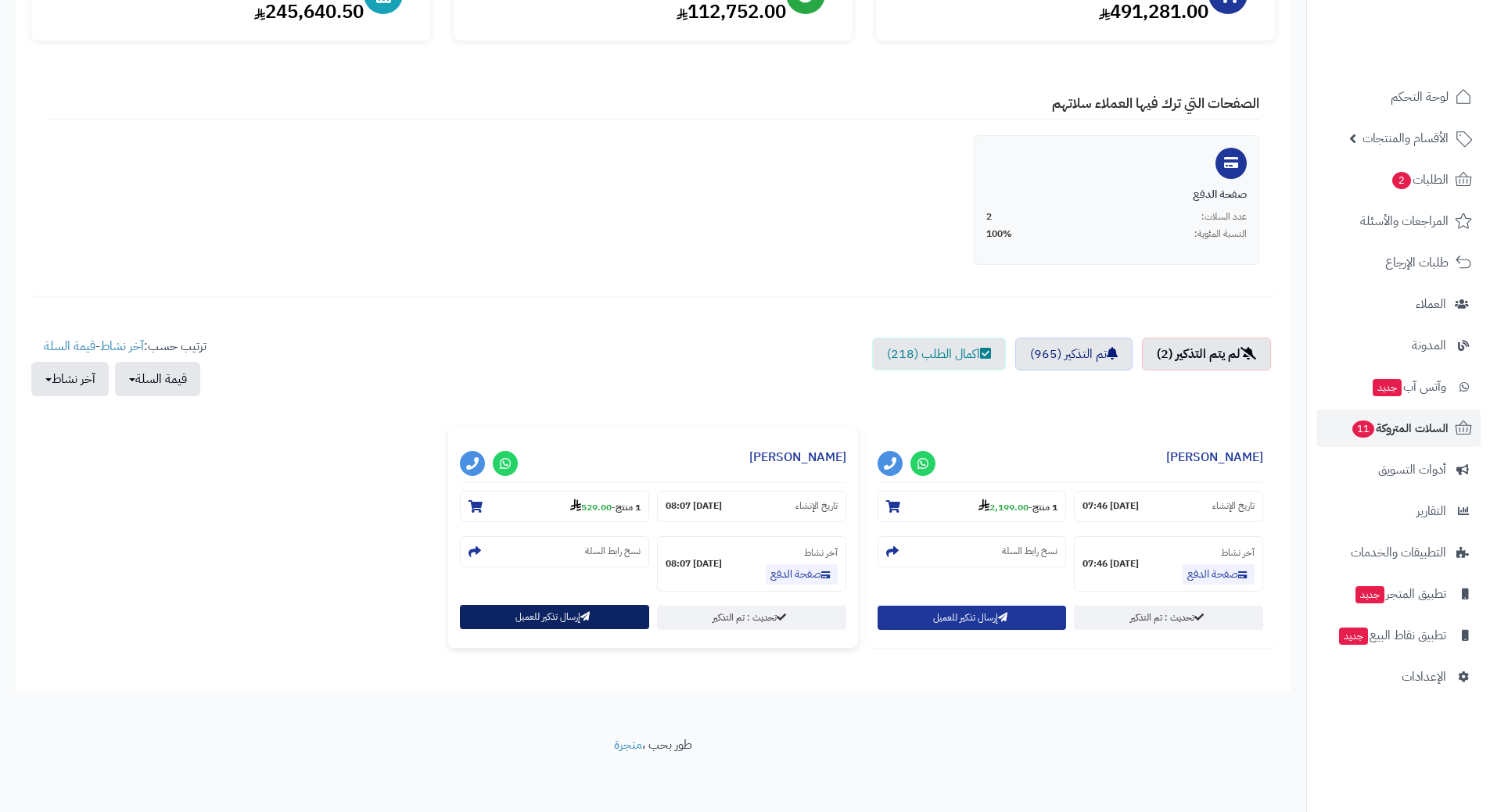
click at [549, 606] on div "**********" at bounding box center [652, 537] width 409 height 221
click at [543, 617] on button "إرسال تذكير للعميل" at bounding box center [554, 617] width 189 height 25
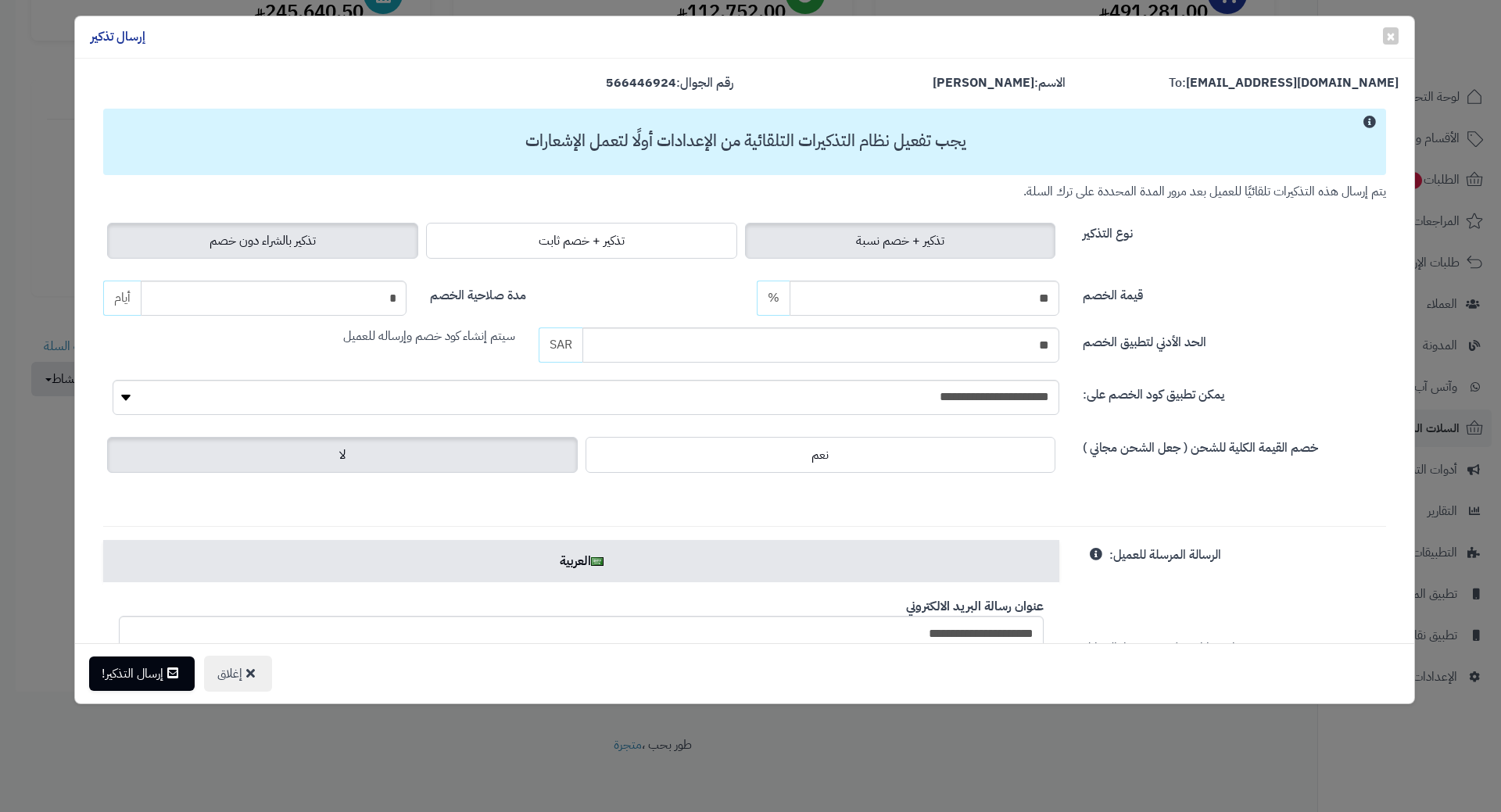
click at [312, 237] on span "تذكير بالشراء دون خصم" at bounding box center [263, 241] width 106 height 19
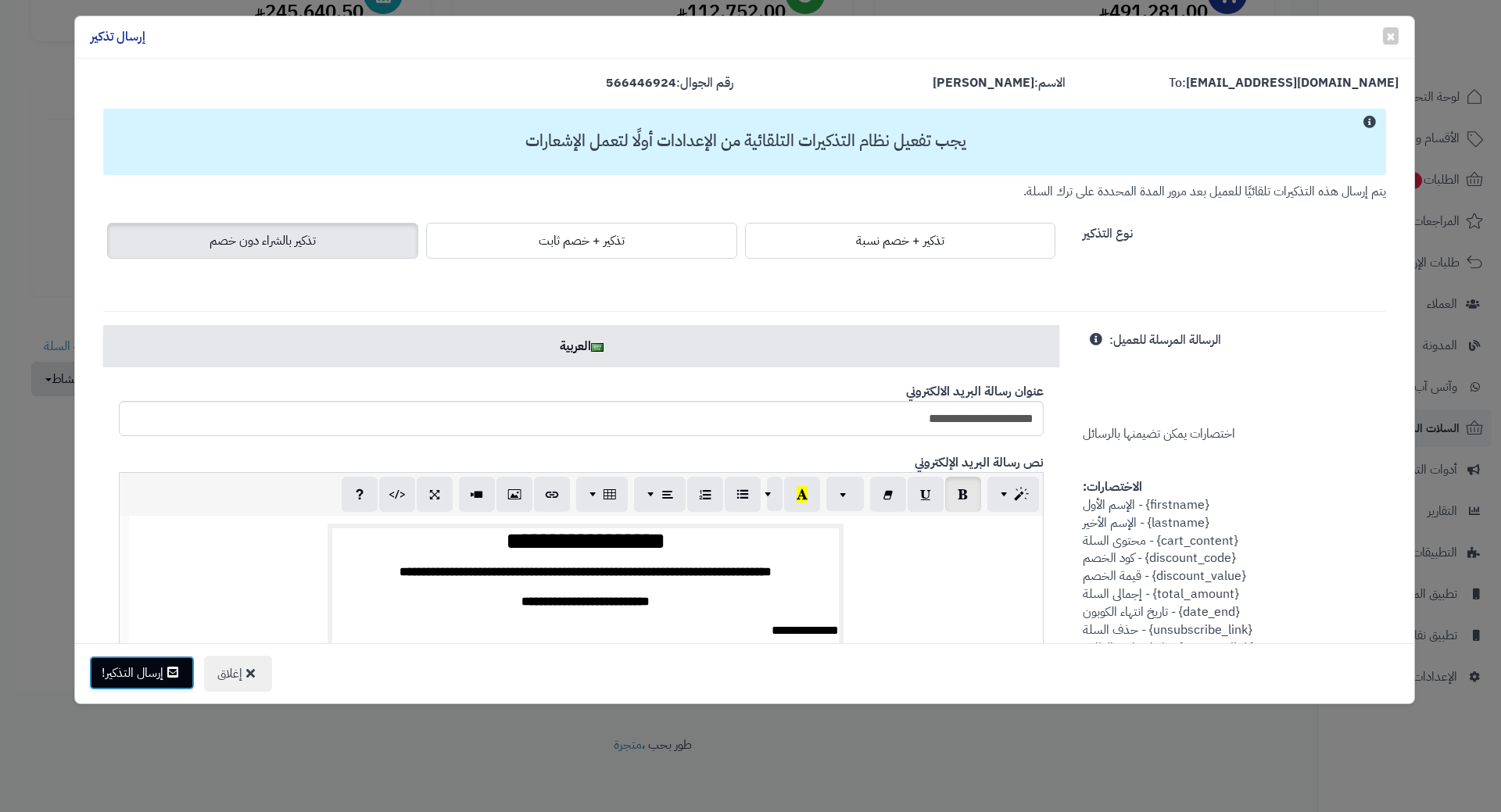
click at [153, 683] on button "إرسال التذكير!" at bounding box center [141, 673] width 106 height 35
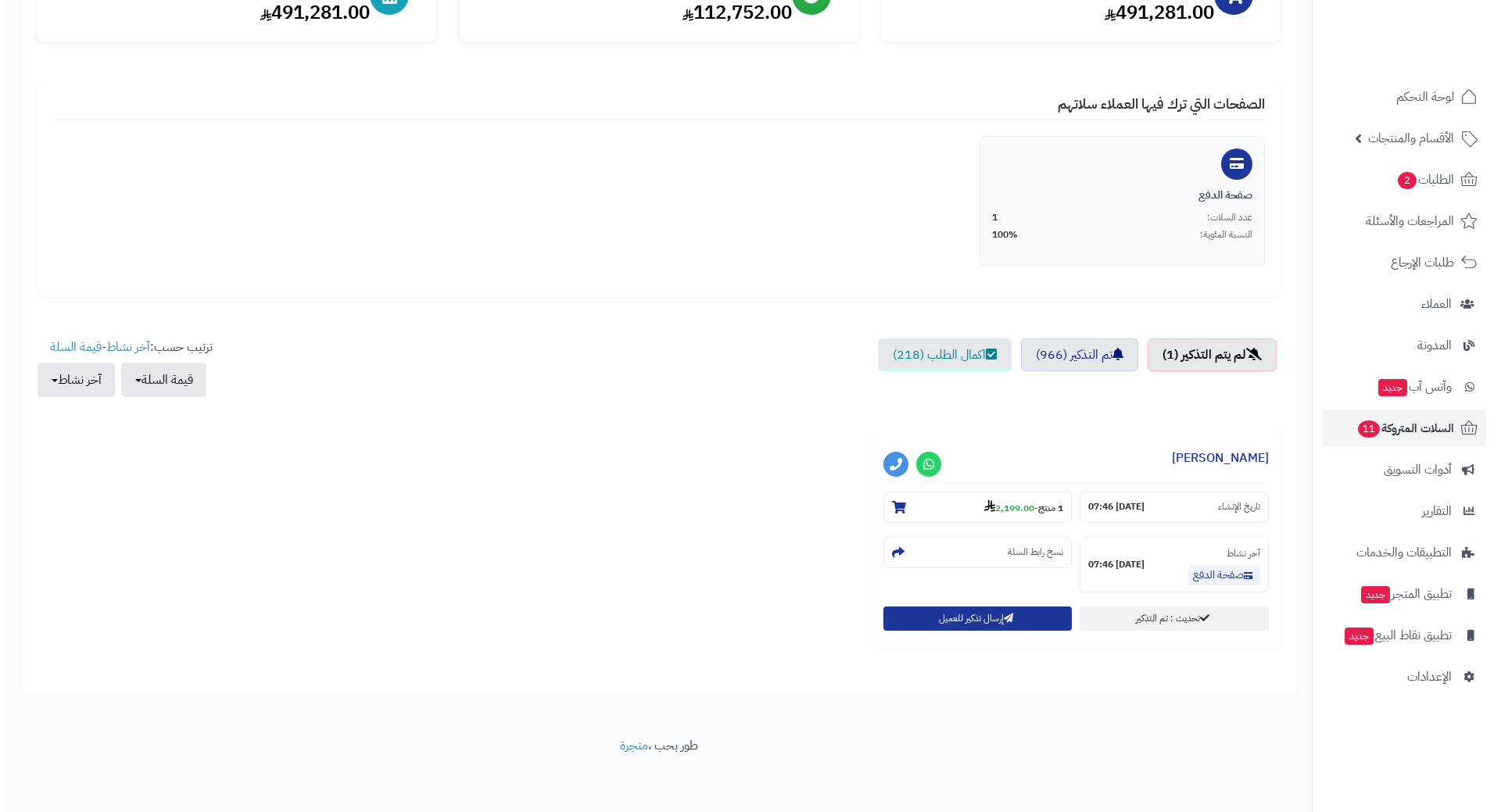
scroll to position [235, 0]
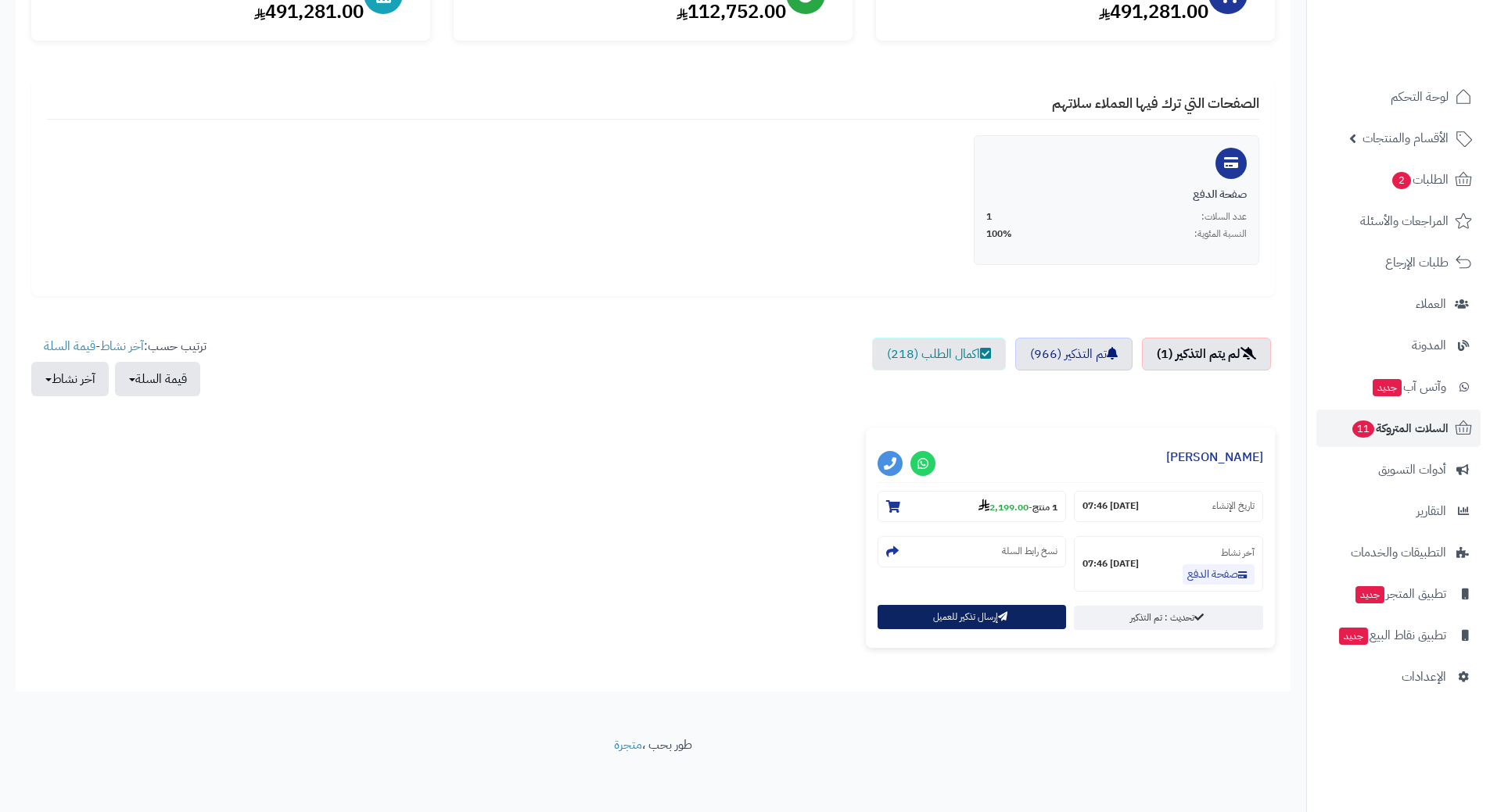
click at [935, 613] on button "إرسال تذكير للعميل" at bounding box center [972, 617] width 189 height 25
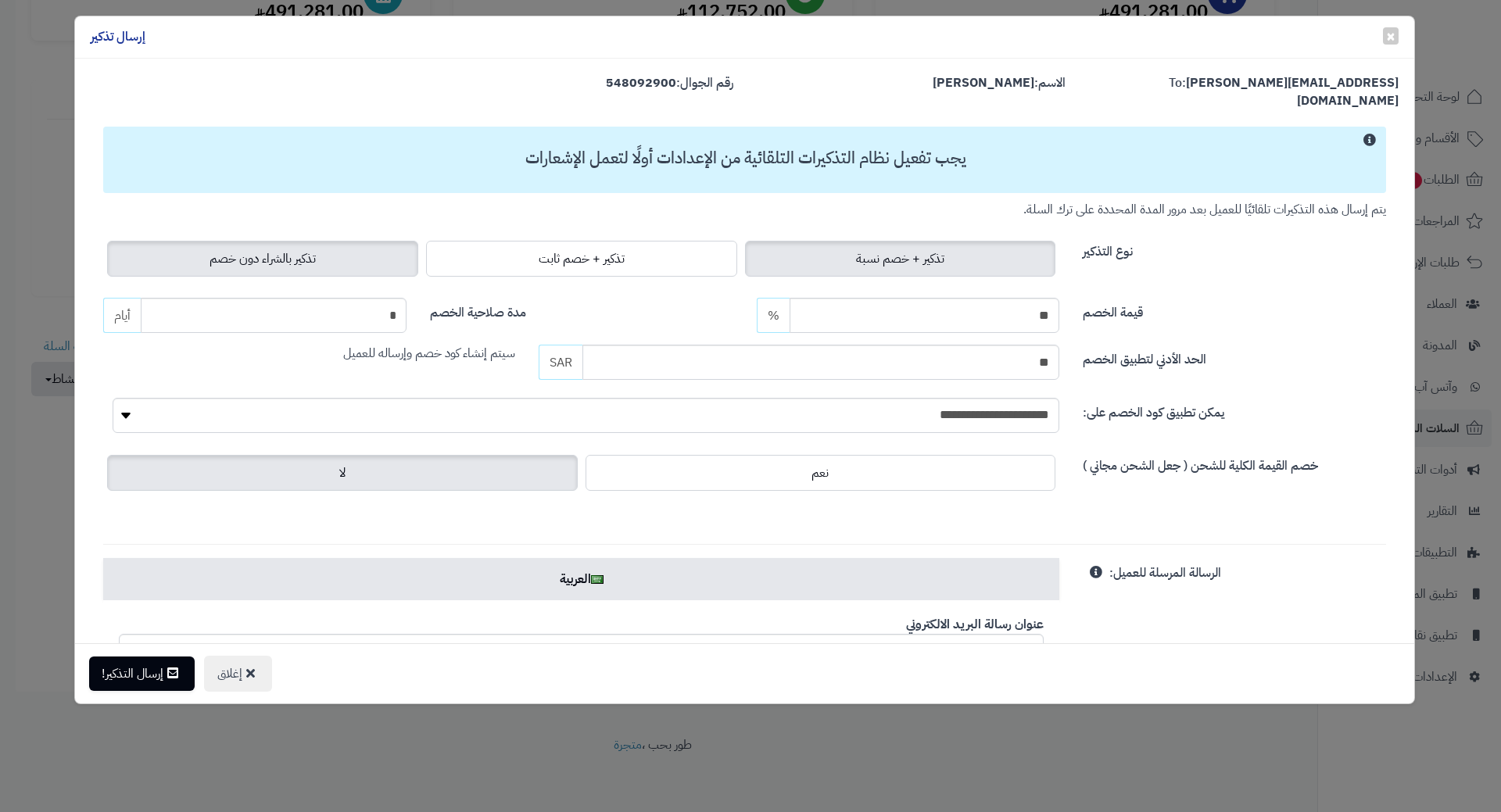
click at [338, 255] on label "تذكير بالشراء دون خصم" at bounding box center [263, 259] width 311 height 36
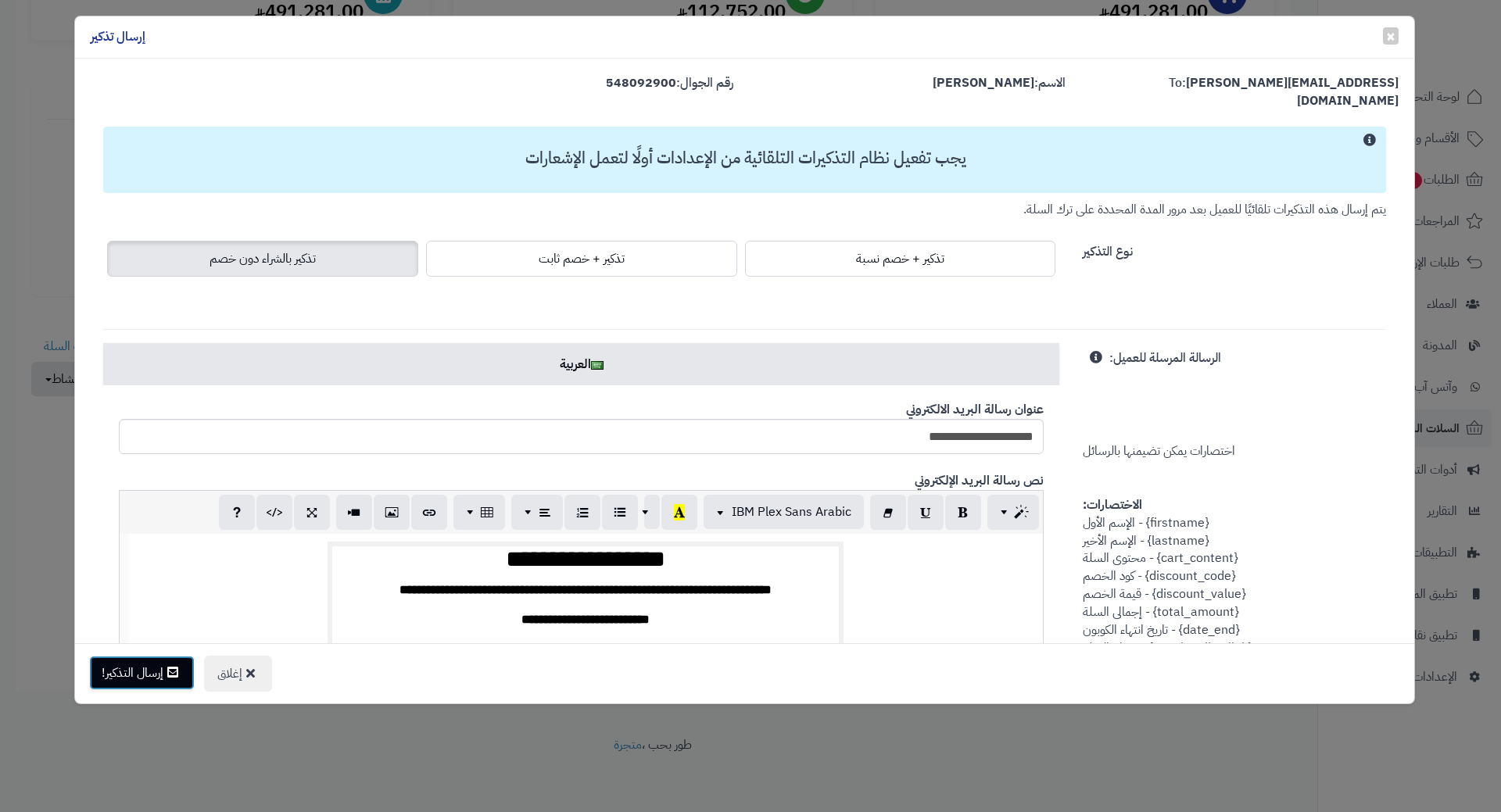
click at [166, 672] on button "إرسال التذكير!" at bounding box center [141, 673] width 106 height 35
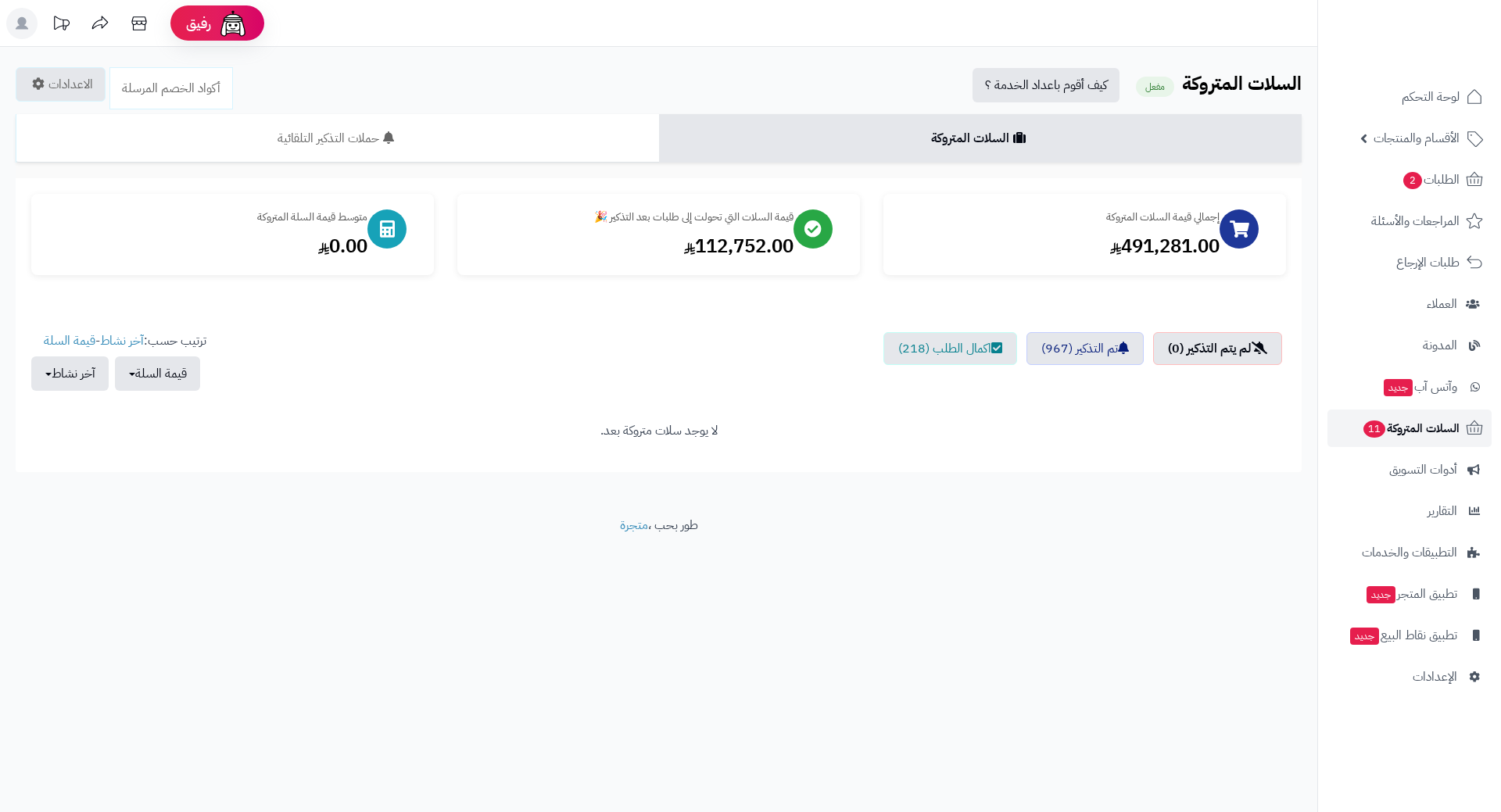
click at [1427, 422] on span "السلات المتروكة 11" at bounding box center [1411, 428] width 98 height 22
click at [1421, 191] on link "الطلبات 2" at bounding box center [1410, 180] width 164 height 37
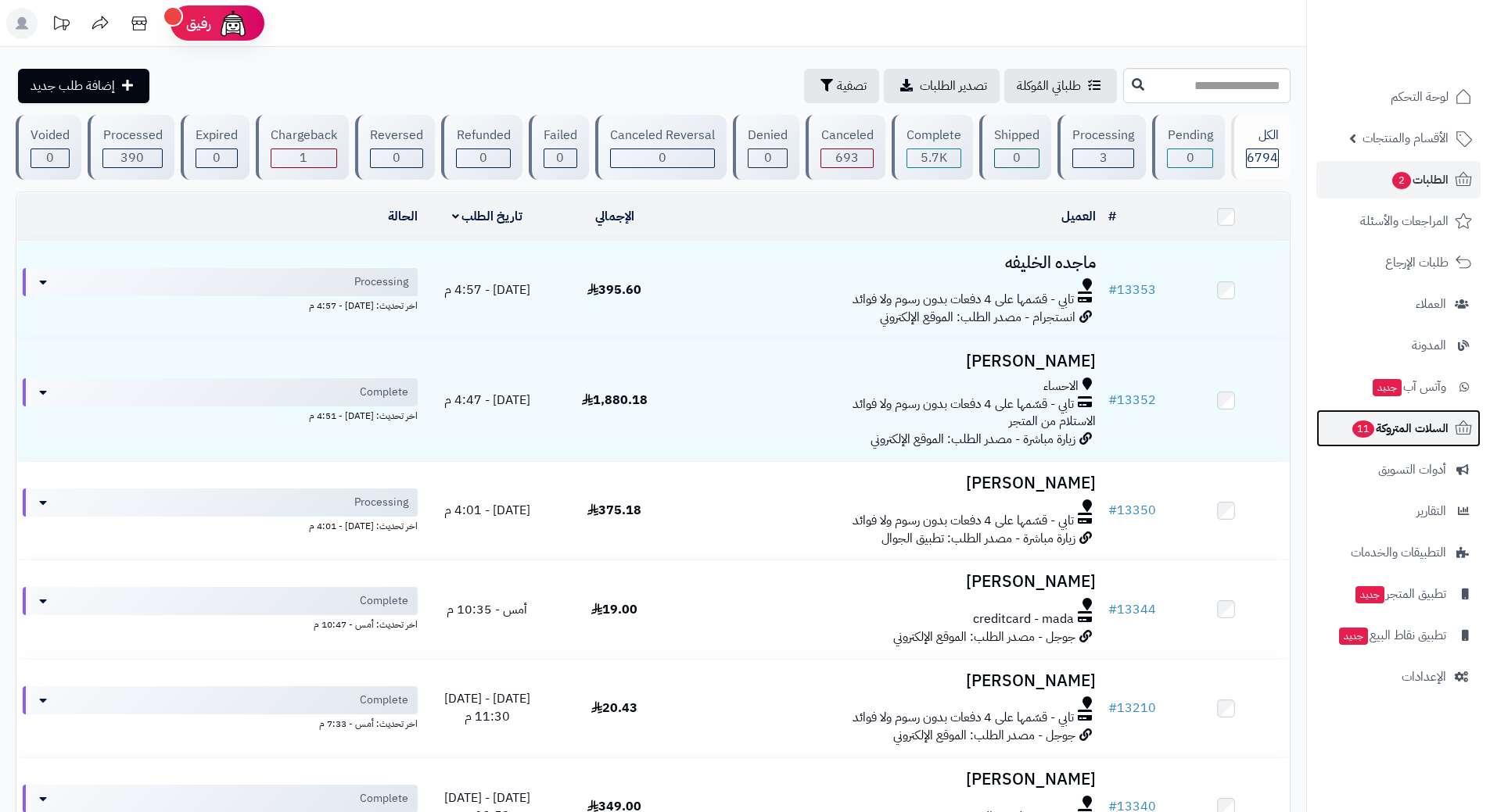
click at [1396, 431] on span "السلات المتروكة 11" at bounding box center [1400, 428] width 98 height 22
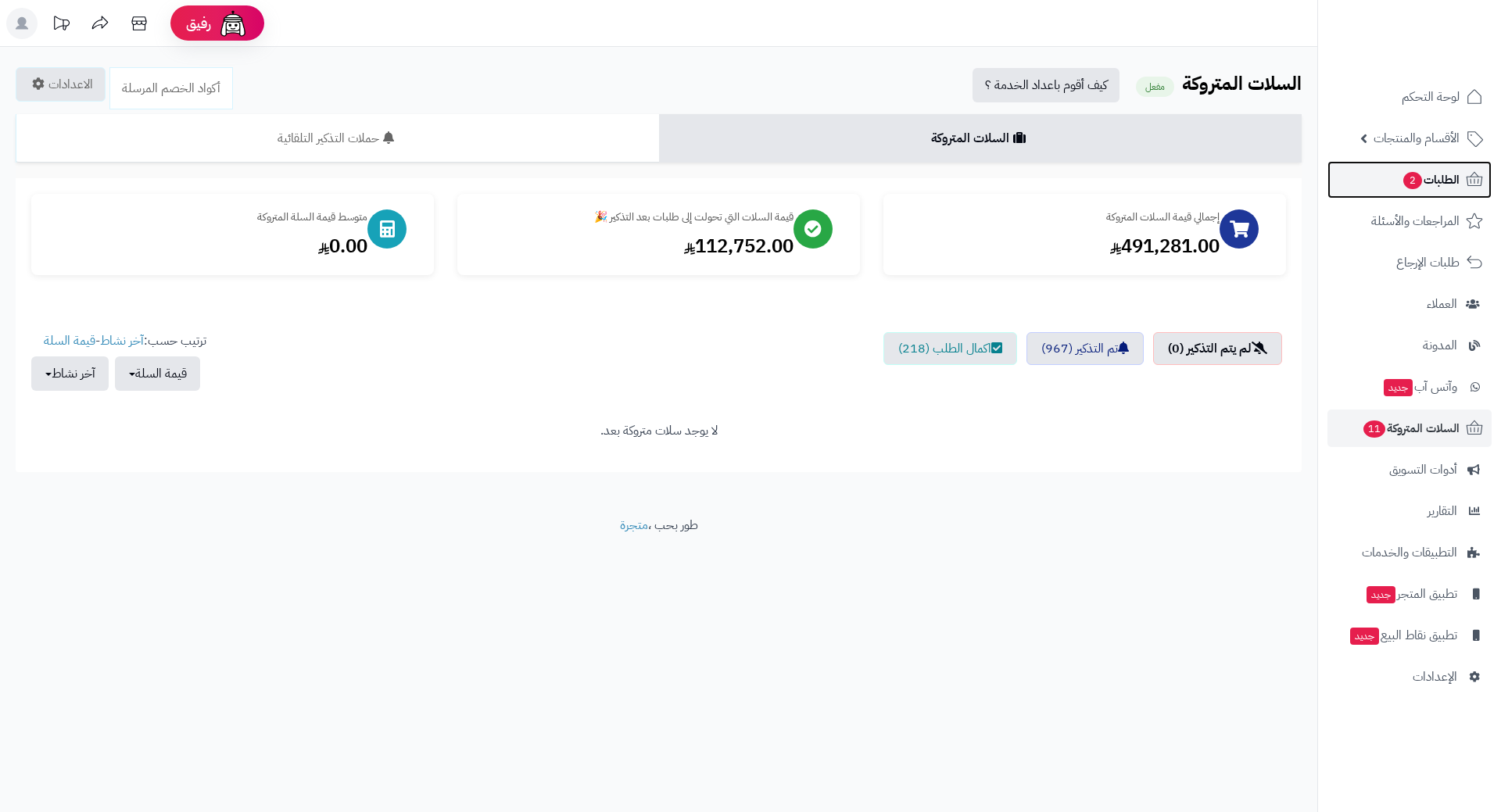
click at [1406, 174] on span "2" at bounding box center [1413, 181] width 19 height 17
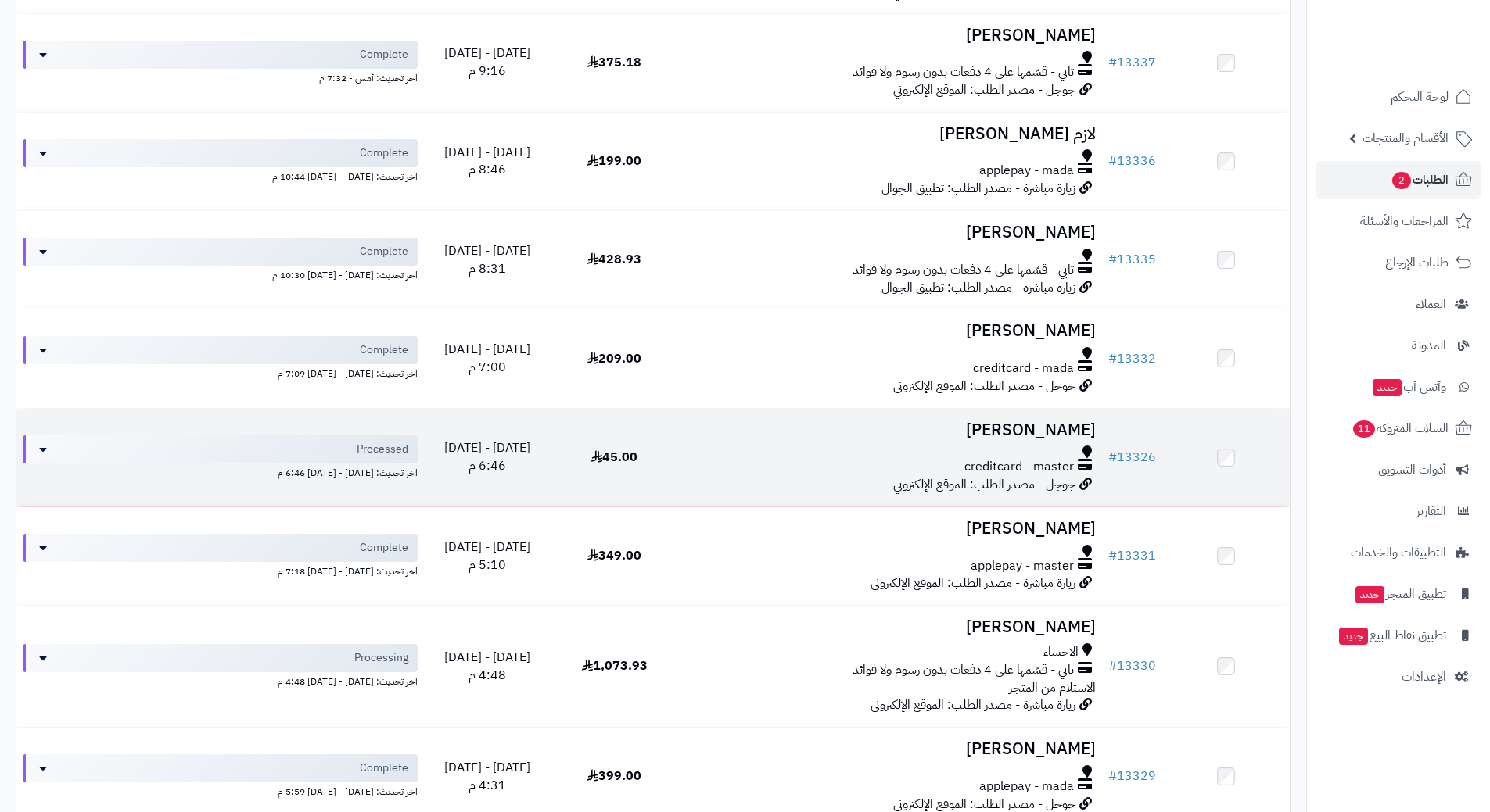
scroll to position [915, 0]
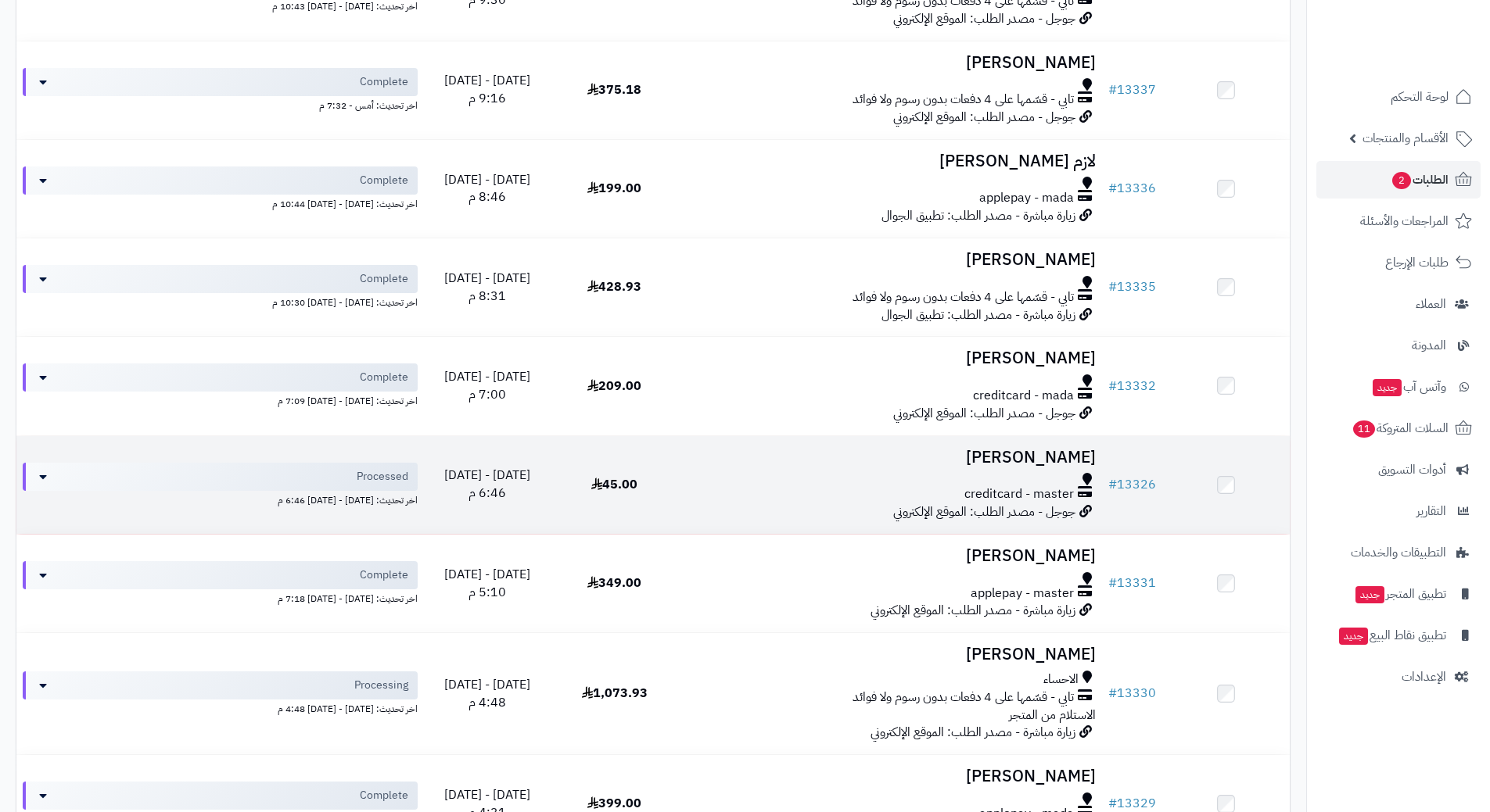
click at [748, 486] on div "creditcard - master" at bounding box center [890, 494] width 412 height 18
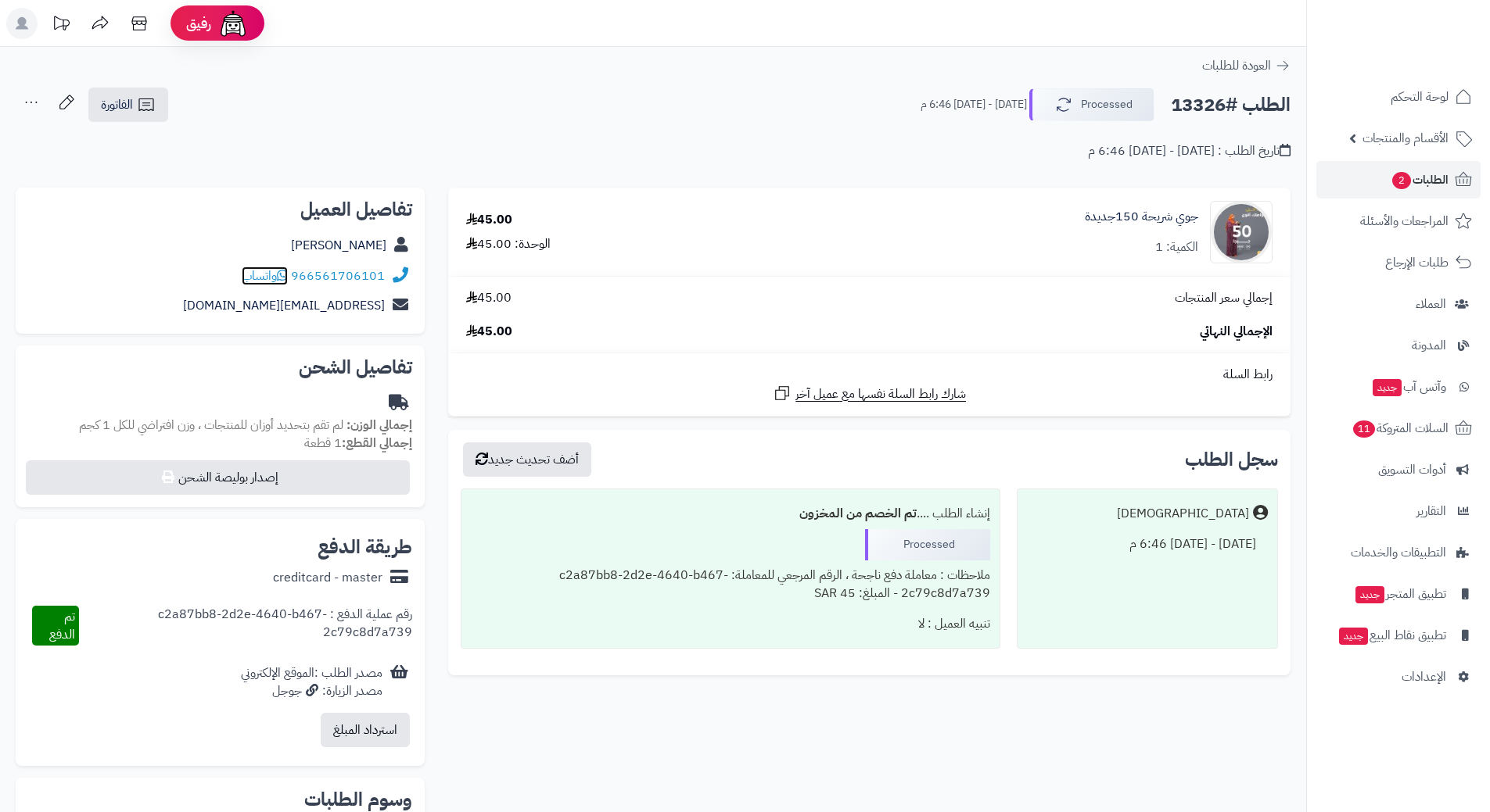
click at [282, 271] on icon at bounding box center [282, 275] width 11 height 13
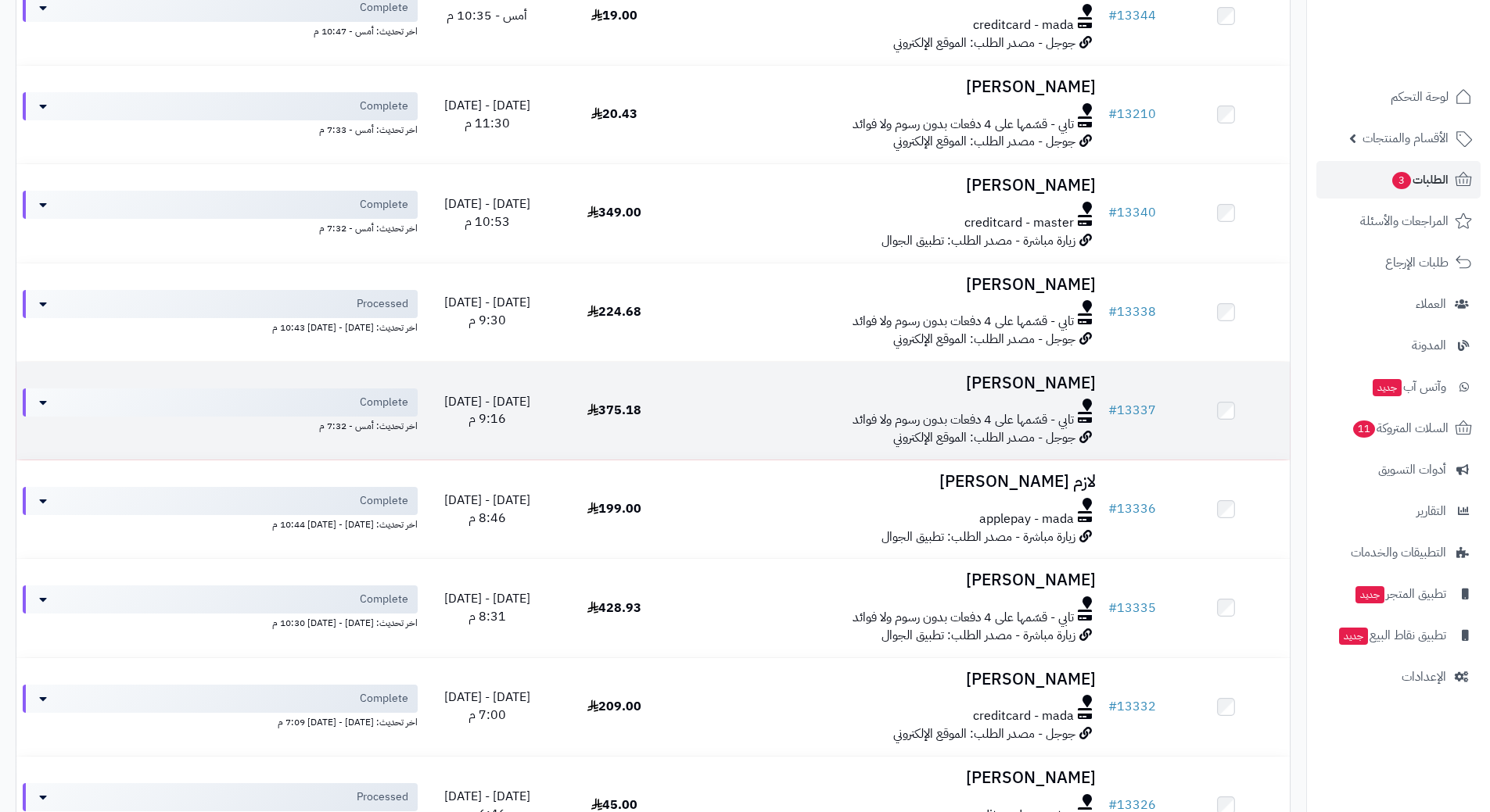
scroll to position [602, 0]
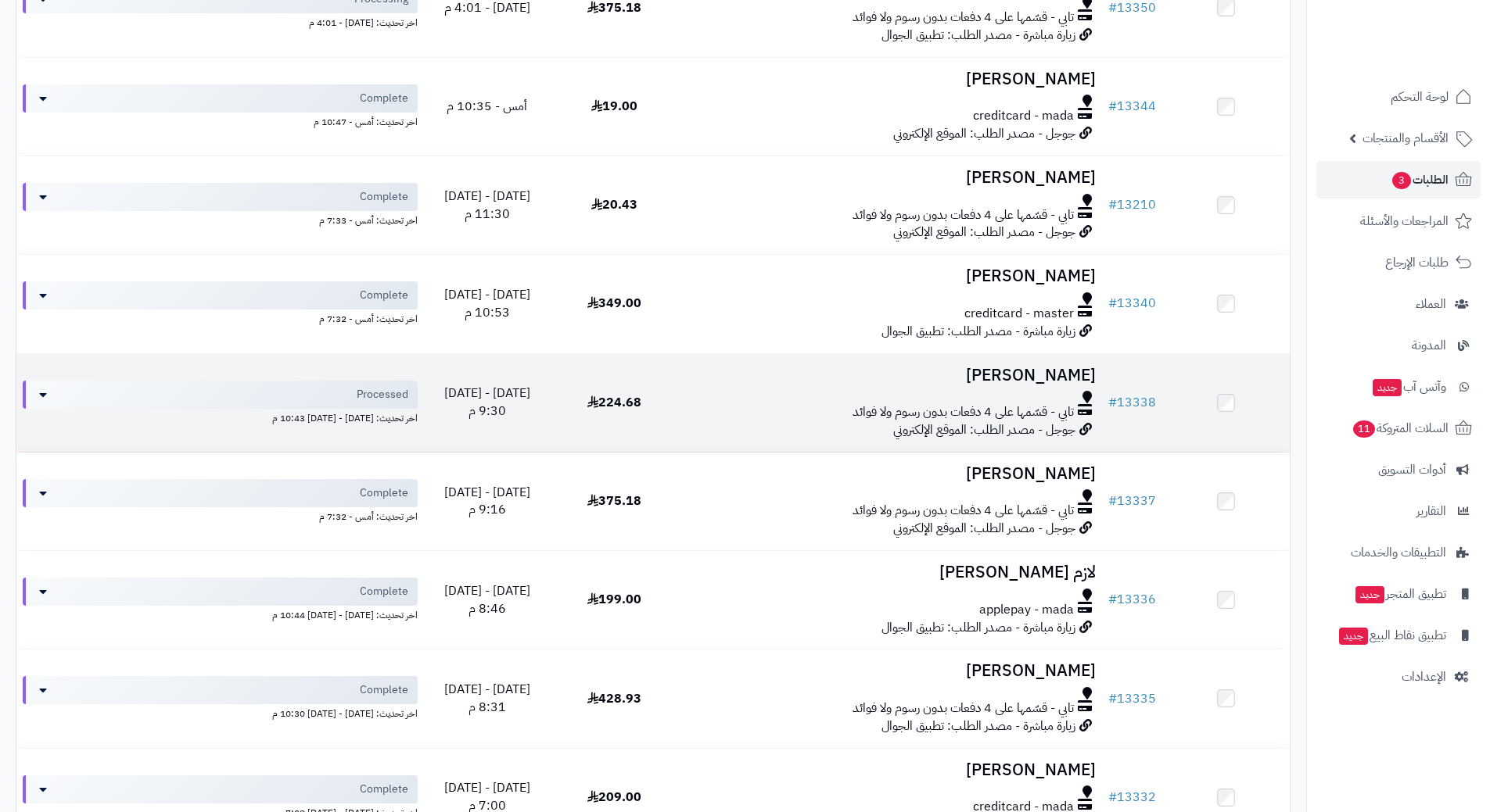
click at [747, 400] on div at bounding box center [890, 397] width 412 height 13
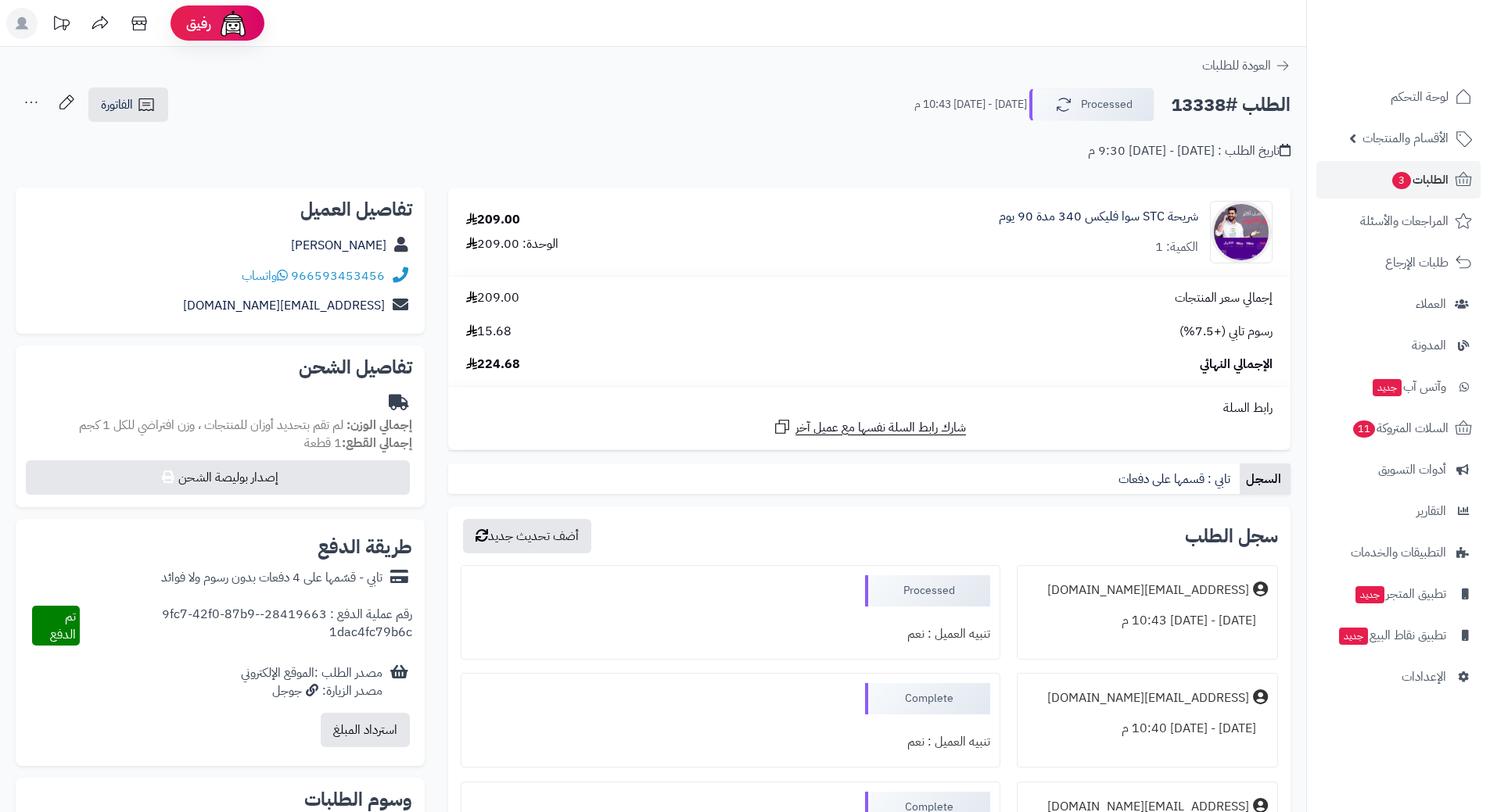
click at [1225, 101] on h2 "الطلب #13338" at bounding box center [1231, 105] width 120 height 32
copy div "الطلب #13338 Processed"
click at [286, 275] on icon at bounding box center [282, 275] width 11 height 13
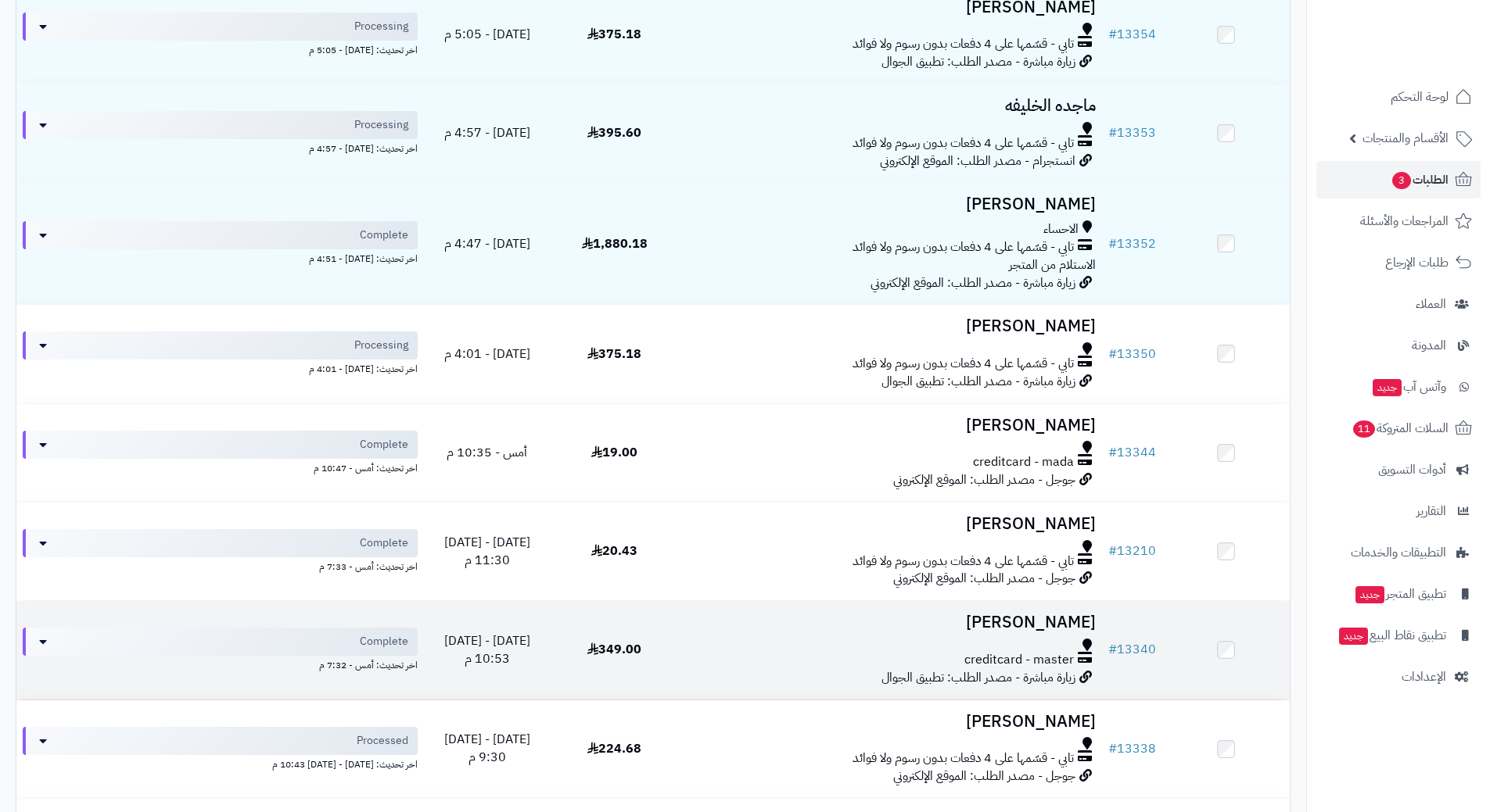
scroll to position [211, 0]
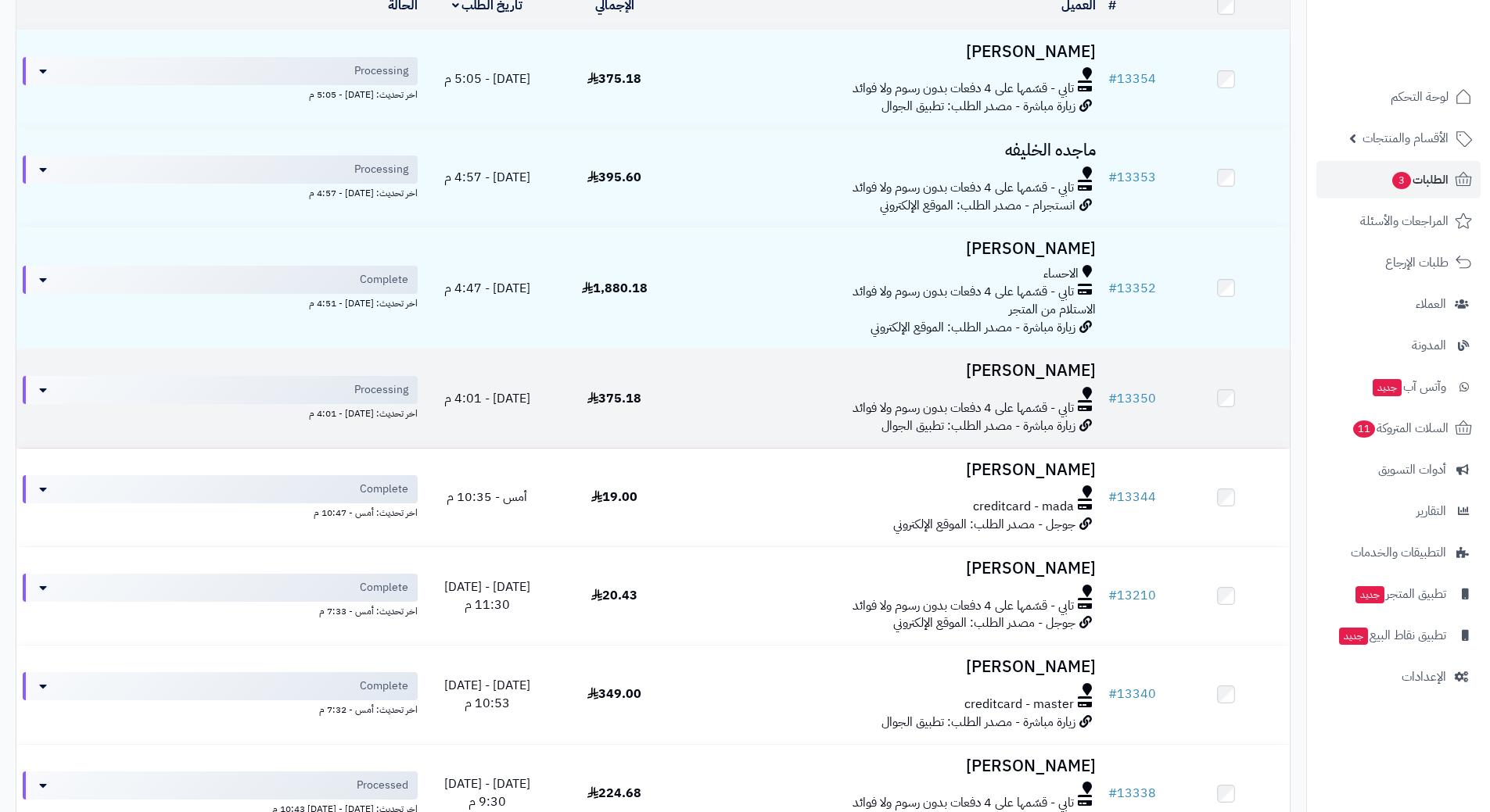
click at [710, 401] on div "تابي - قسّمها على 4 دفعات بدون رسوم ولا فوائد" at bounding box center [890, 408] width 412 height 18
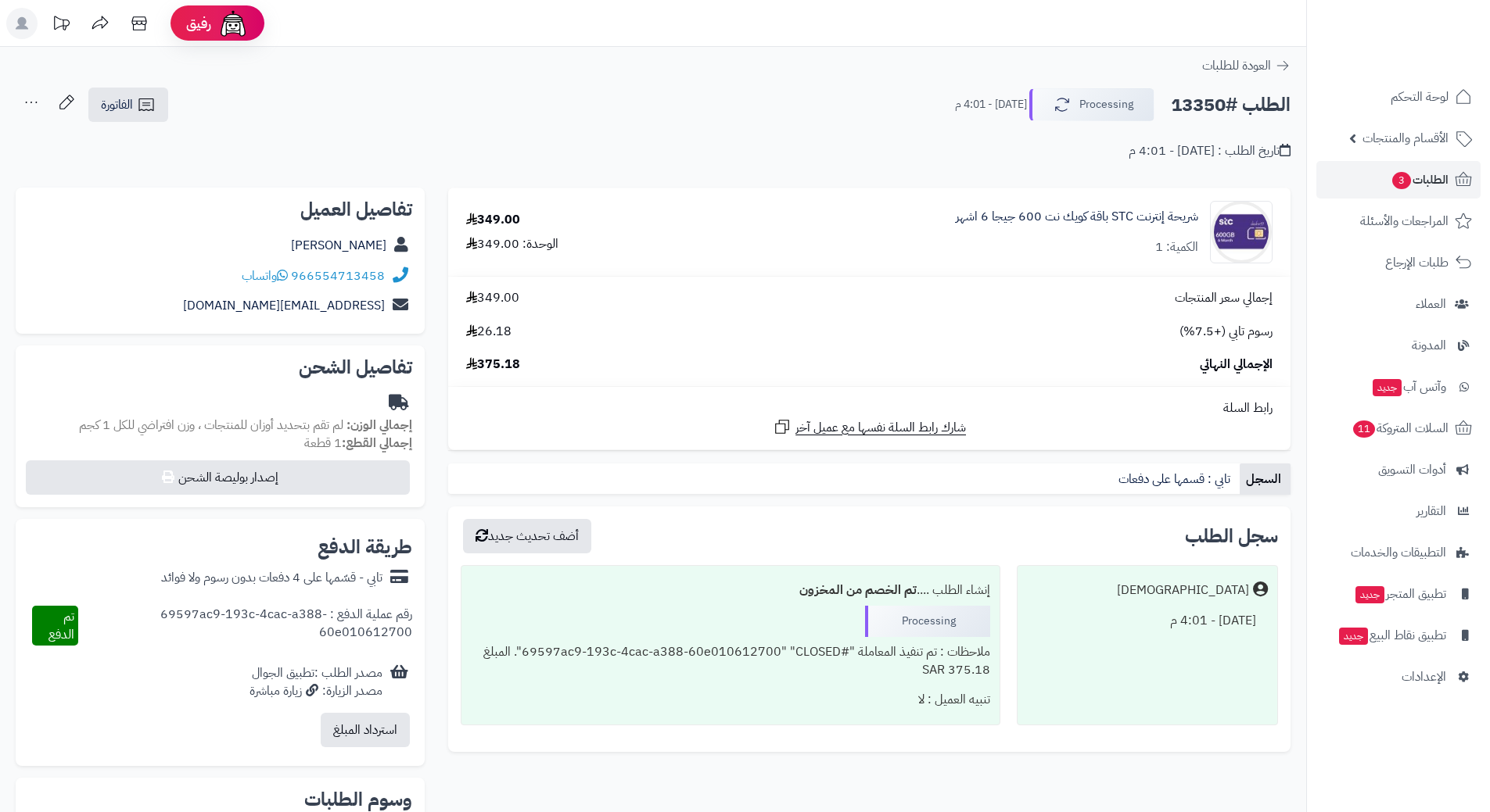
click at [1225, 98] on h2 "الطلب #13350" at bounding box center [1231, 105] width 120 height 32
click at [1247, 110] on h2 "الطلب #13350" at bounding box center [1231, 105] width 120 height 32
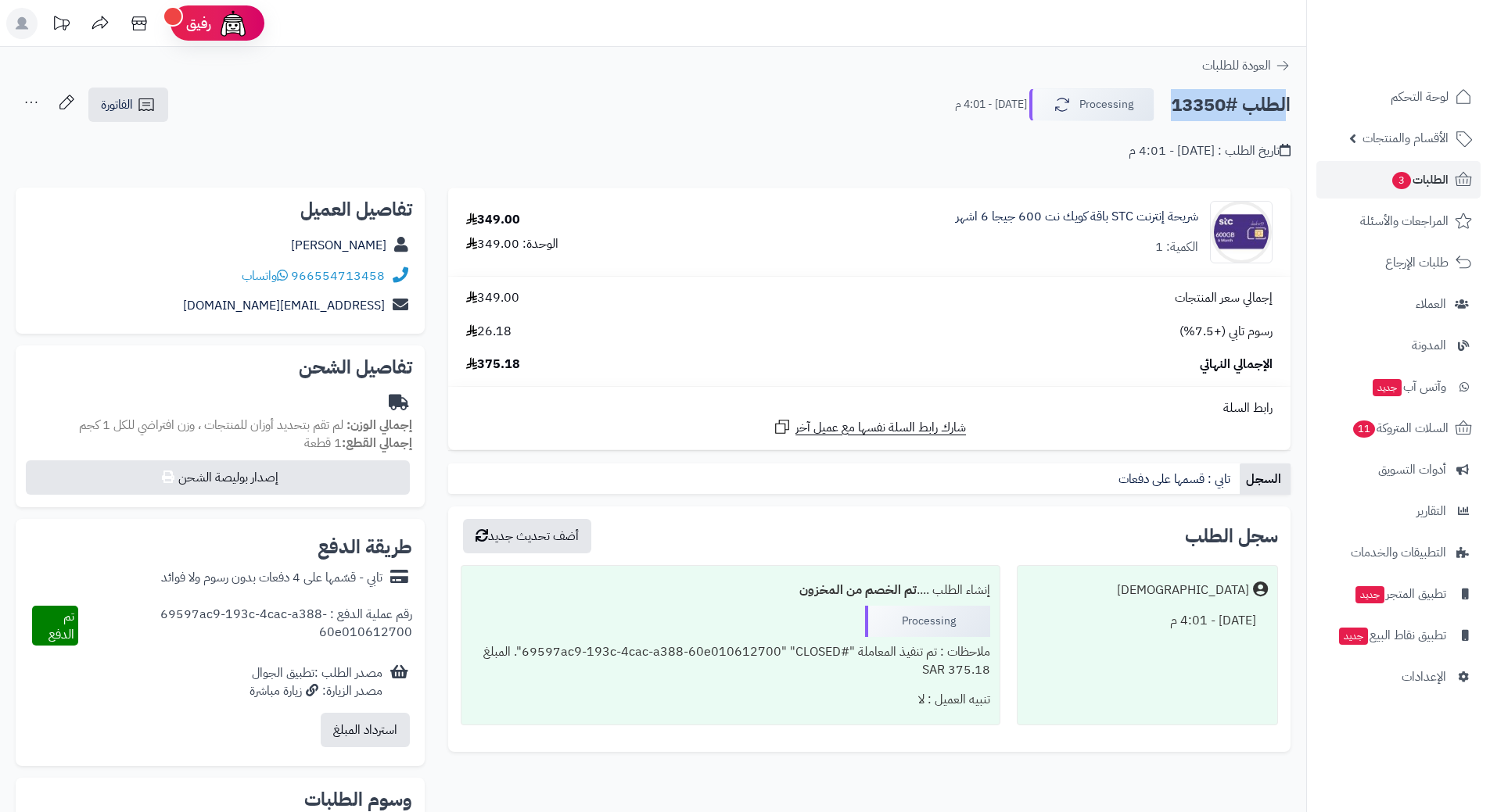
copy div "الطلب #13350 Processing"
click at [285, 275] on icon at bounding box center [282, 275] width 11 height 13
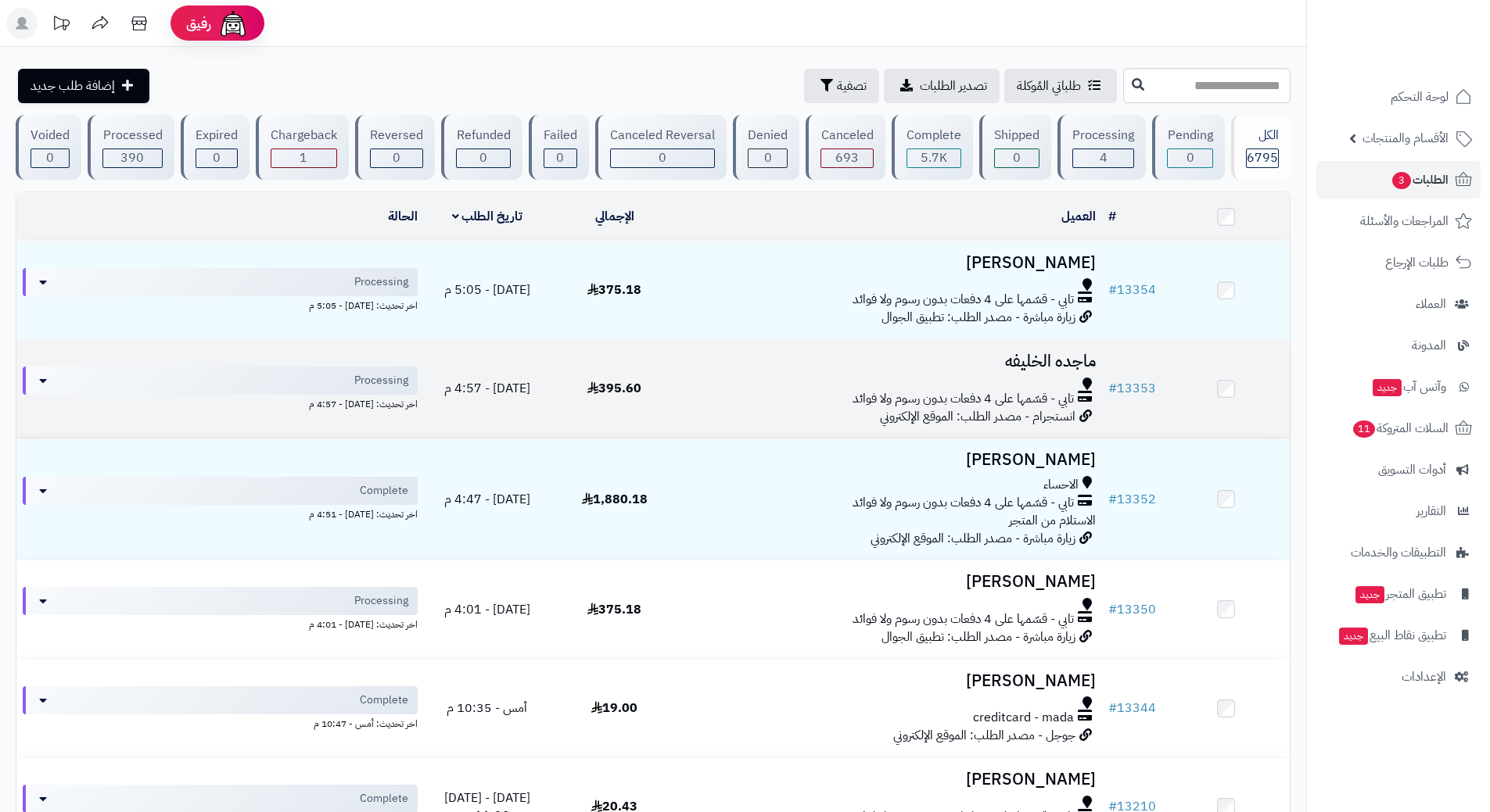
click at [760, 373] on td "ماجده الخليفه تابي - قسّمها على 4 دفعات بدون رسوم ولا فوائد انستجرام - مصدر الط…" at bounding box center [889, 389] width 423 height 98
click at [741, 390] on div "تابي - قسّمها على 4 دفعات بدون رسوم ولا فوائد" at bounding box center [890, 399] width 412 height 18
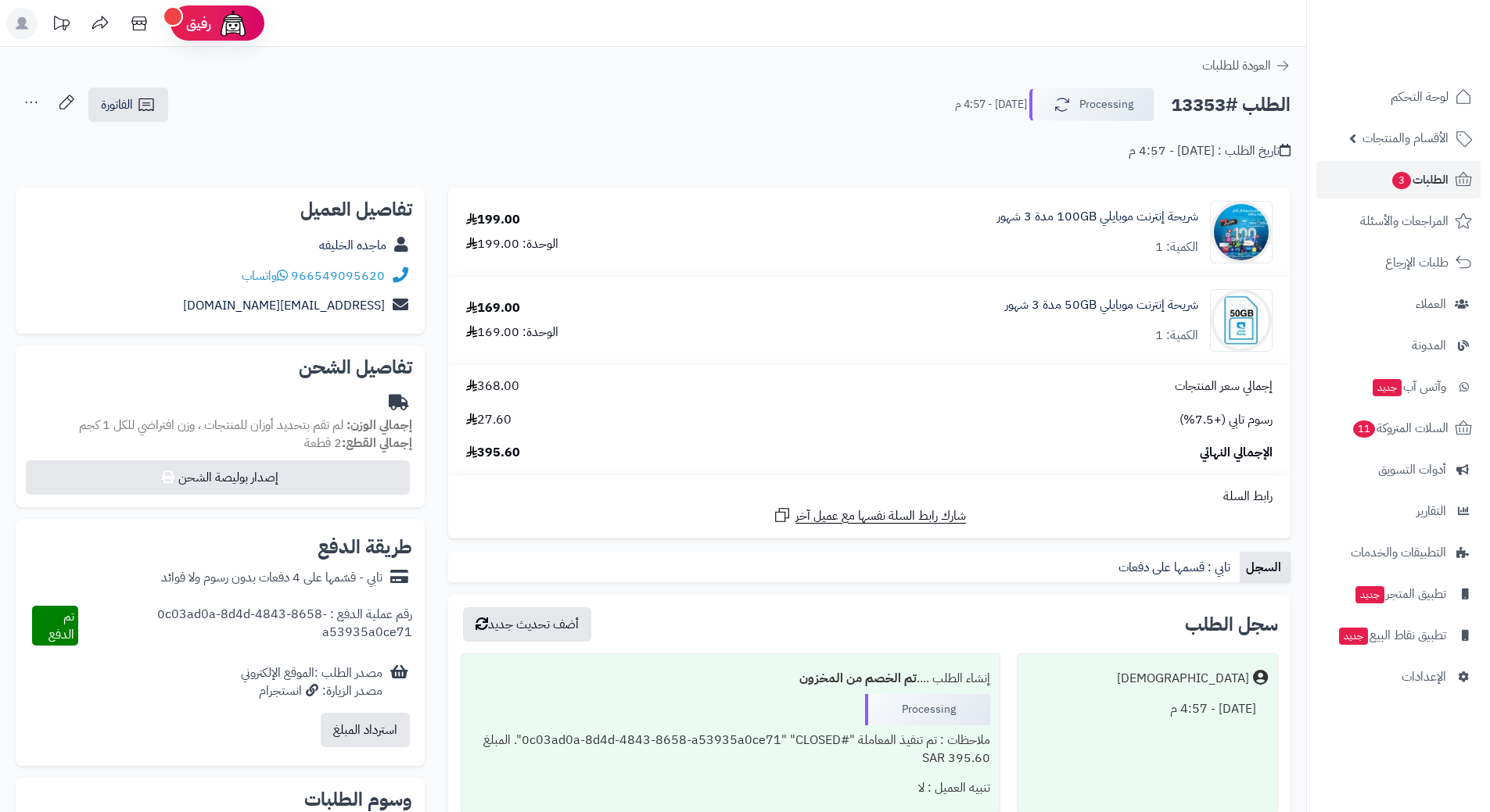
click at [1230, 103] on h2 "الطلب #13353" at bounding box center [1231, 105] width 120 height 32
copy div "الطلب #13353 Processing"
click at [284, 277] on icon at bounding box center [282, 275] width 11 height 13
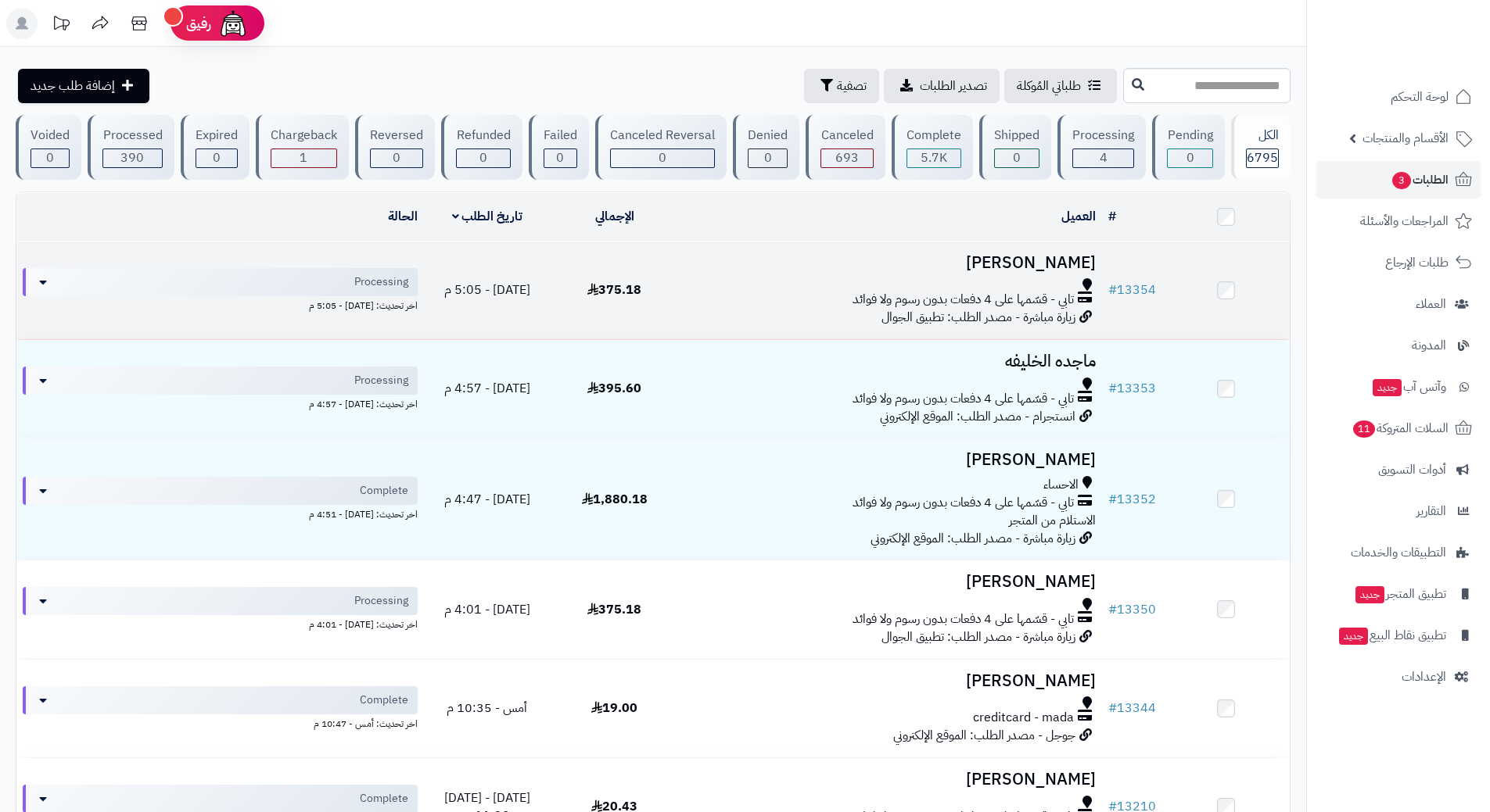
click at [707, 281] on div at bounding box center [890, 284] width 412 height 13
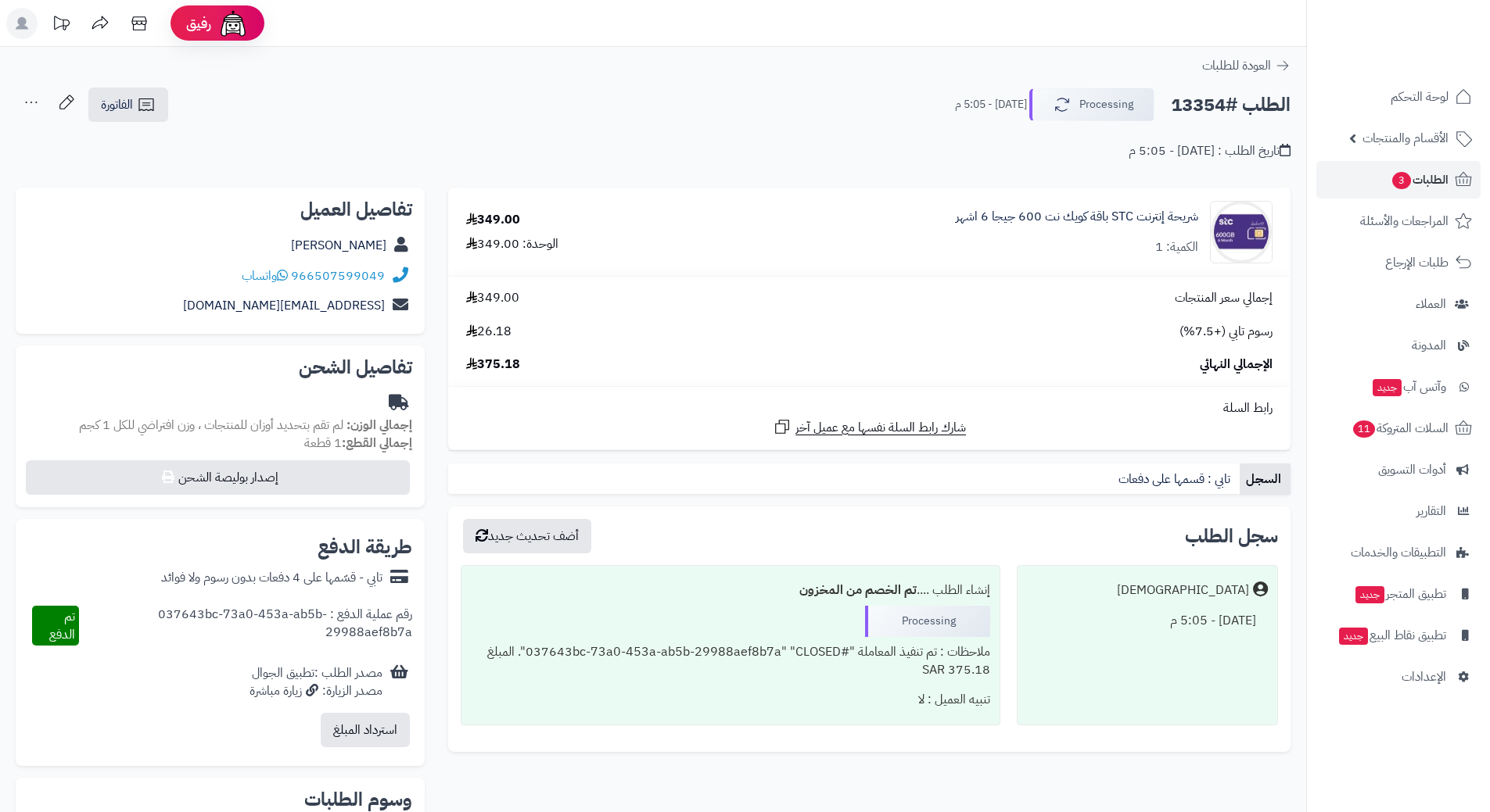
click at [1239, 105] on h2 "الطلب #13354" at bounding box center [1231, 105] width 120 height 32
copy div "الطلب #13354 Processing"
click at [287, 278] on icon at bounding box center [282, 275] width 11 height 13
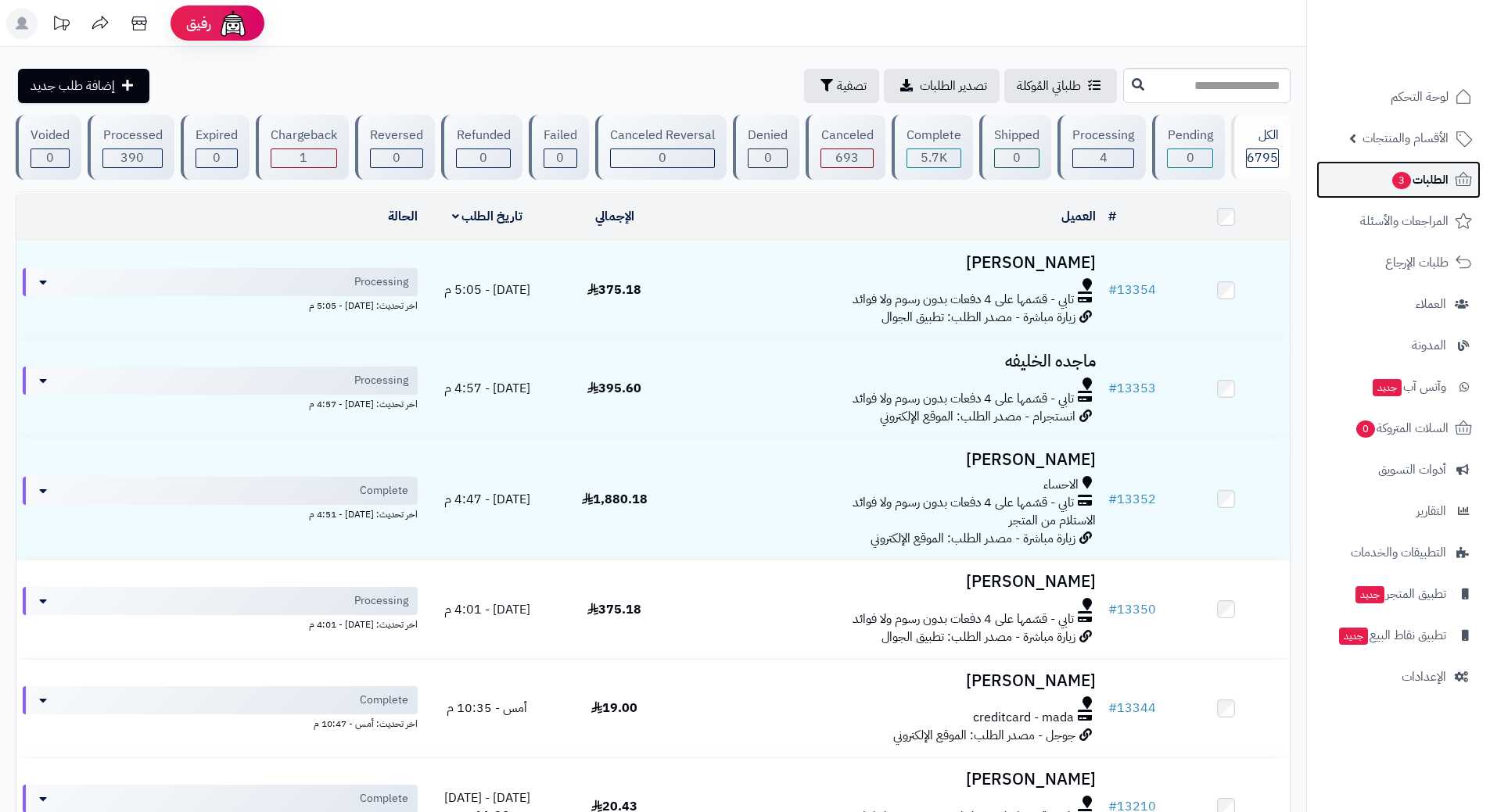
click at [1408, 164] on link "الطلبات 3" at bounding box center [1398, 180] width 164 height 37
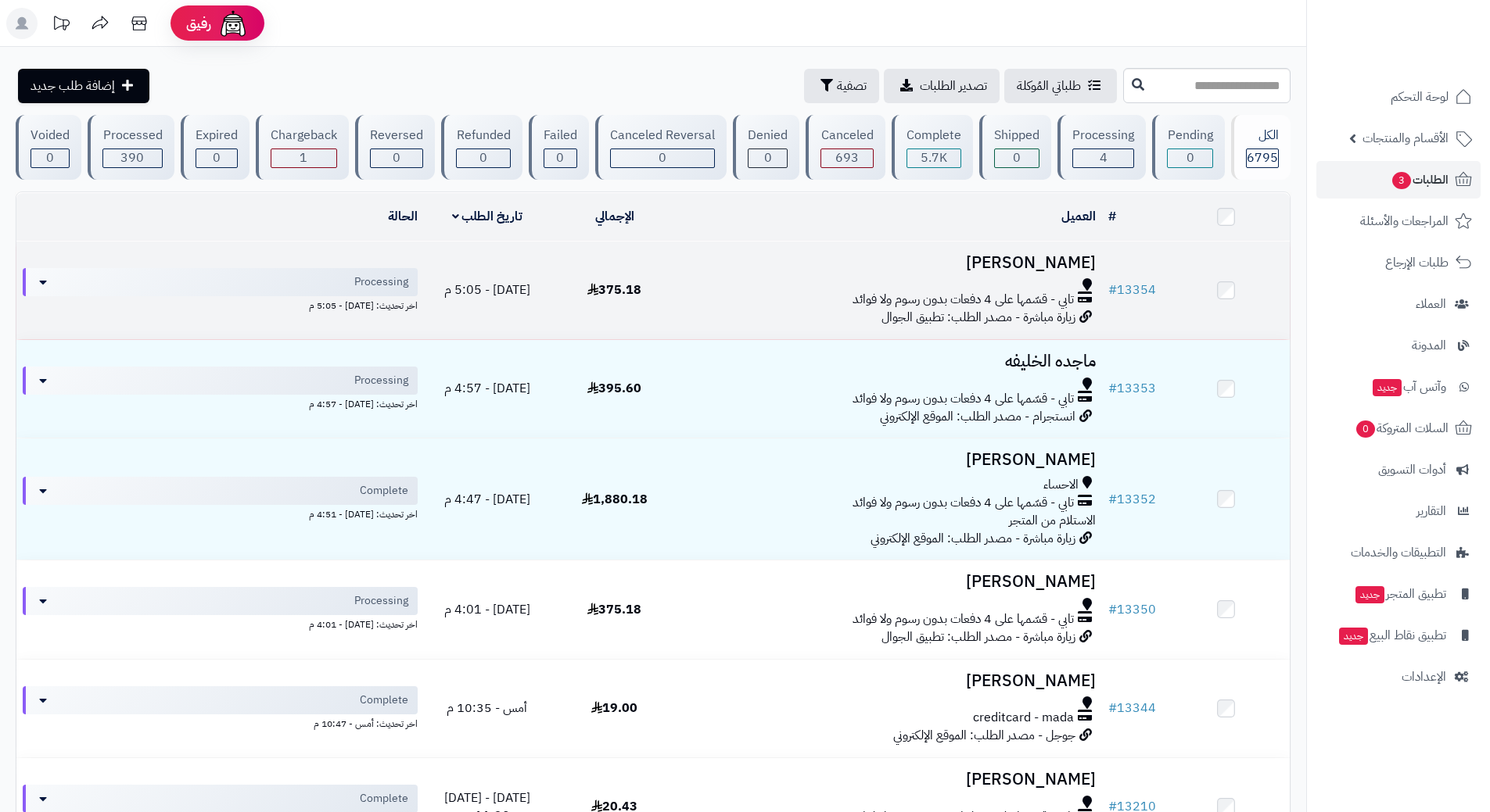
click at [697, 287] on div at bounding box center [890, 284] width 412 height 13
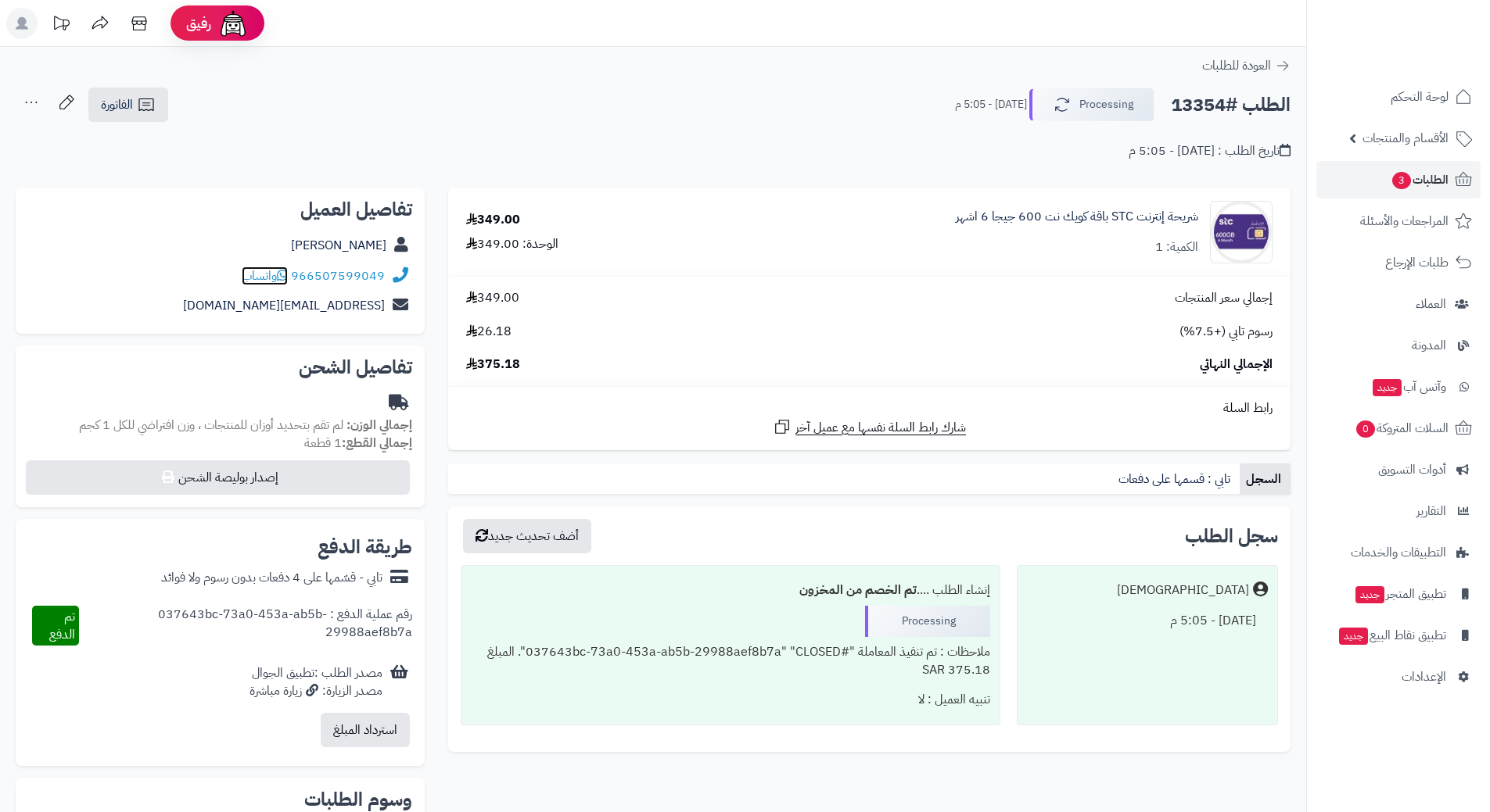
click at [281, 275] on span "واتساب" at bounding box center [265, 276] width 46 height 19
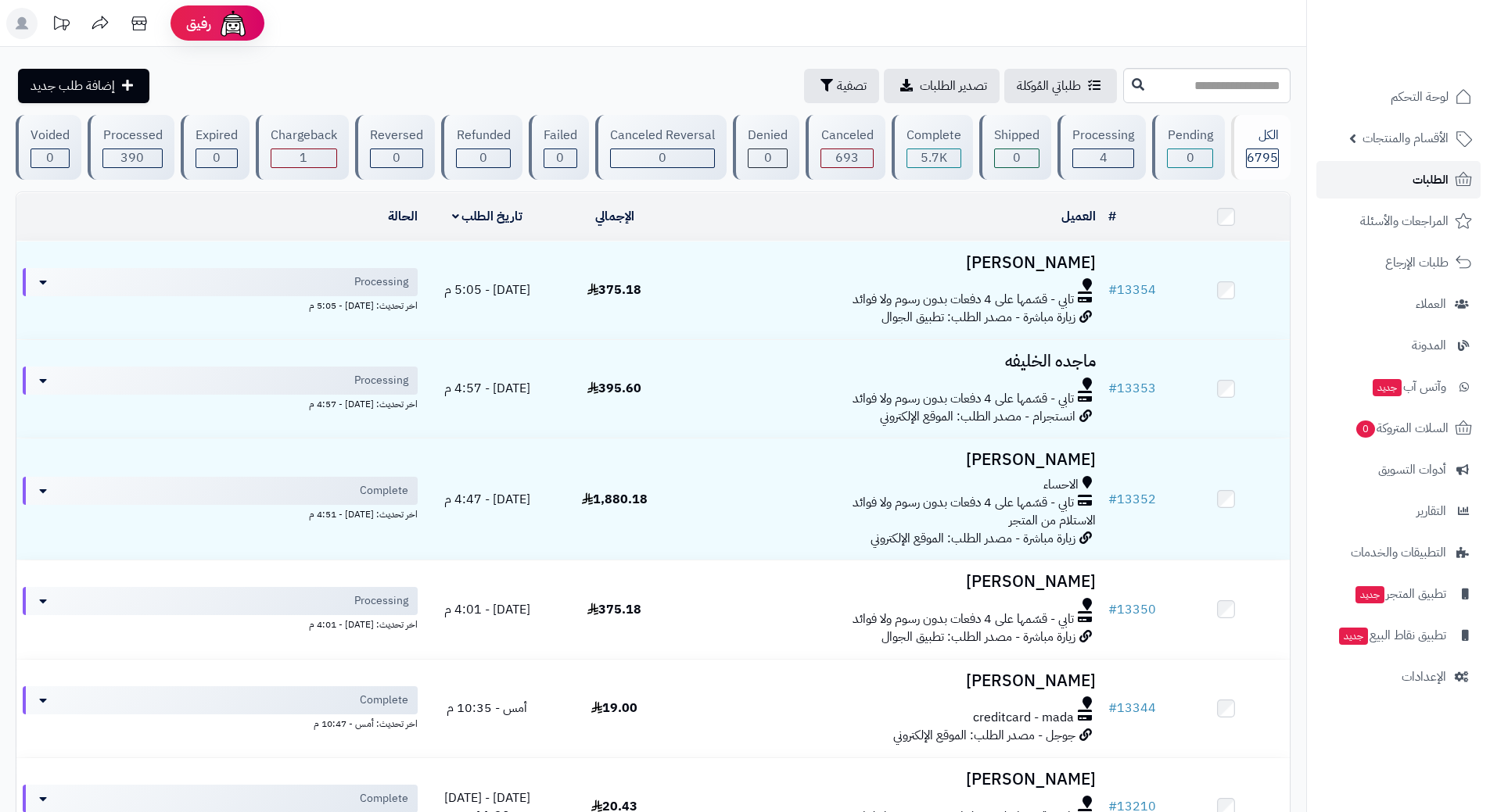
click at [1367, 183] on link "الطلبات" at bounding box center [1398, 180] width 164 height 37
click at [1350, 173] on link "الطلبات" at bounding box center [1398, 180] width 164 height 37
click at [1385, 168] on link "الطلبات" at bounding box center [1398, 180] width 164 height 37
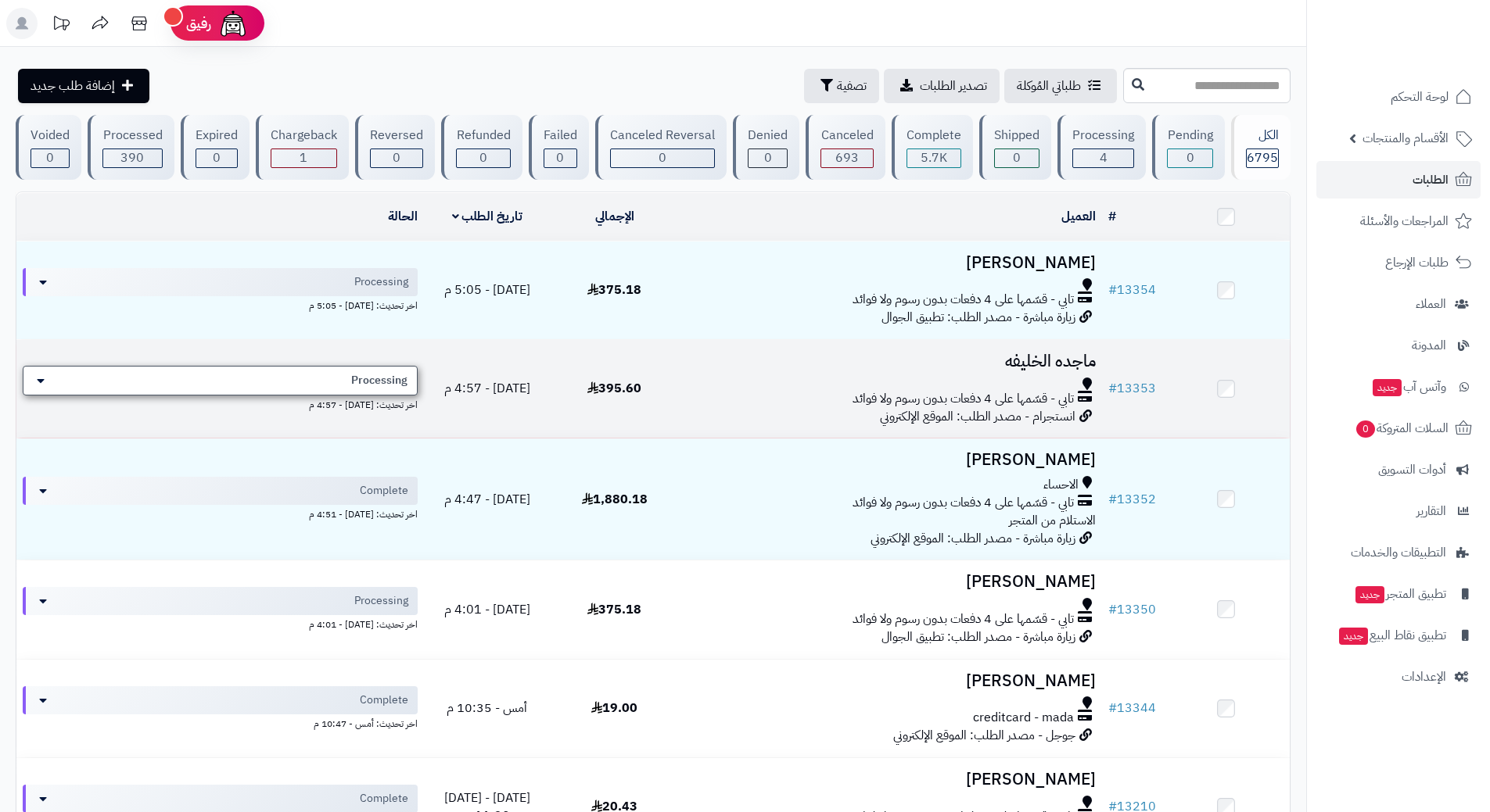
click at [309, 367] on div "Processing" at bounding box center [220, 380] width 395 height 30
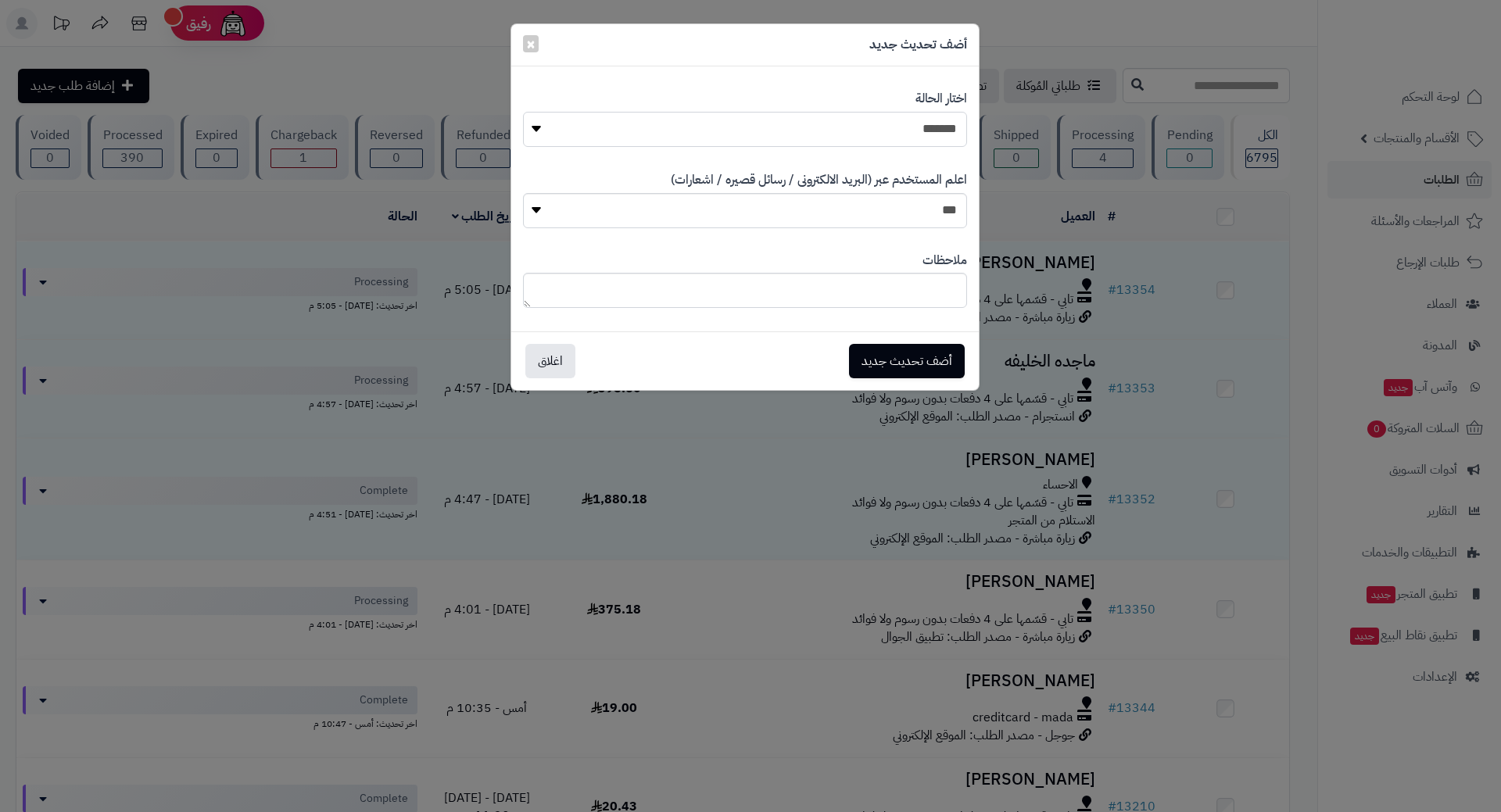
drag, startPoint x: 844, startPoint y: 132, endPoint x: 849, endPoint y: 144, distance: 13.0
click at [844, 132] on select "**********" at bounding box center [745, 129] width 445 height 35
select select "*"
click at [523, 112] on select "**********" at bounding box center [745, 129] width 445 height 35
click at [895, 362] on button "أضف تحديث جديد" at bounding box center [907, 360] width 116 height 35
